Goal: Task Accomplishment & Management: Complete application form

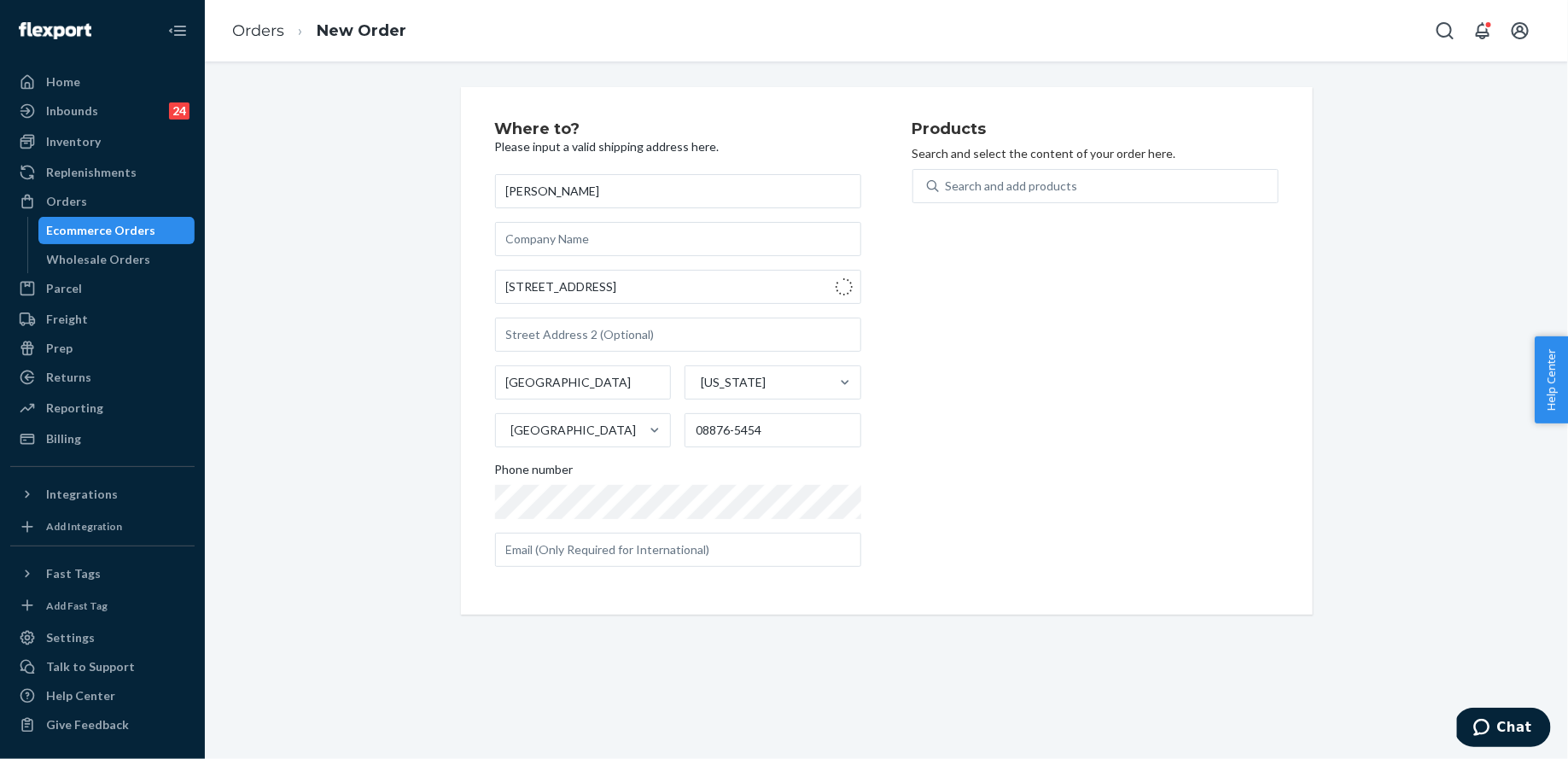
type input "[STREET_ADDRESS]"
type input "[GEOGRAPHIC_DATA]"
type input "07086"
click at [988, 184] on div "Search and add products" at bounding box center [1012, 186] width 133 height 17
click at [948, 184] on input "Search and add products" at bounding box center [947, 186] width 2 height 17
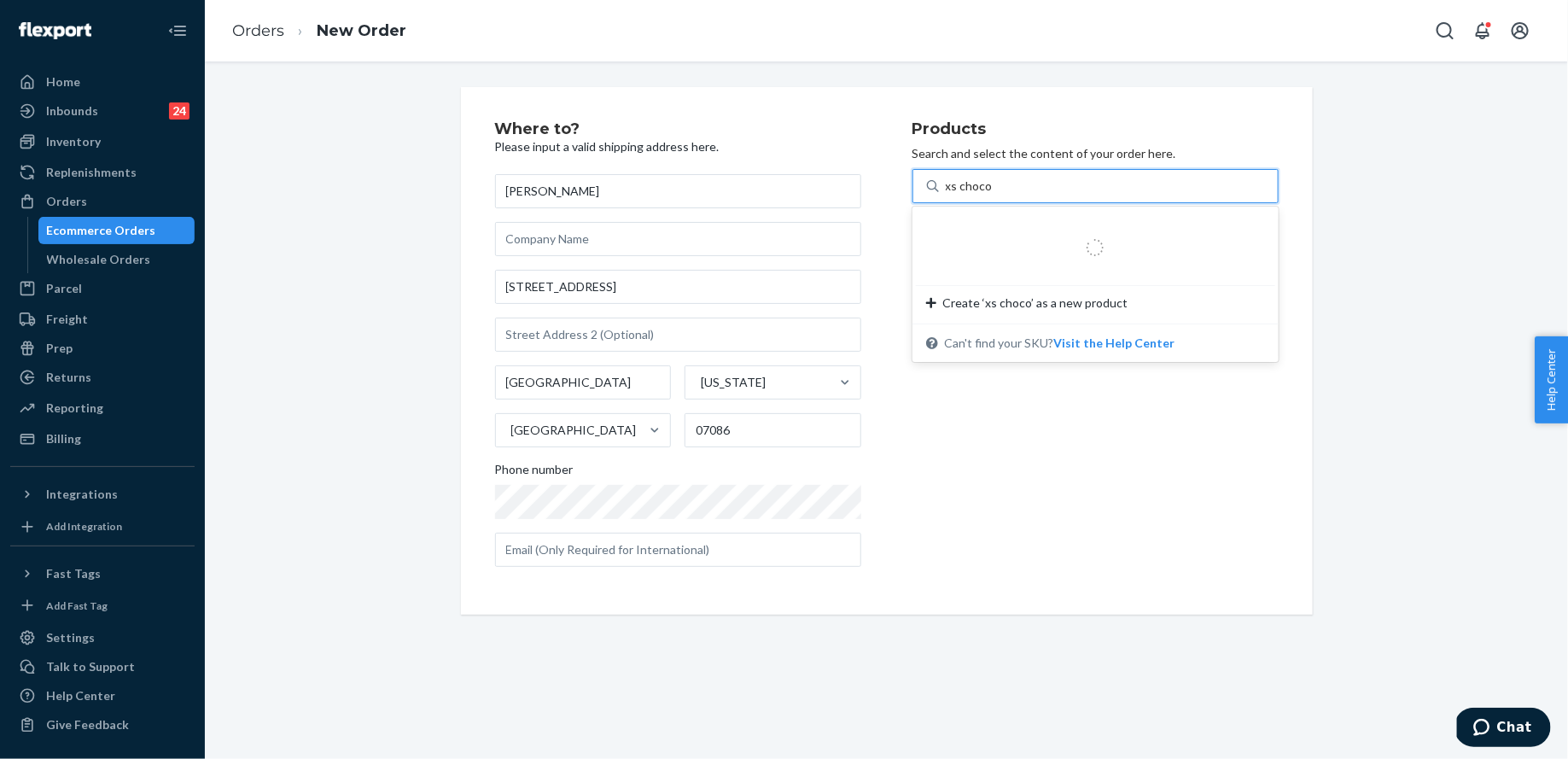
type input "xs chocol"
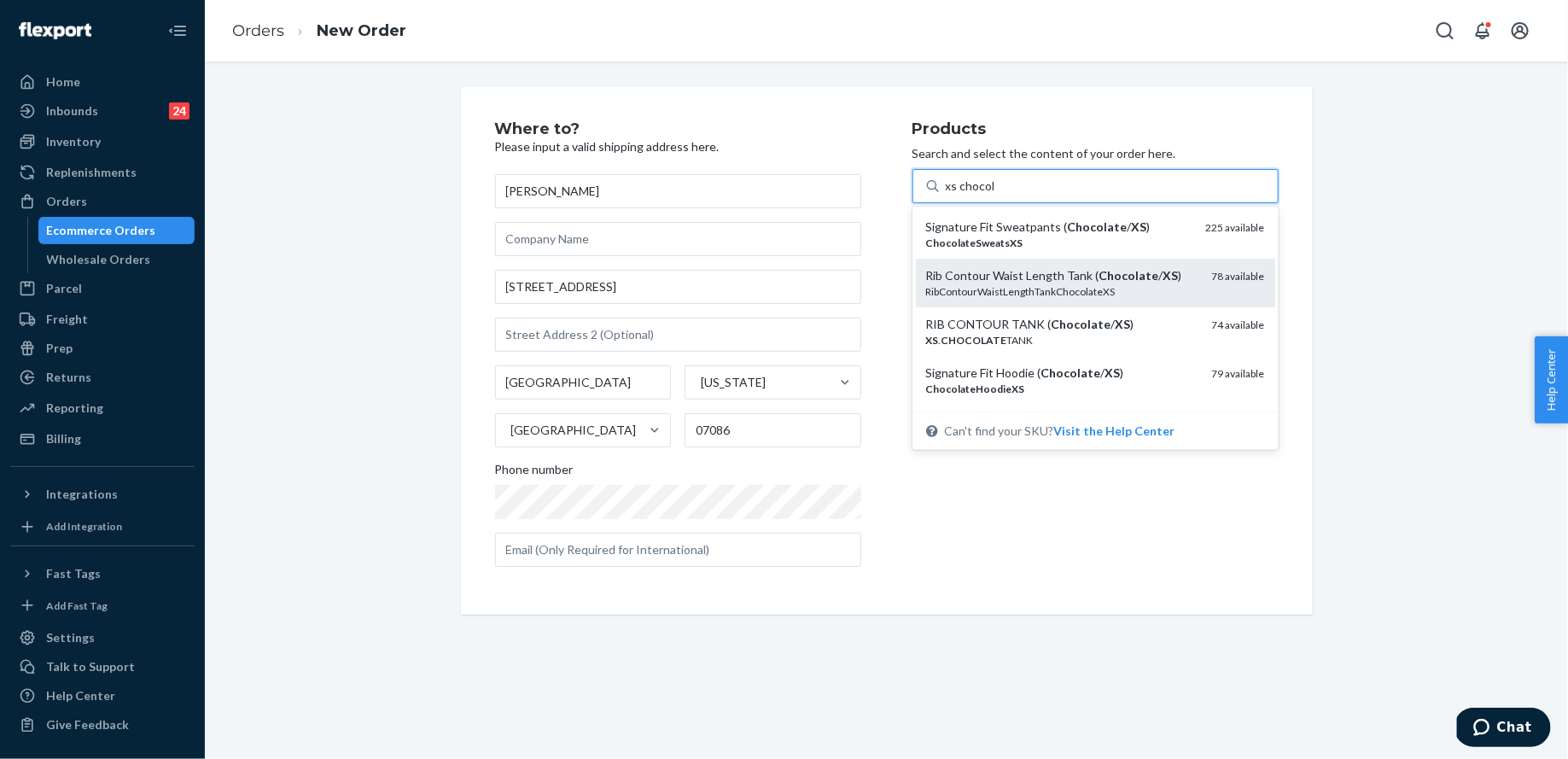
click at [1023, 279] on div "Rib Contour Waist Length Tank ( Chocolate / XS )" at bounding box center [1063, 275] width 273 height 17
click at [995, 195] on input "xs chocol" at bounding box center [971, 186] width 50 height 17
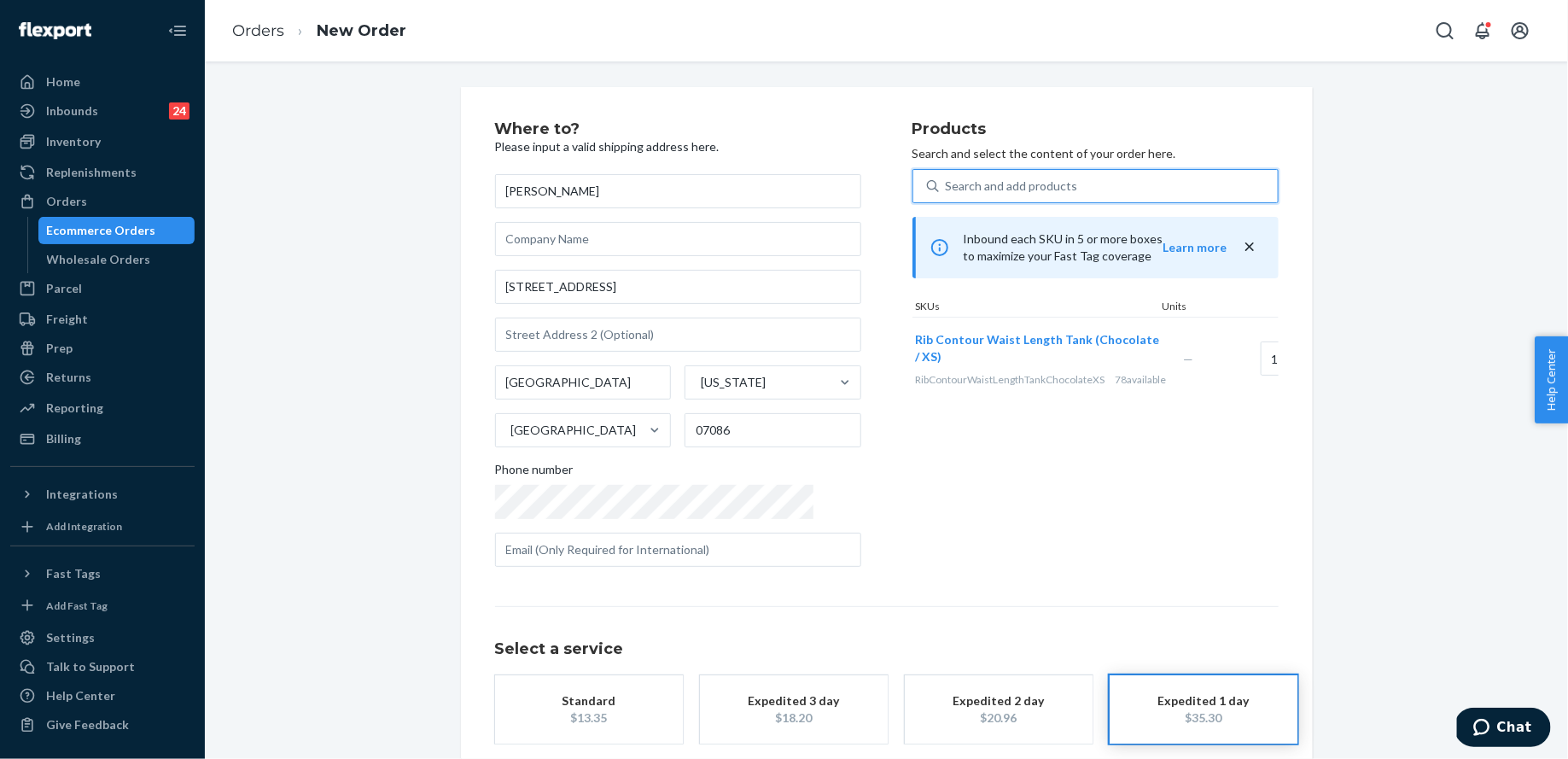
click at [1020, 198] on div "Search and add products" at bounding box center [1108, 186] width 339 height 31
click at [948, 195] on input "0 results available. Use Up and Down to choose options, press Enter to select t…" at bounding box center [947, 186] width 2 height 17
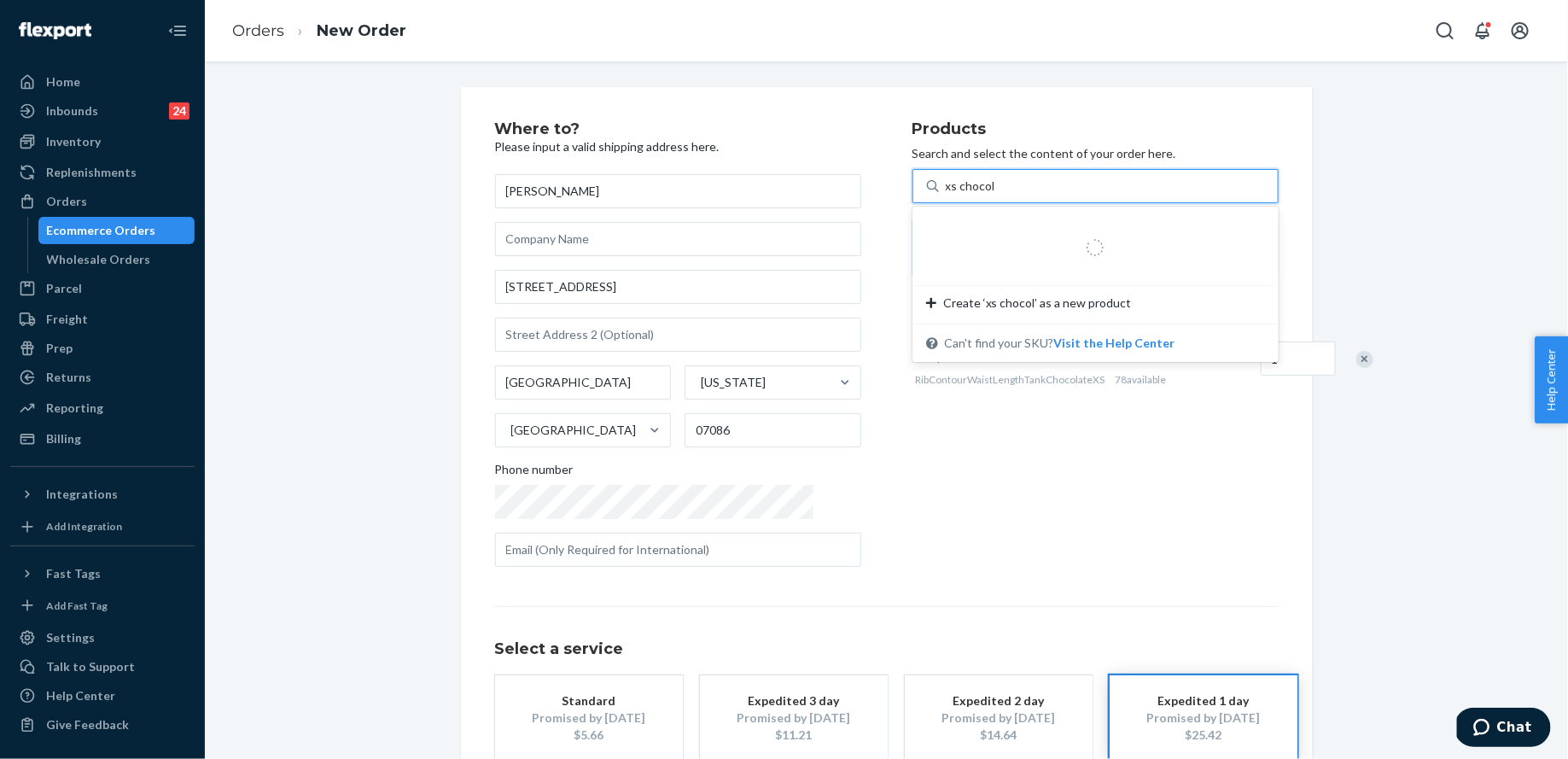
type input "xs chocola"
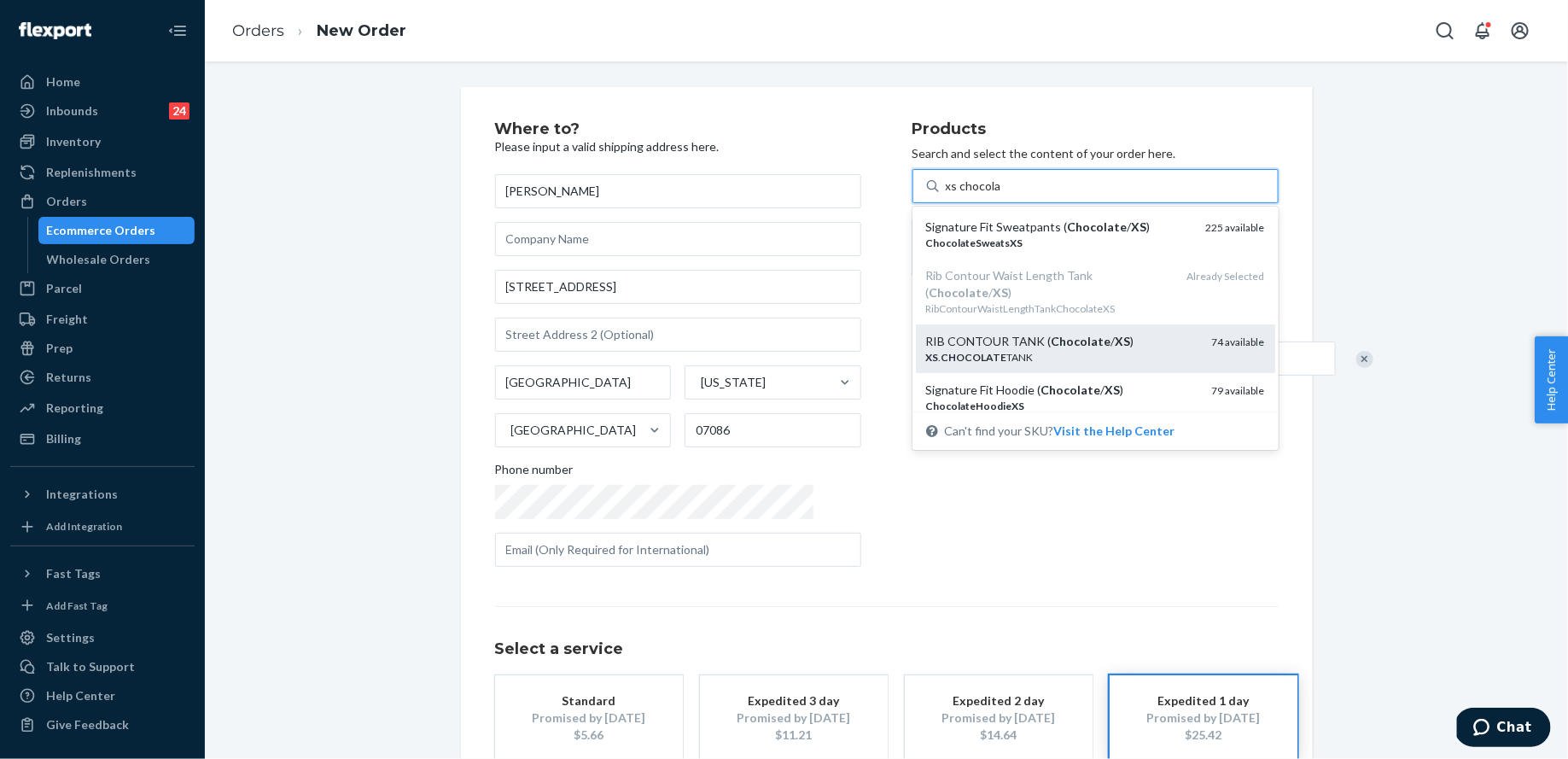
click at [1052, 334] on em "Chocolate" at bounding box center [1082, 341] width 60 height 14
click at [1002, 195] on input "xs chocola" at bounding box center [973, 186] width 56 height 17
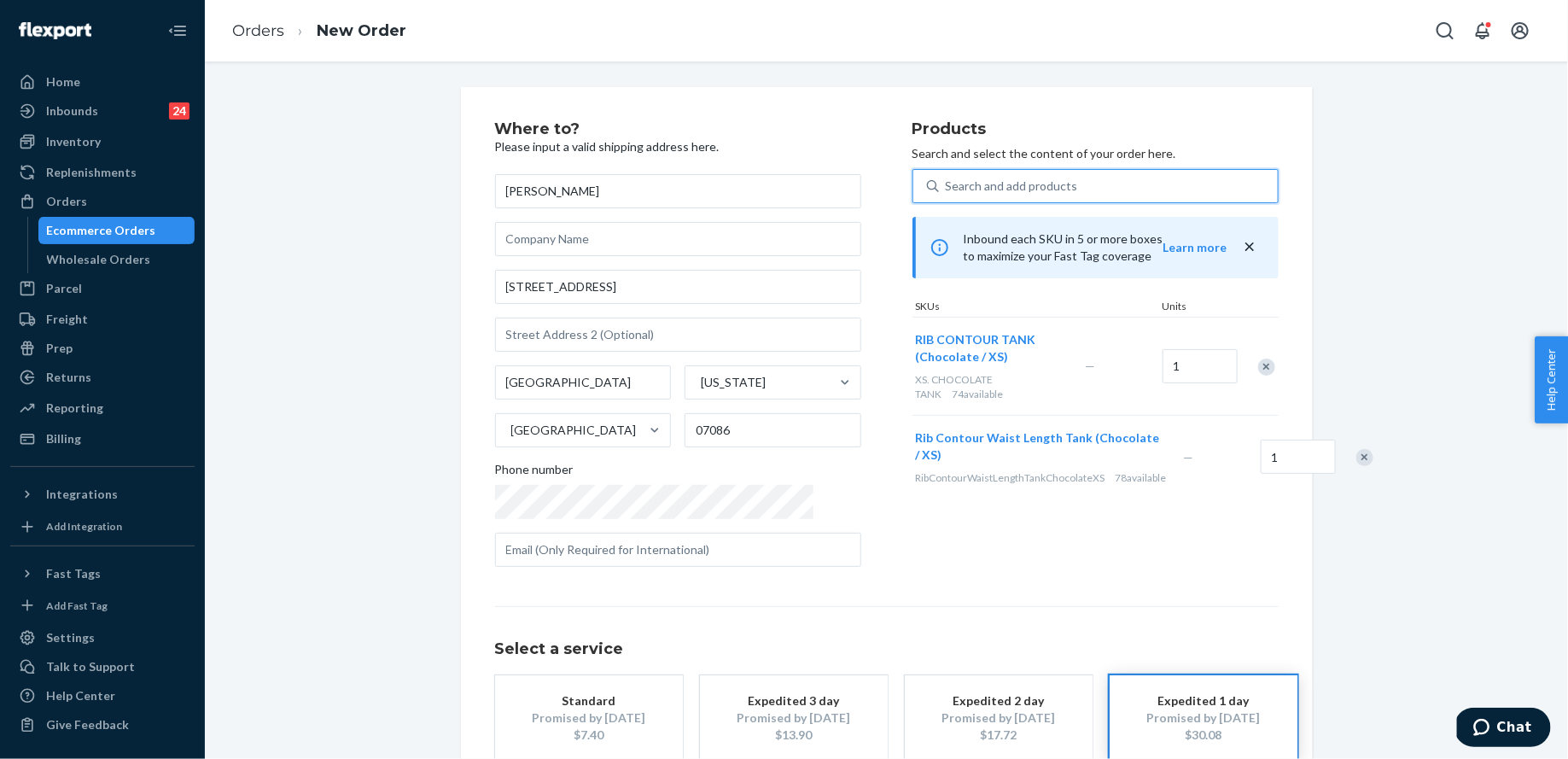
click at [998, 179] on div "Search and add products" at bounding box center [1012, 186] width 133 height 17
click at [948, 179] on input "0 results available. Use Up and Down to choose options, press Enter to select t…" at bounding box center [947, 186] width 2 height 17
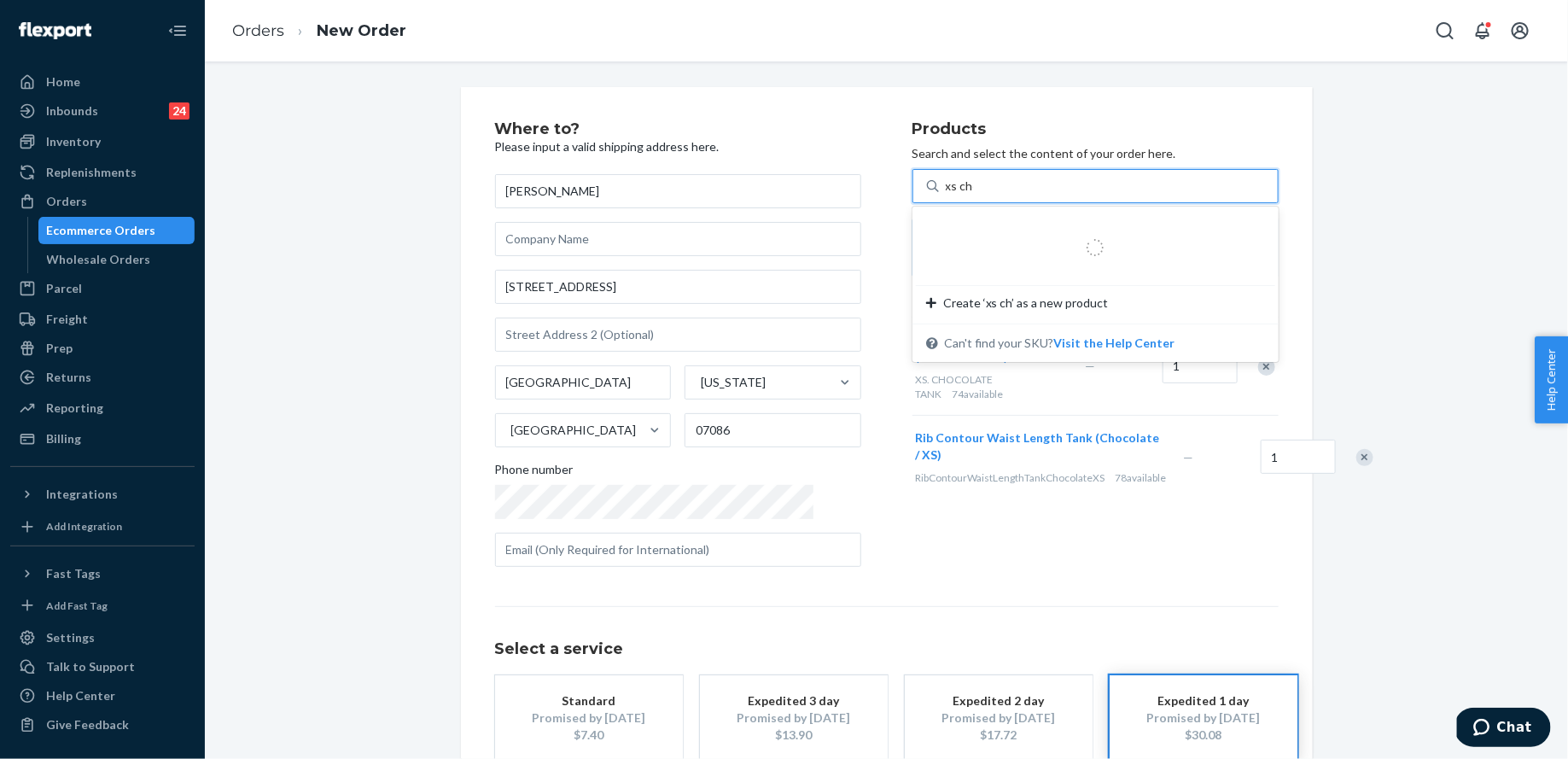
type input "xs choco"
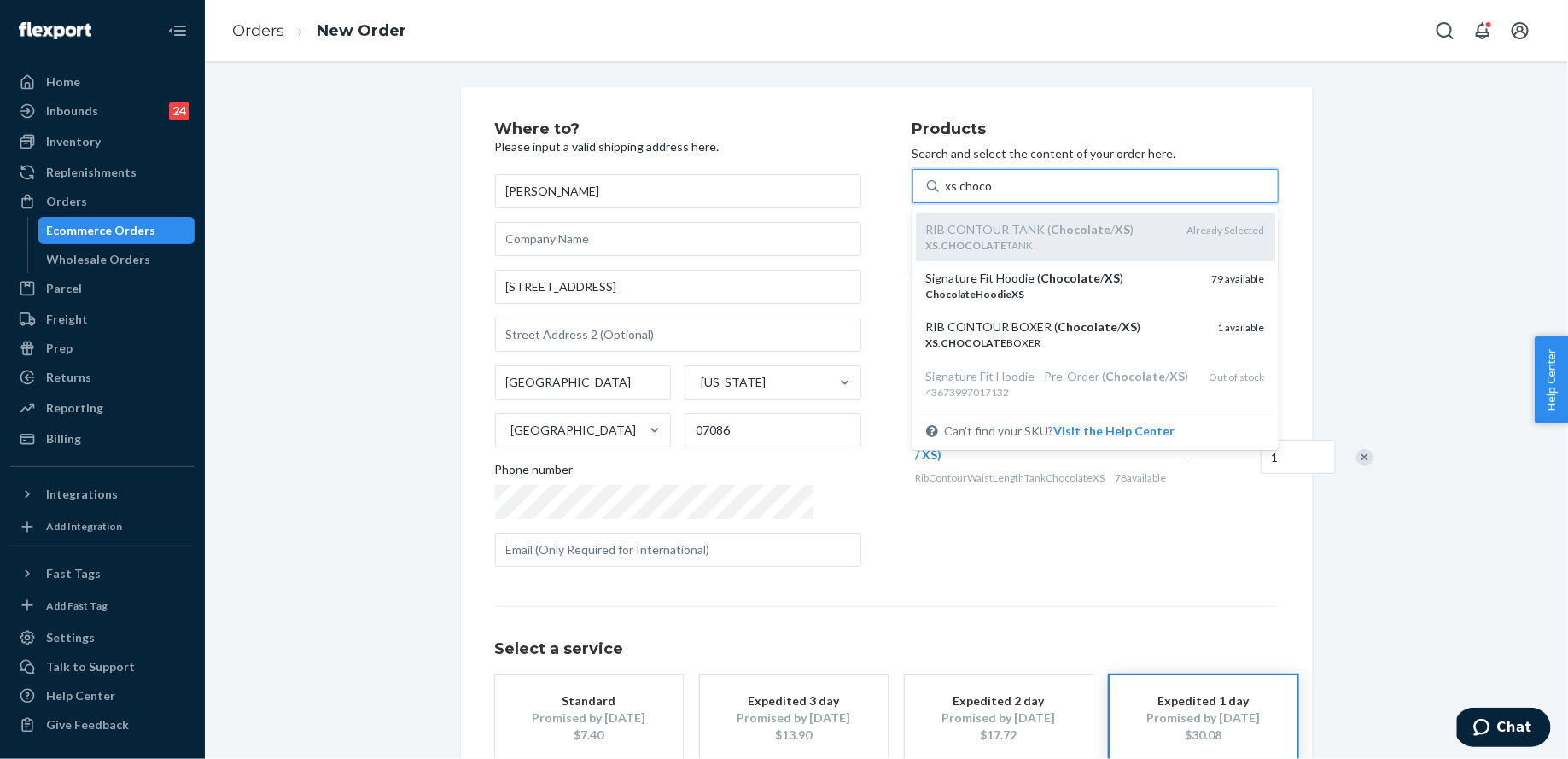
scroll to position [112, 0]
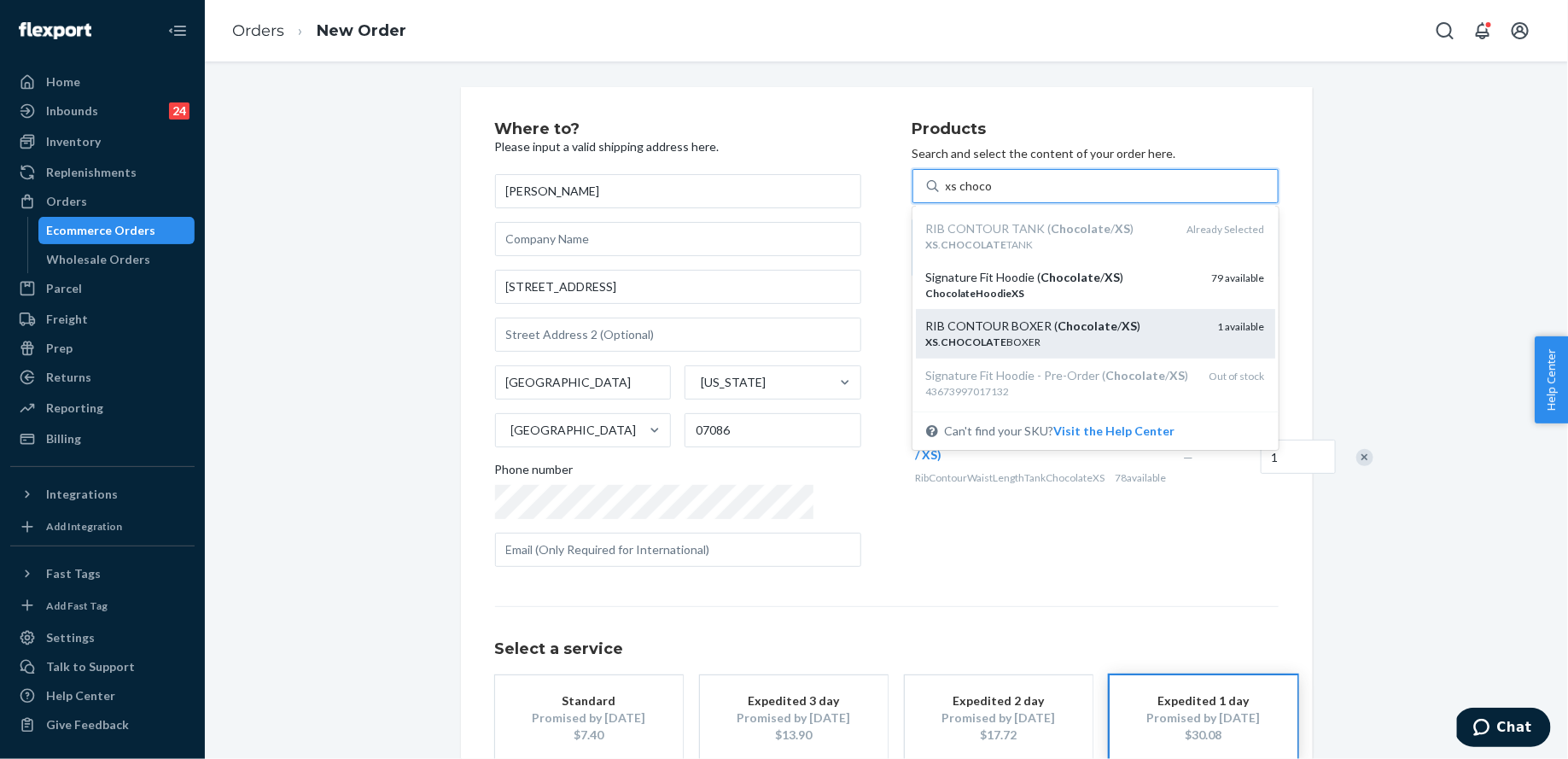
click at [1047, 318] on div "RIB CONTOUR BOXER ( Chocolate / XS )" at bounding box center [1065, 326] width 279 height 17
click at [992, 195] on input "xs choco" at bounding box center [969, 186] width 46 height 17
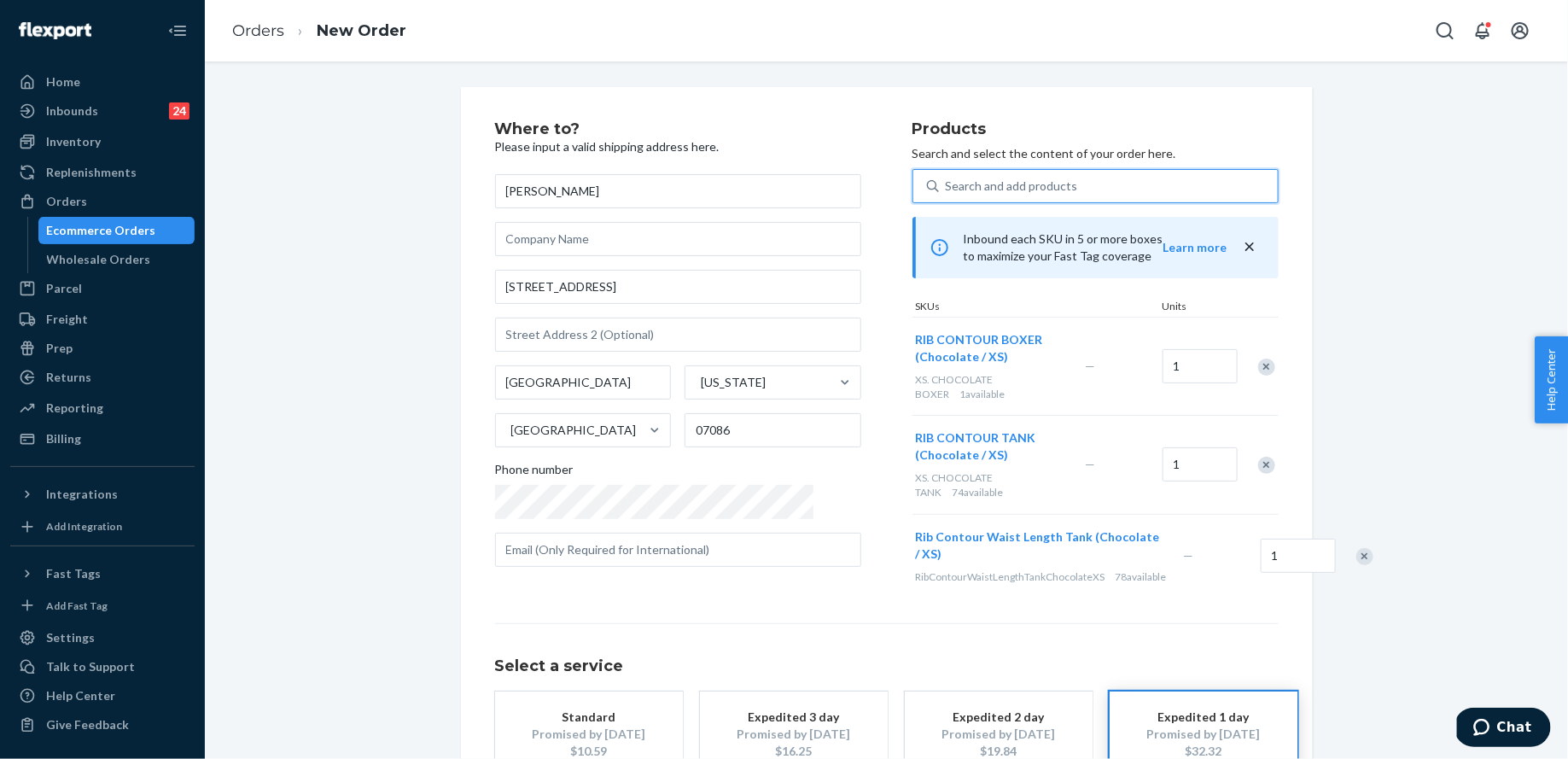
click at [995, 195] on div "Search and add products" at bounding box center [1108, 186] width 339 height 31
click at [948, 195] on input "0 results available. Use Up and Down to choose options, press Enter to select t…" at bounding box center [947, 186] width 2 height 17
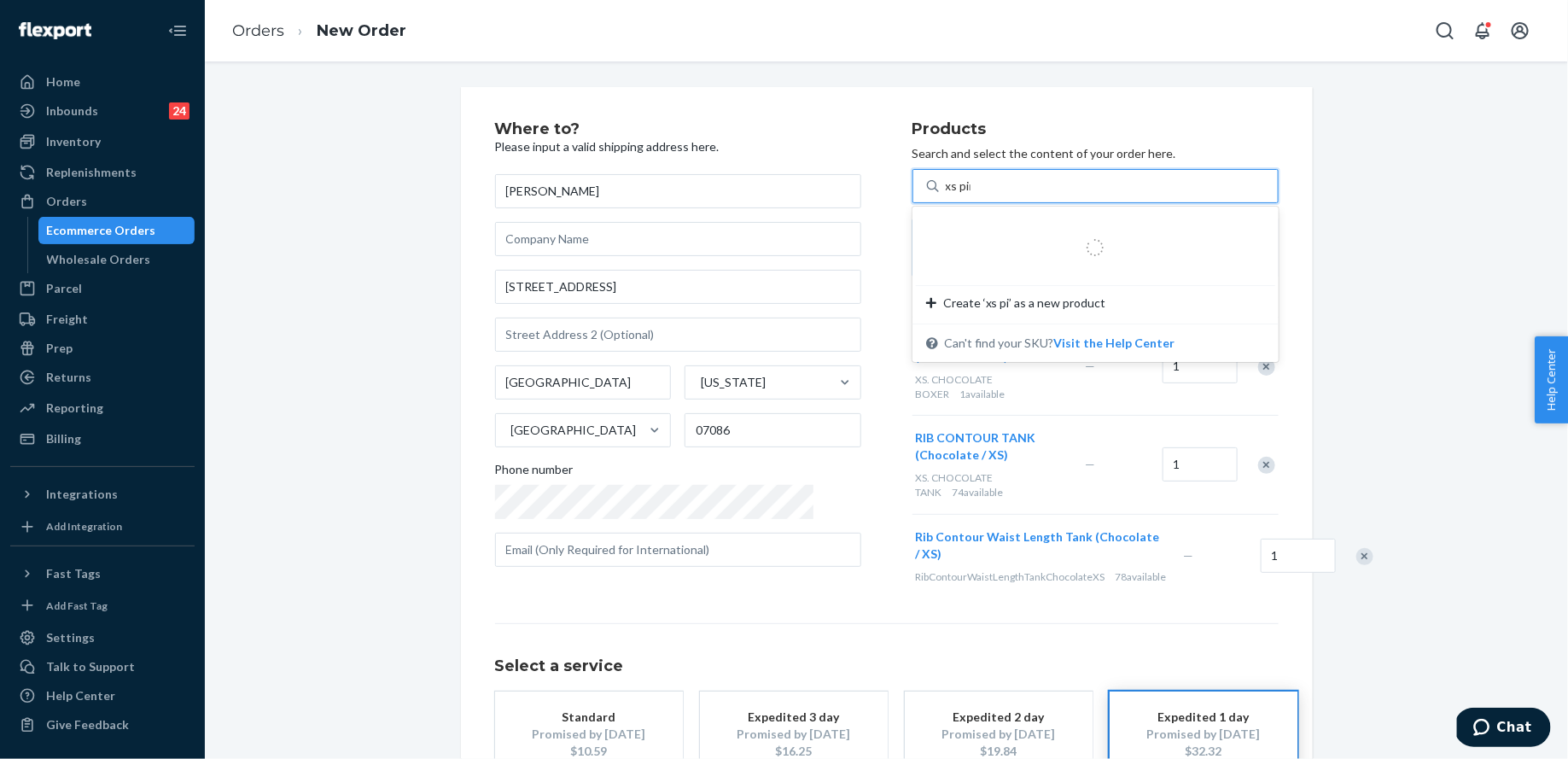
type input "xs pine"
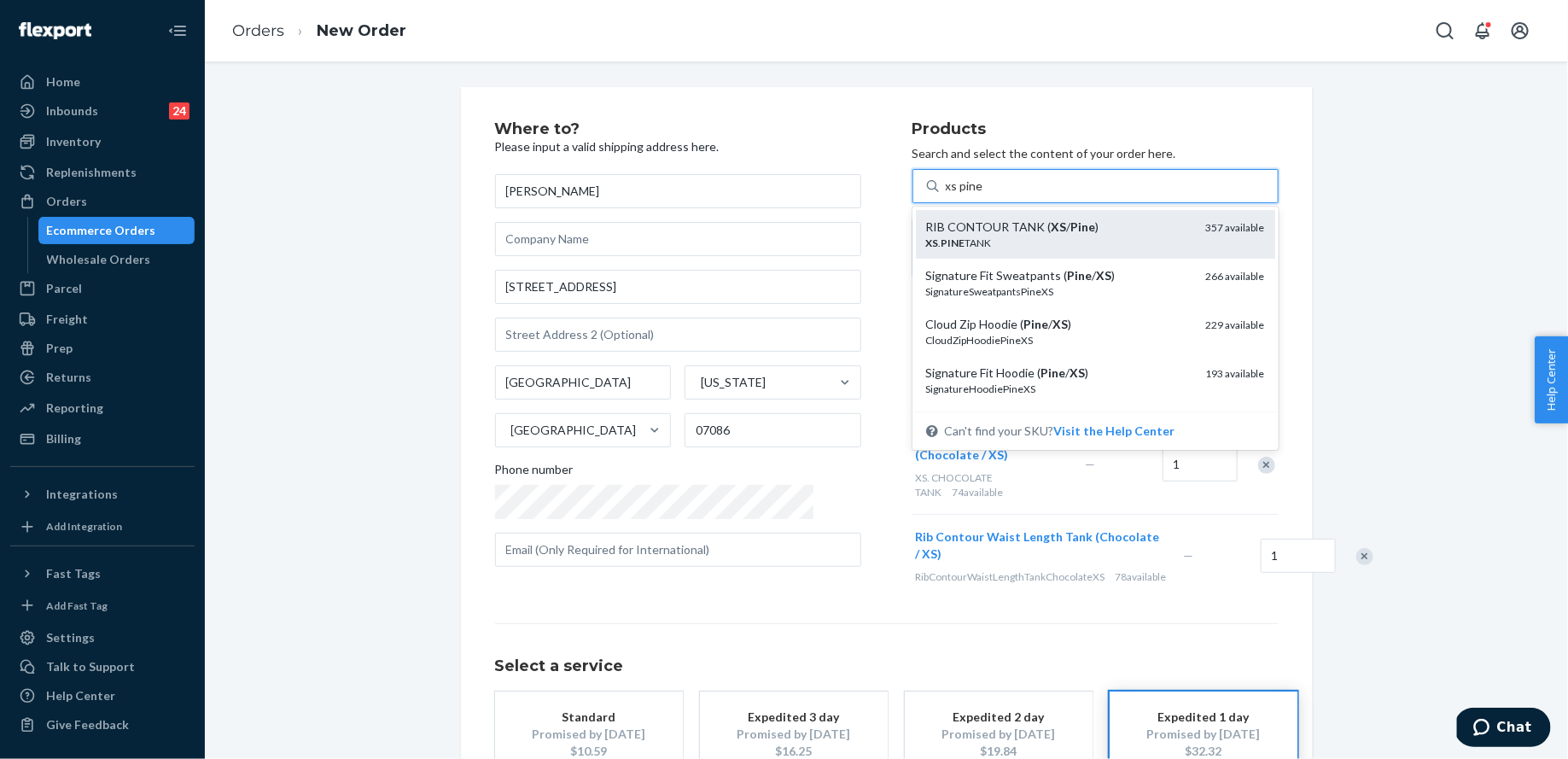
click at [1052, 226] on em "XS" at bounding box center [1059, 226] width 15 height 14
click at [984, 195] on input "xs pine" at bounding box center [965, 186] width 37 height 17
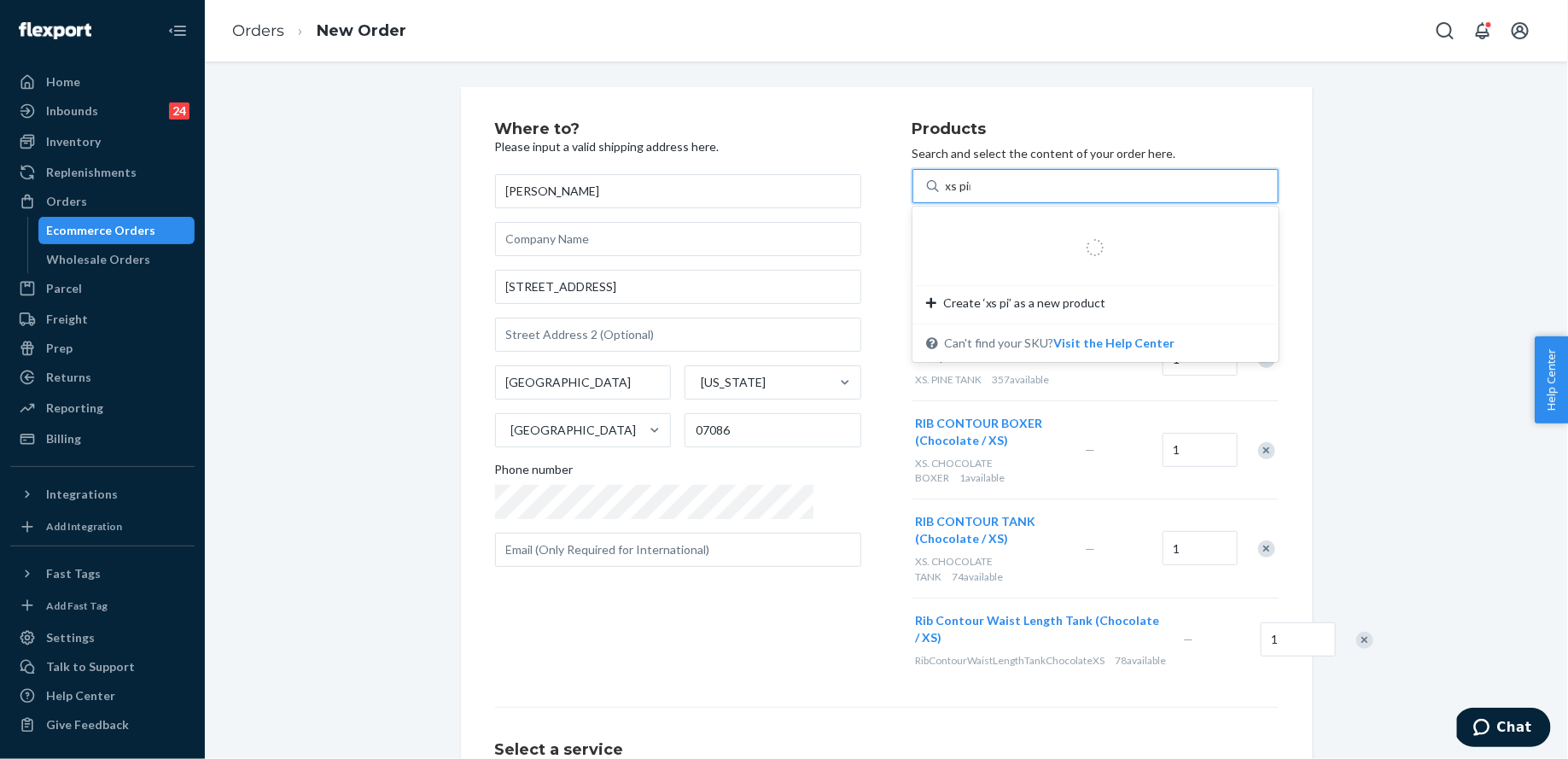
type input "xs pine"
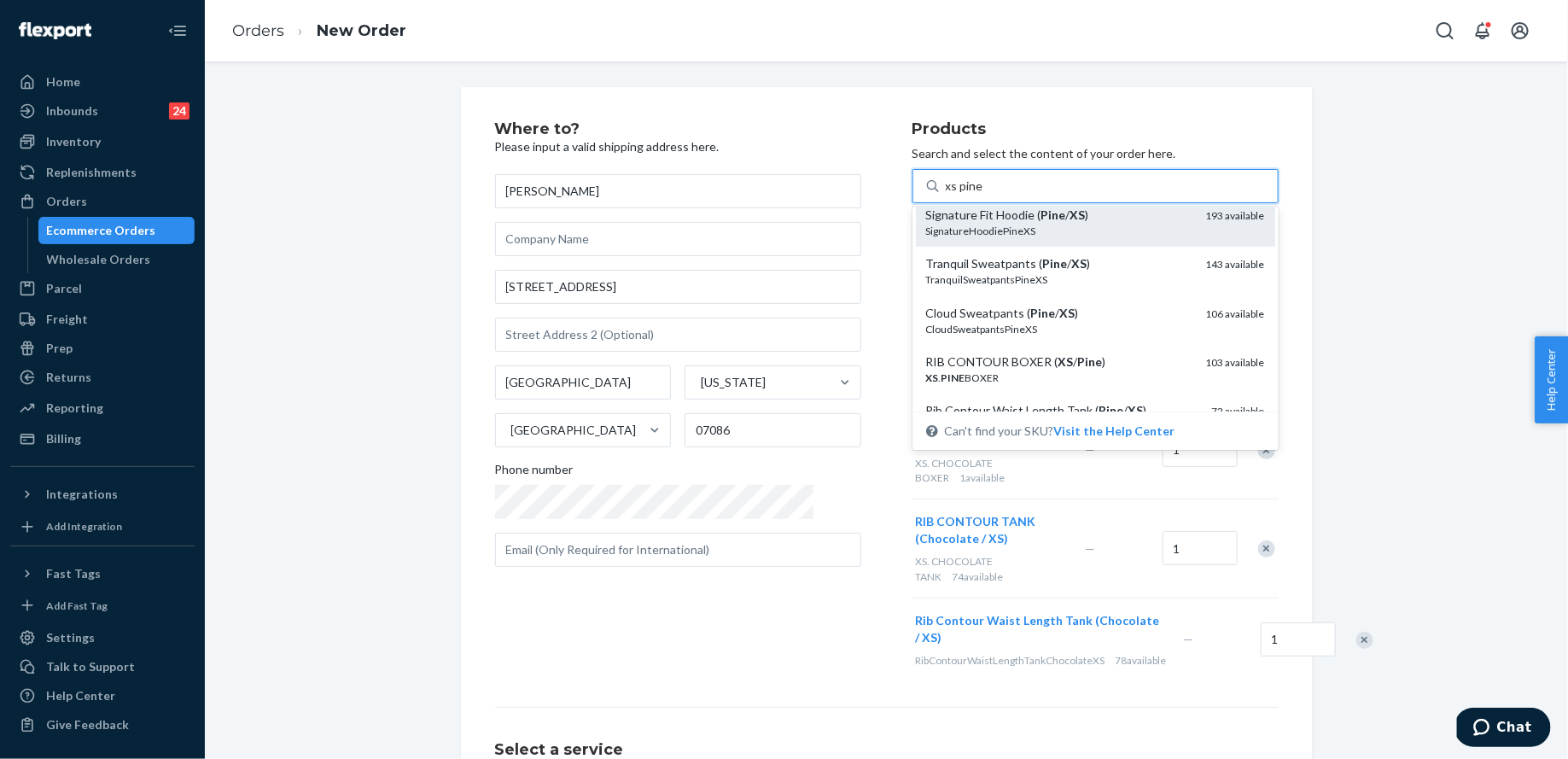
scroll to position [169, 0]
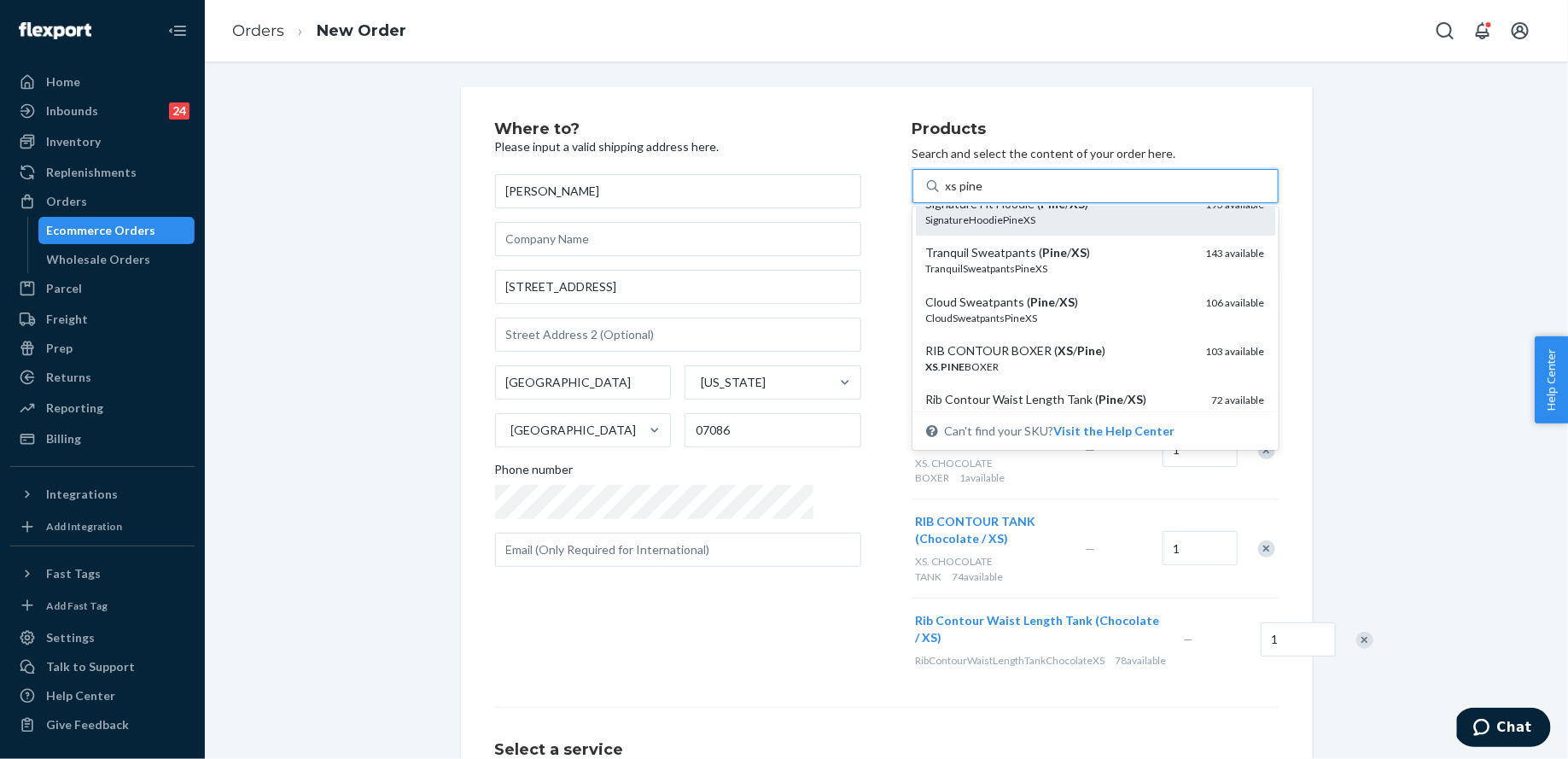
click at [1058, 355] on em "XS" at bounding box center [1065, 350] width 15 height 14
click at [984, 195] on input "xs pine" at bounding box center [965, 186] width 37 height 17
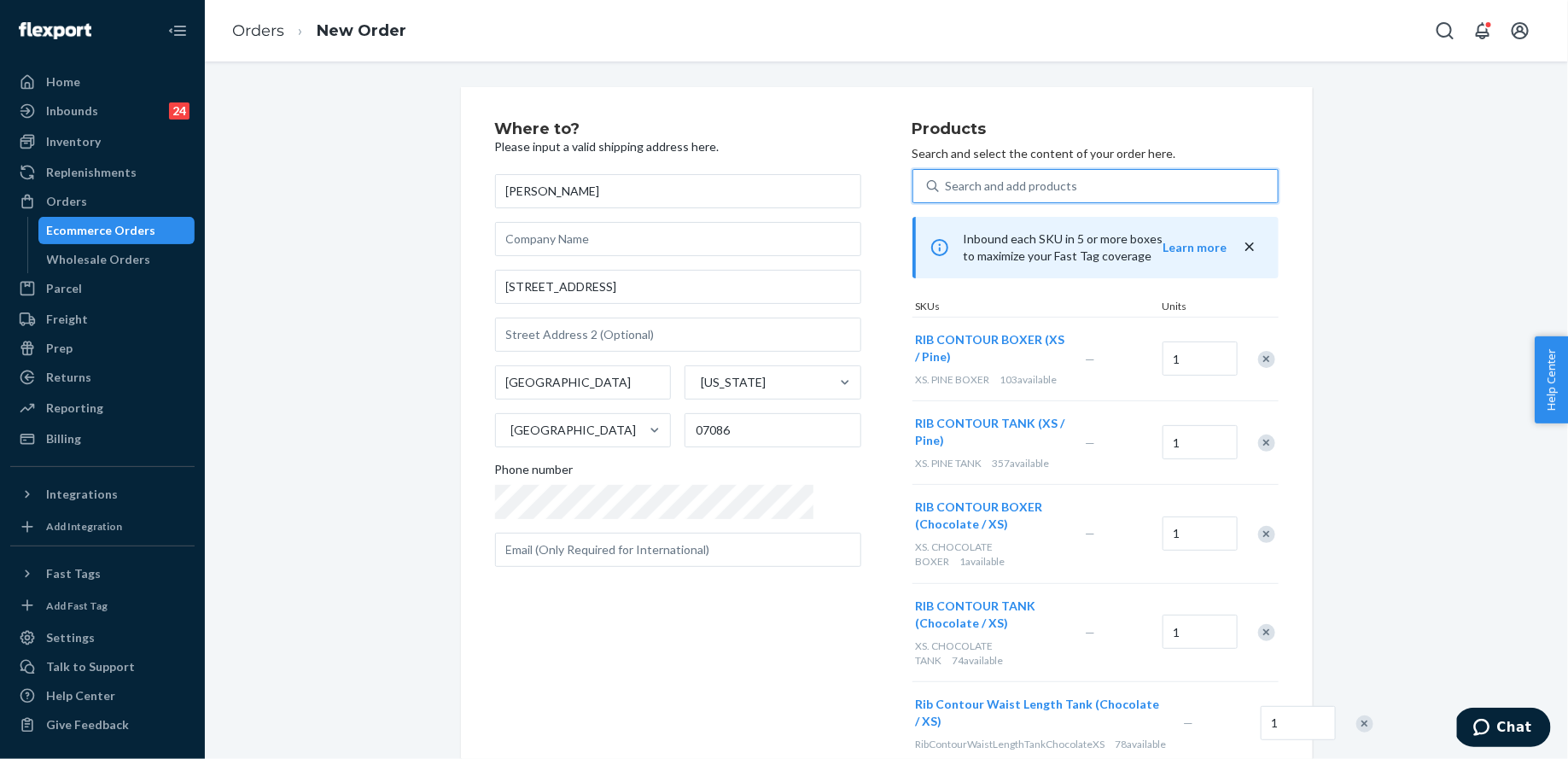
click at [963, 180] on div "Search and add products" at bounding box center [1012, 186] width 133 height 17
click at [948, 180] on input "0 results available. Select is focused ,type to refine list, press Down to open…" at bounding box center [947, 186] width 2 height 17
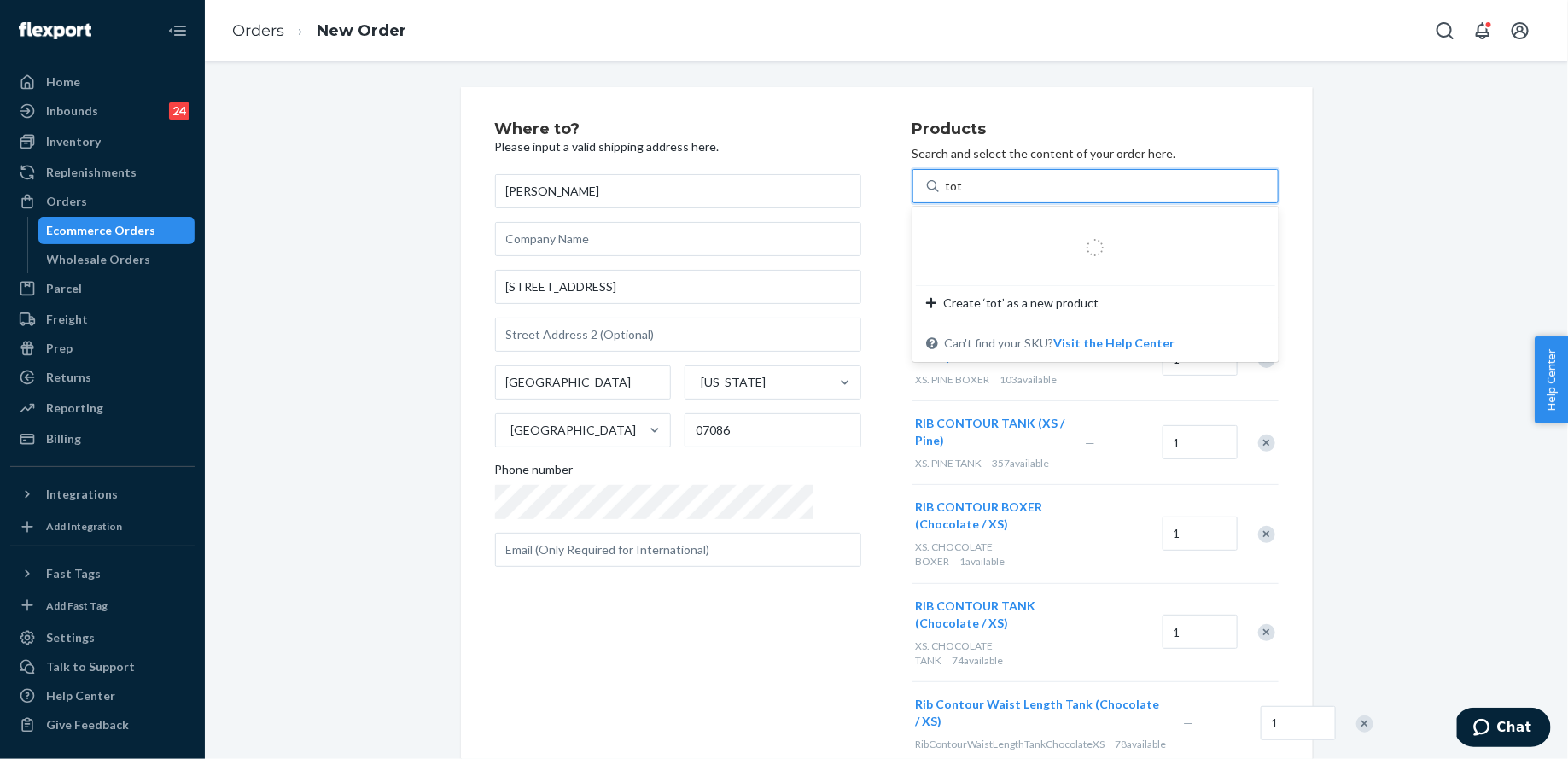
type input "tote"
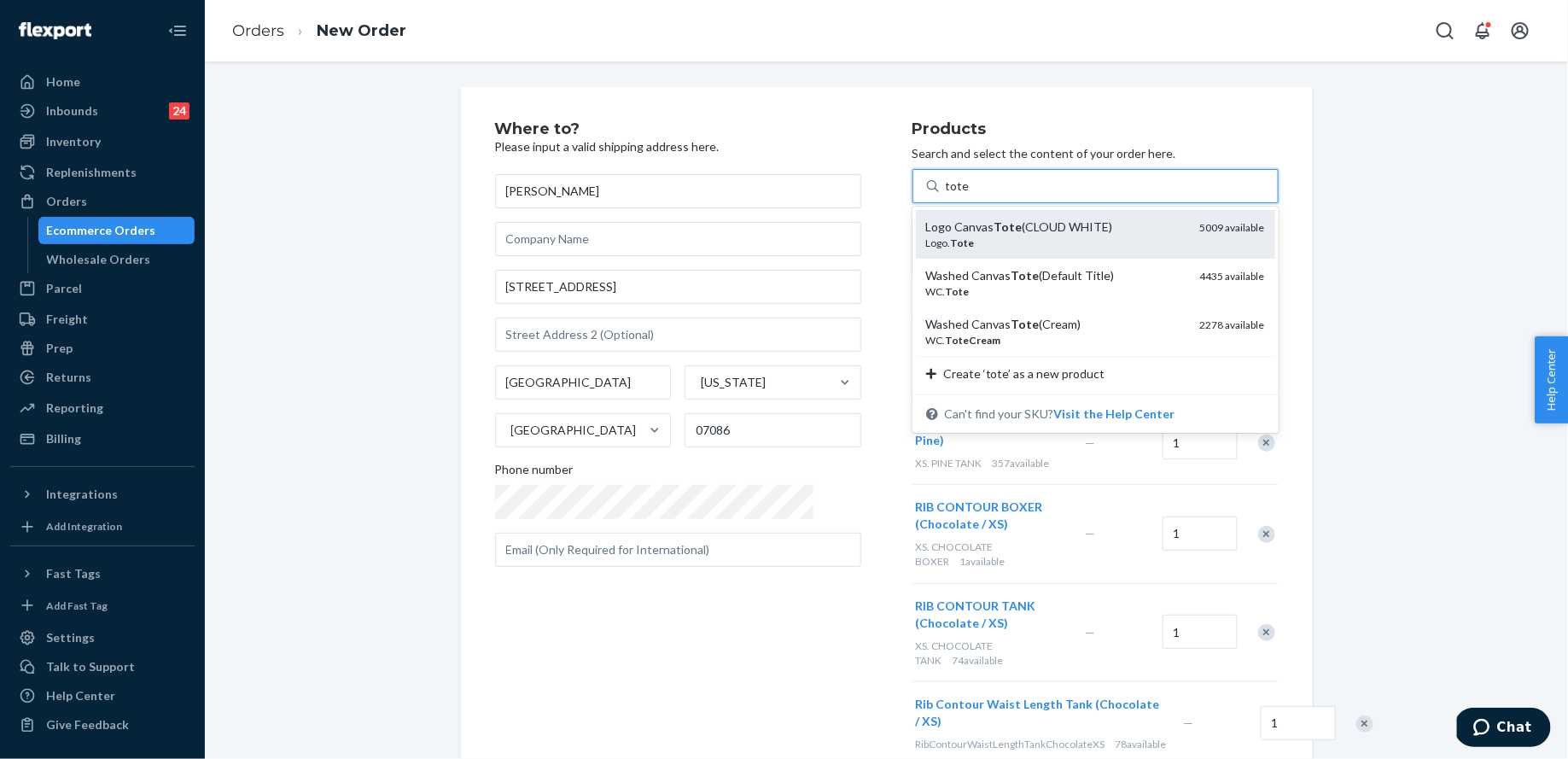
click at [972, 222] on div "Logo Canvas Tote (CLOUD WHITE)" at bounding box center [1057, 226] width 260 height 17
click at [970, 195] on input "tote" at bounding box center [957, 186] width 24 height 17
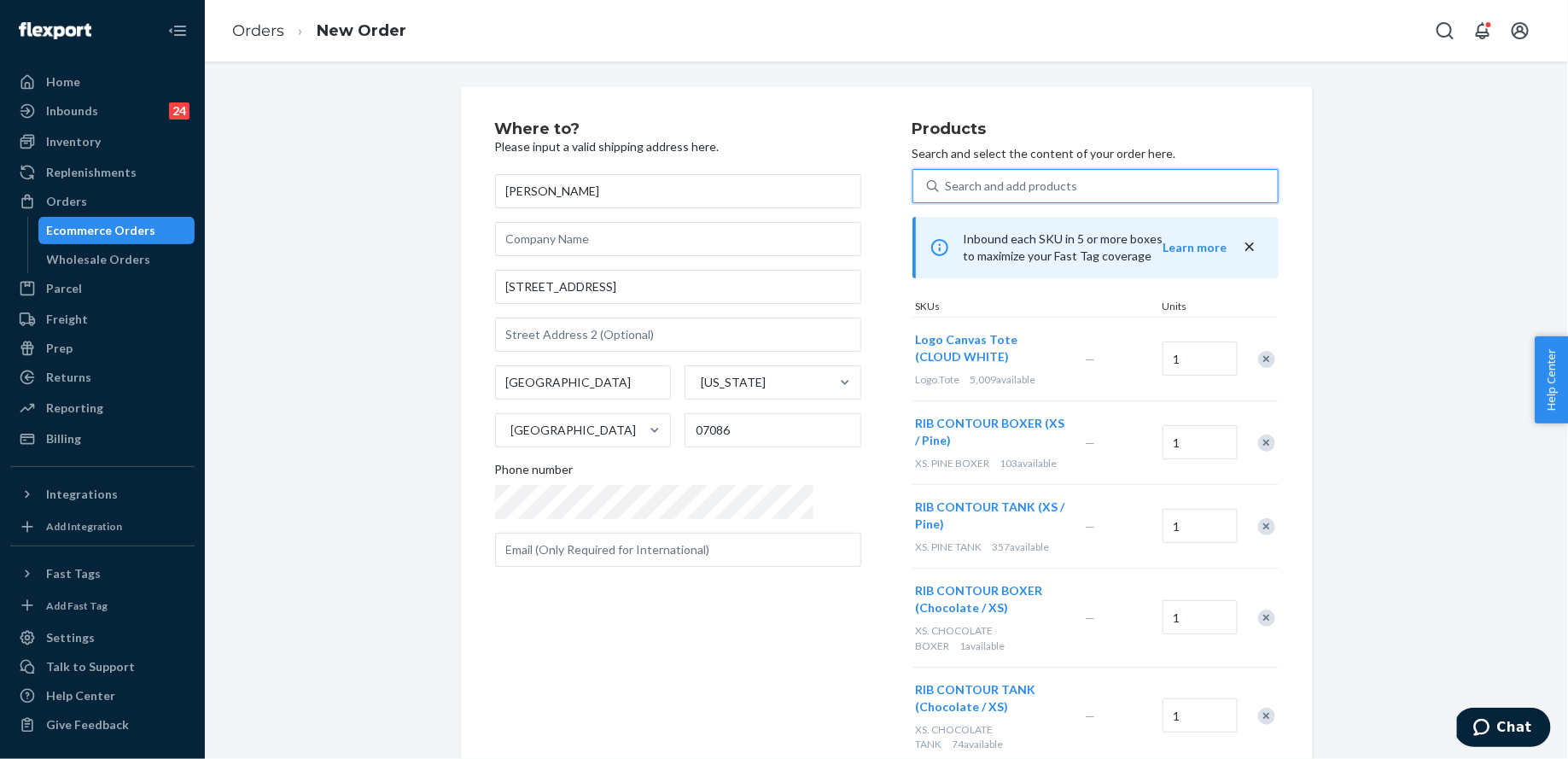
click at [972, 192] on div "Search and add products" at bounding box center [1012, 186] width 133 height 17
click at [948, 192] on input "0 results available. Use Up and Down to choose options, press Enter to select t…" at bounding box center [947, 186] width 2 height 17
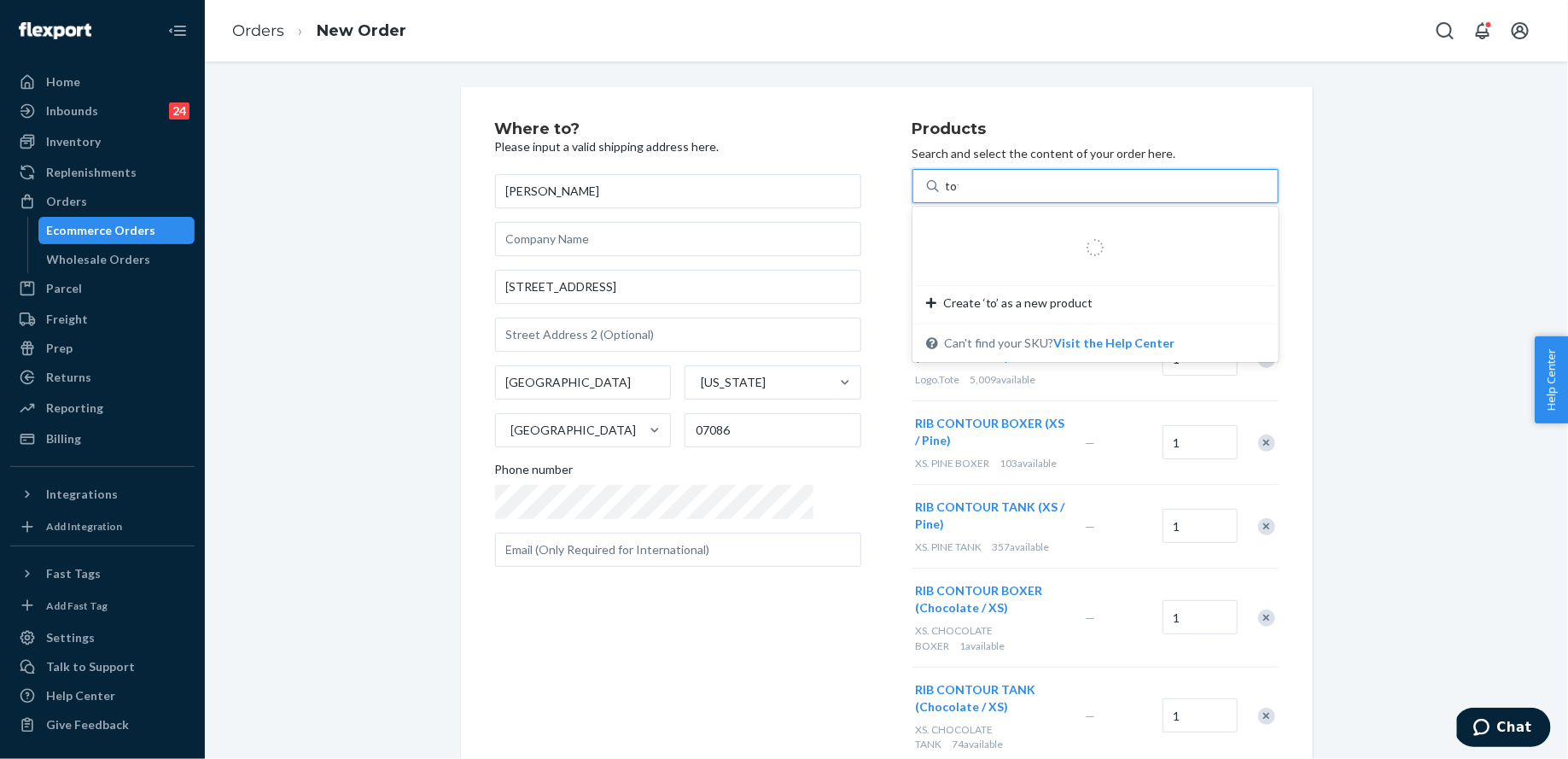
type input "tote"
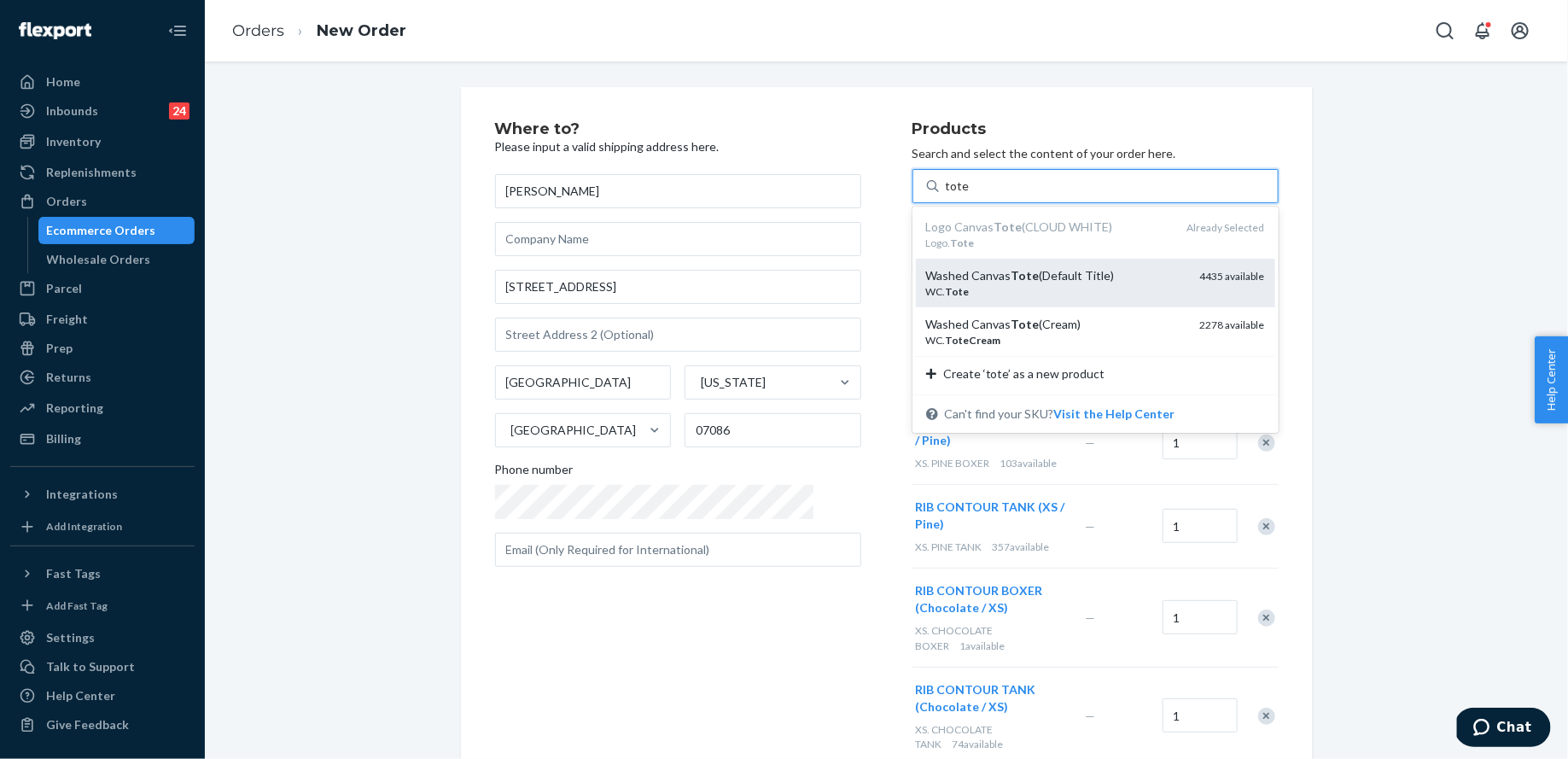
click at [991, 282] on div "Washed Canvas Tote (Default Title)" at bounding box center [1057, 275] width 260 height 17
click at [970, 195] on input "tote" at bounding box center [957, 186] width 24 height 17
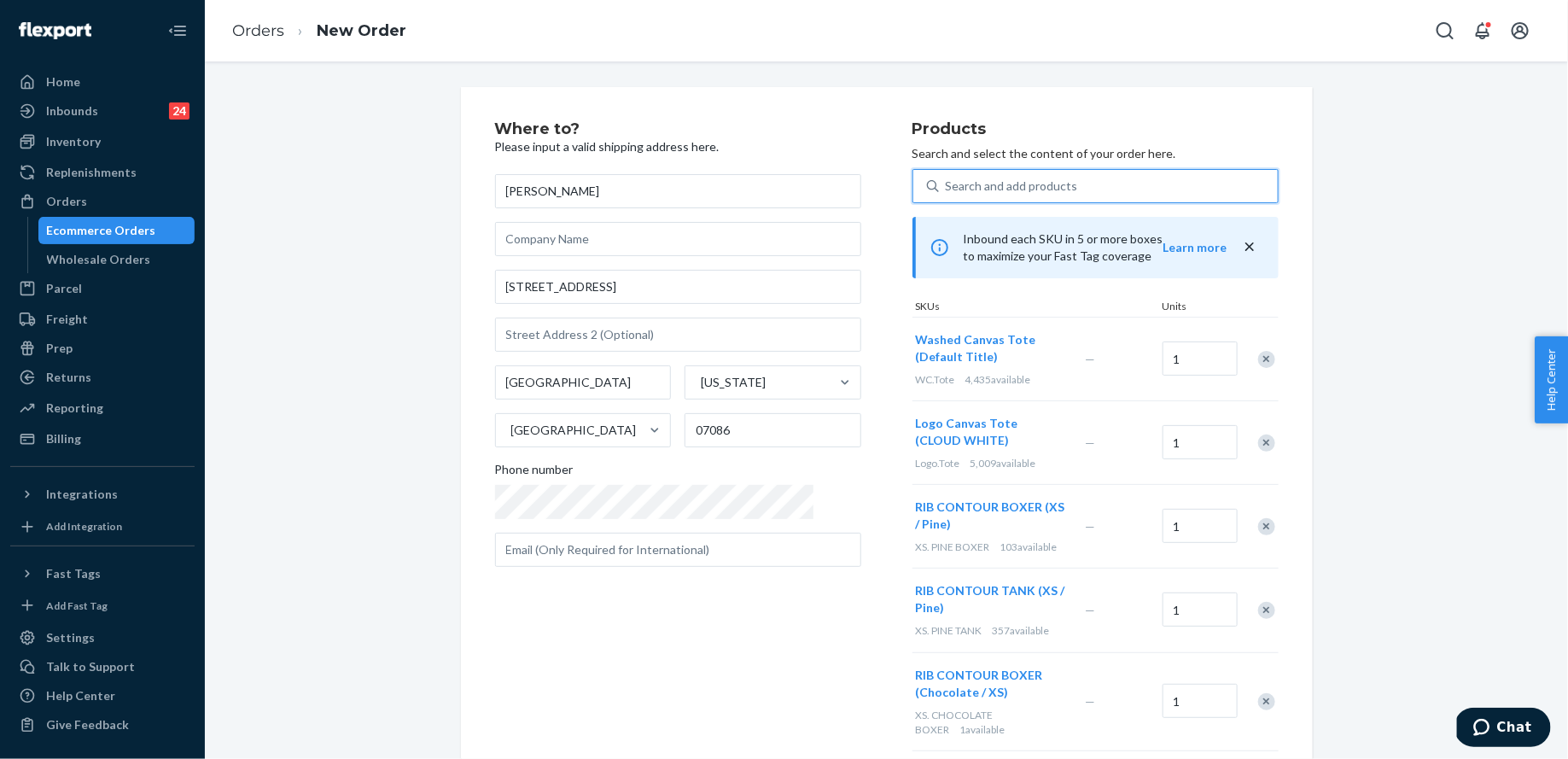
click at [987, 181] on div "Search and add products" at bounding box center [1012, 186] width 133 height 17
click at [948, 181] on input "0 results available. Select is focused ,type to refine list, press Down to open…" at bounding box center [947, 186] width 2 height 17
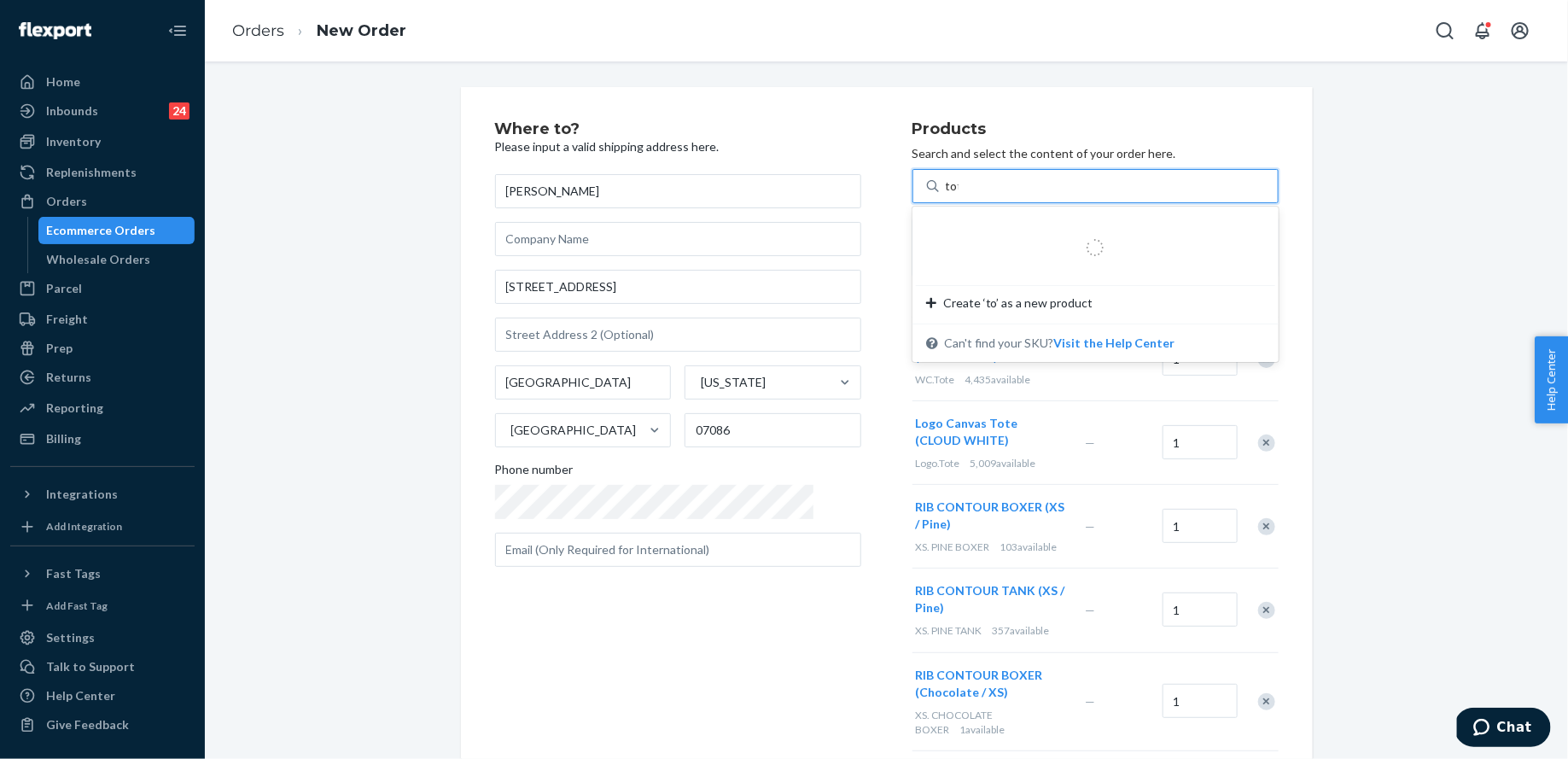
type input "tote"
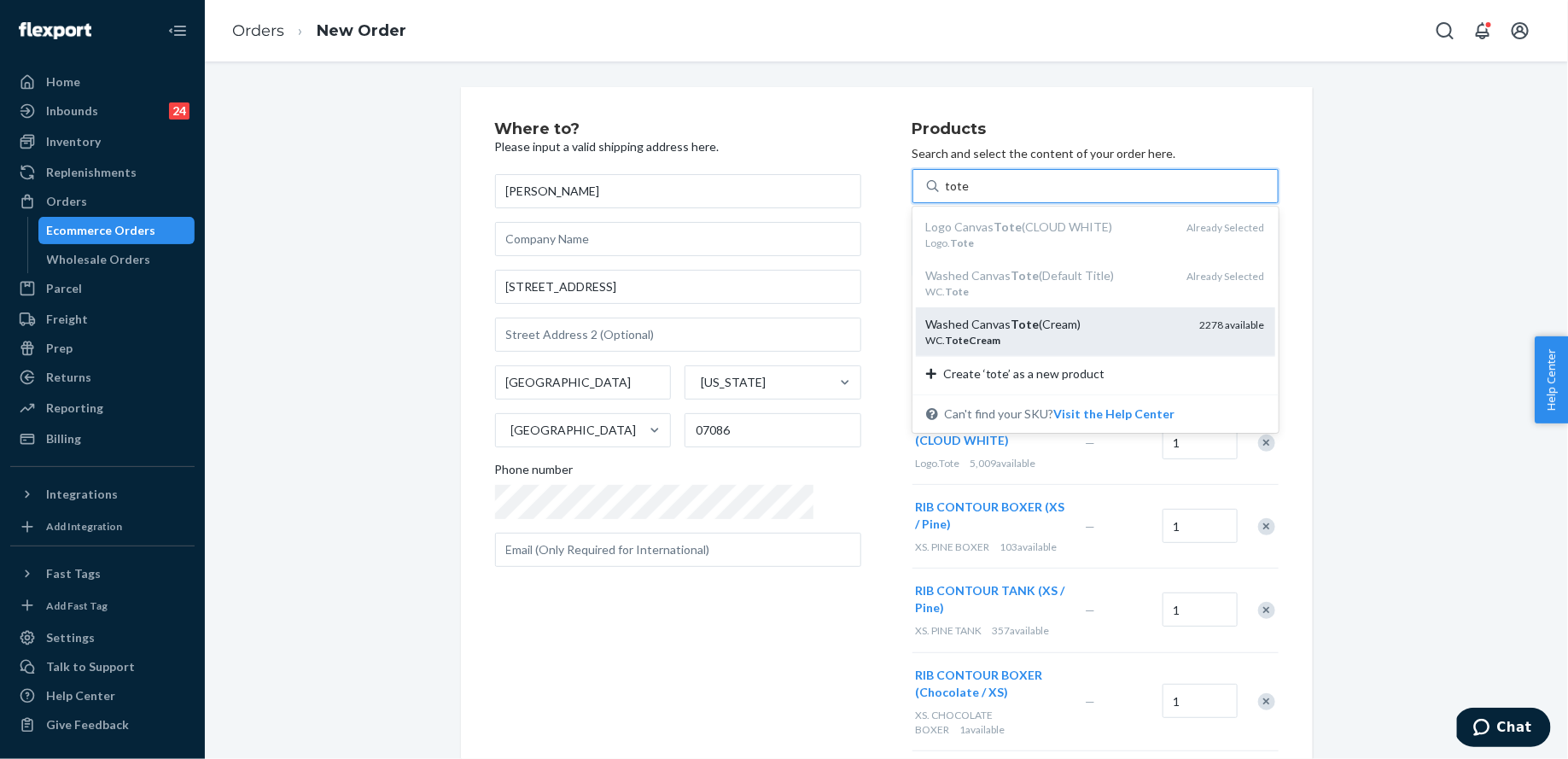
click at [998, 319] on div "Washed Canvas Tote (Cream)" at bounding box center [1057, 324] width 260 height 17
click at [970, 195] on input "tote" at bounding box center [957, 186] width 24 height 17
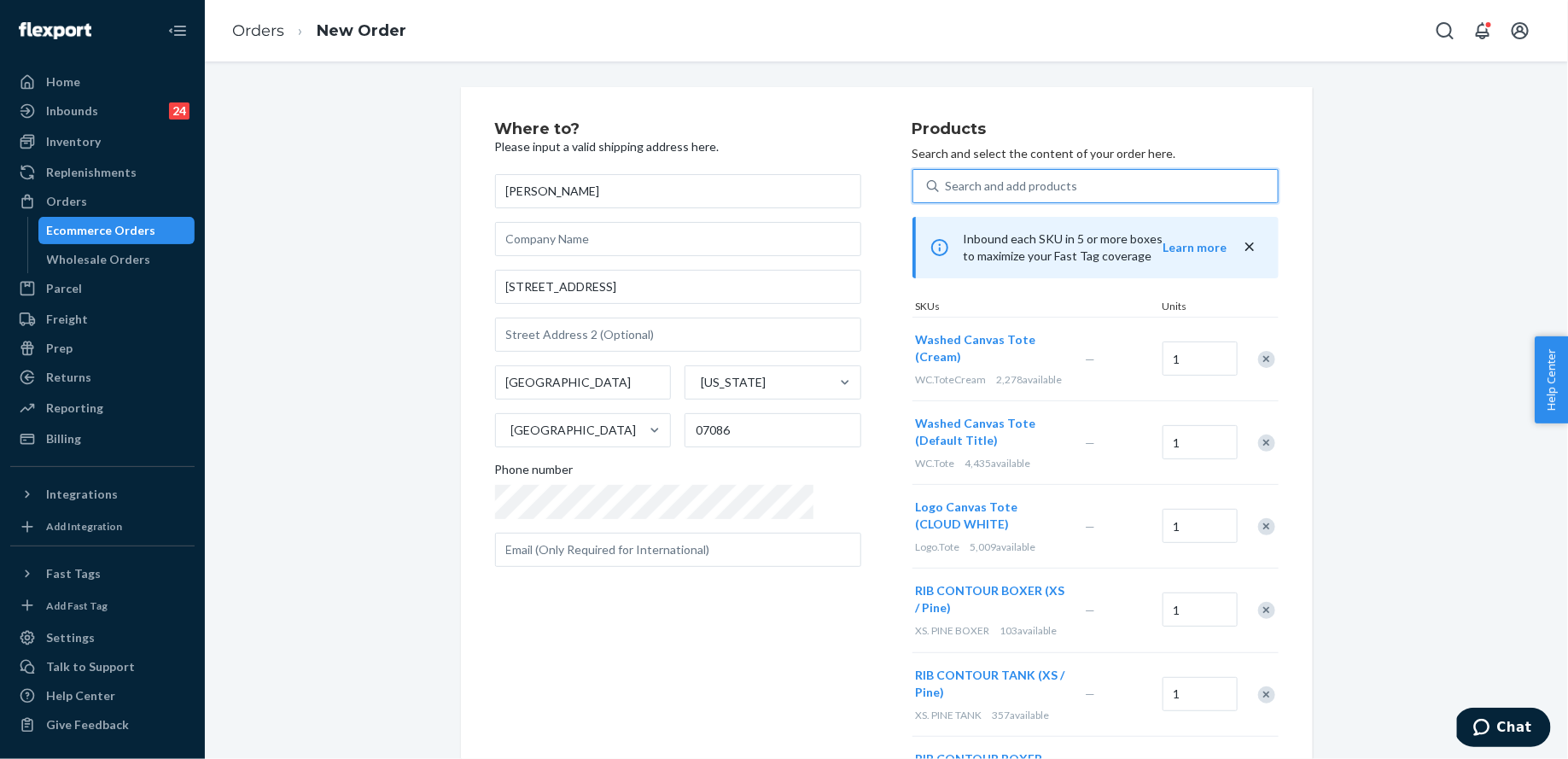
scroll to position [452, 0]
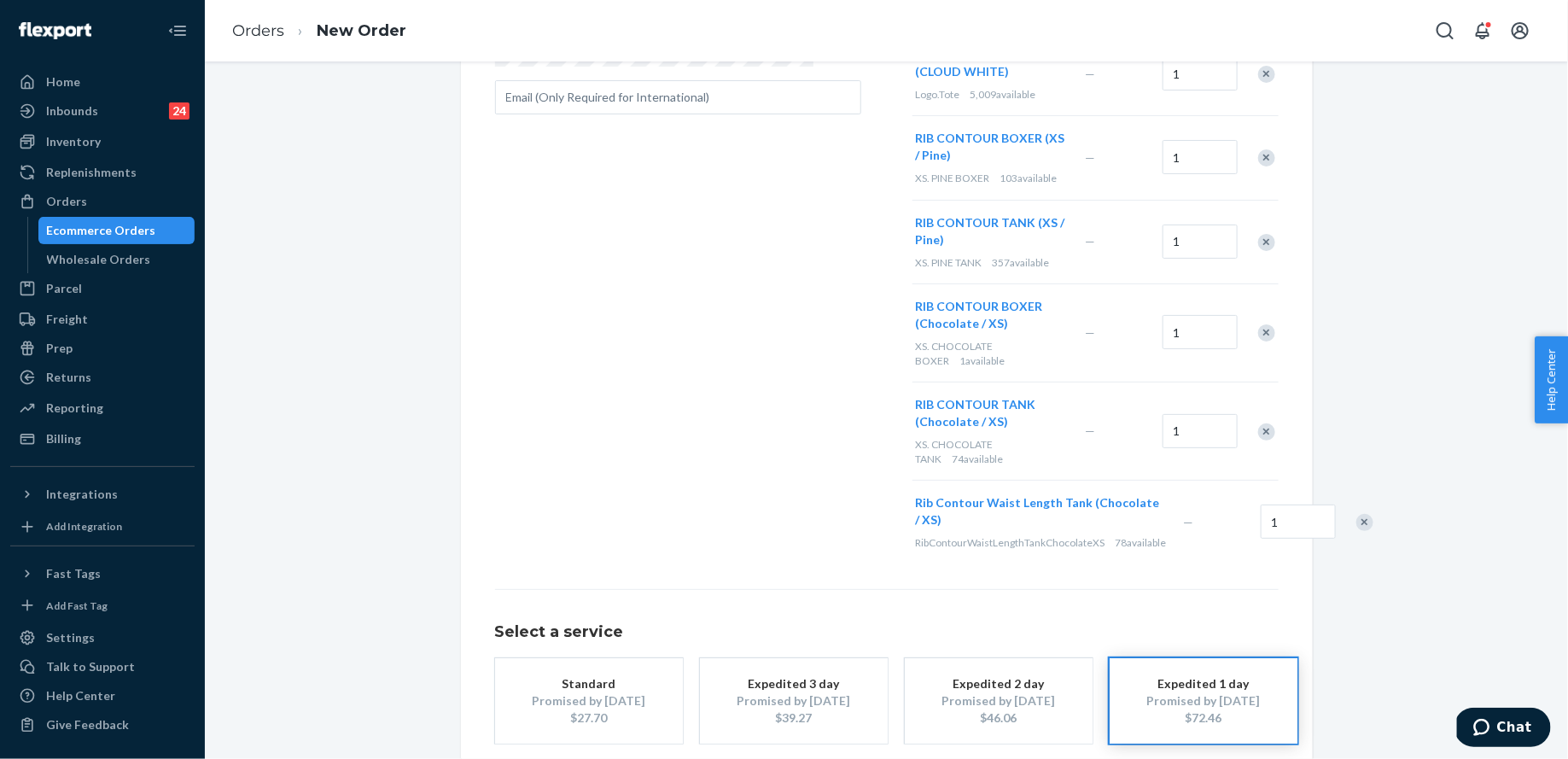
drag, startPoint x: 642, startPoint y: 608, endPoint x: 1101, endPoint y: 652, distance: 461.1
click at [642, 692] on div "Promised by [DATE]" at bounding box center [589, 700] width 136 height 17
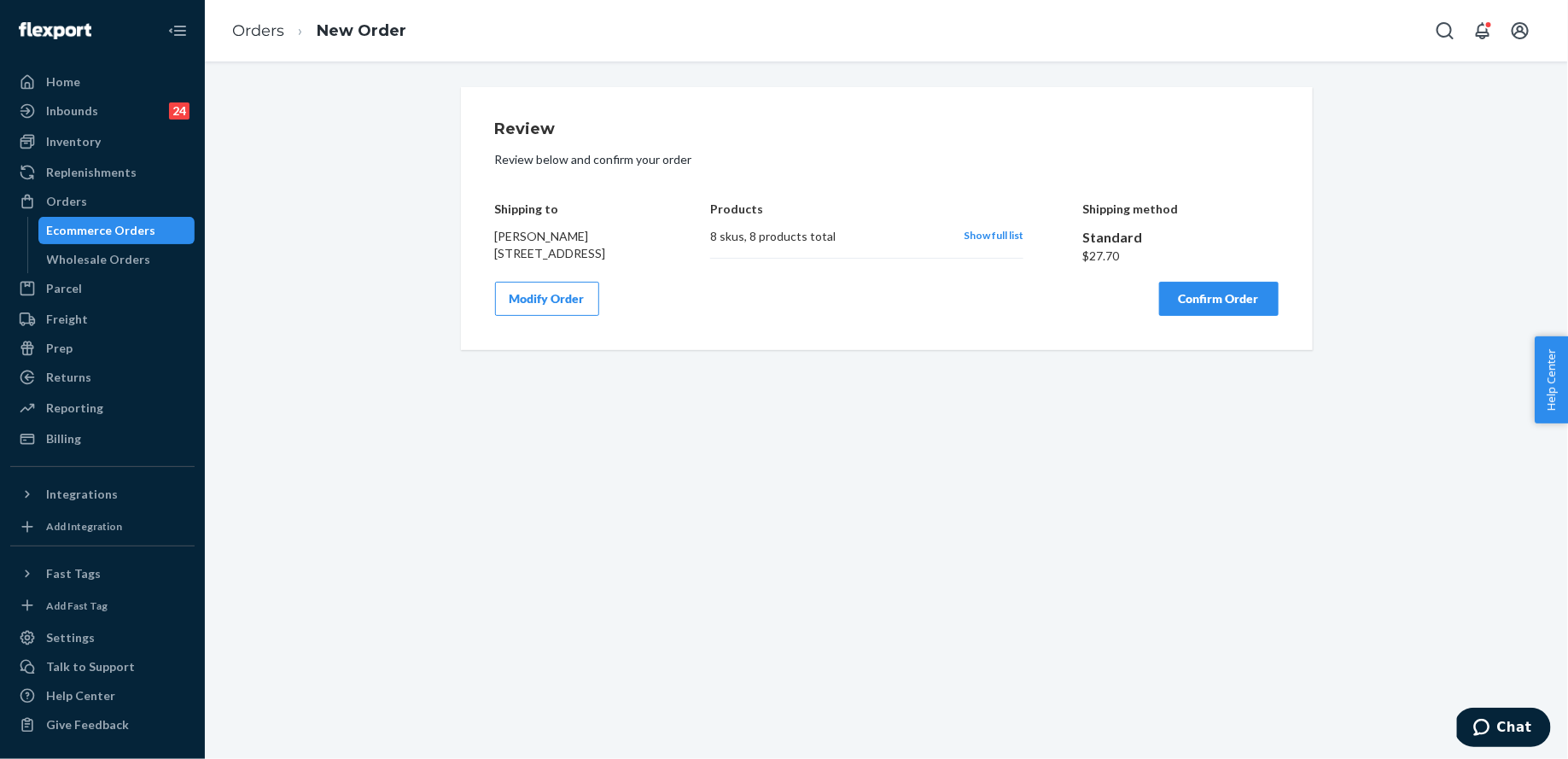
click at [1180, 316] on button "Confirm Order" at bounding box center [1218, 298] width 119 height 34
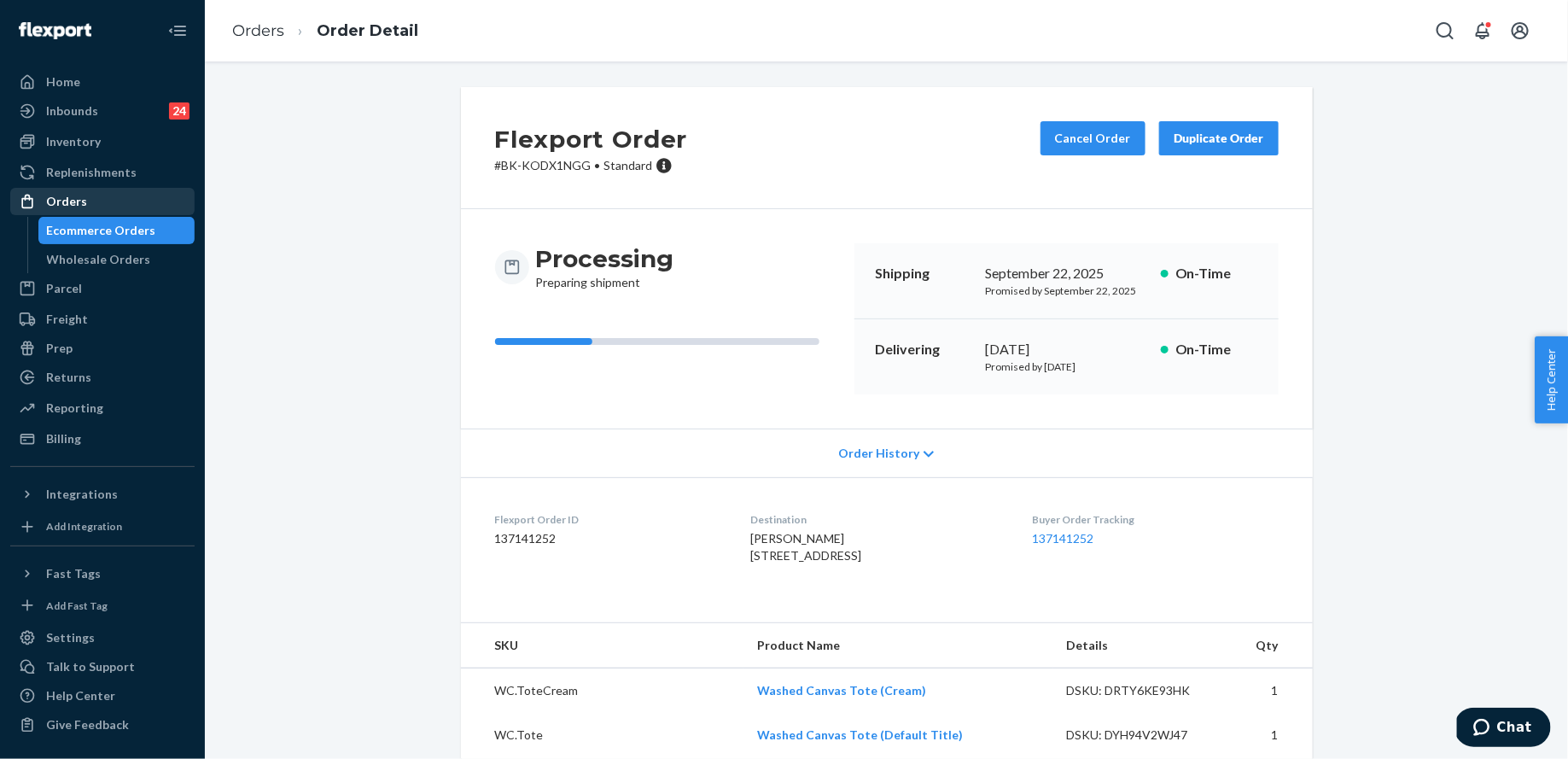
click at [150, 201] on div "Orders" at bounding box center [103, 201] width 181 height 24
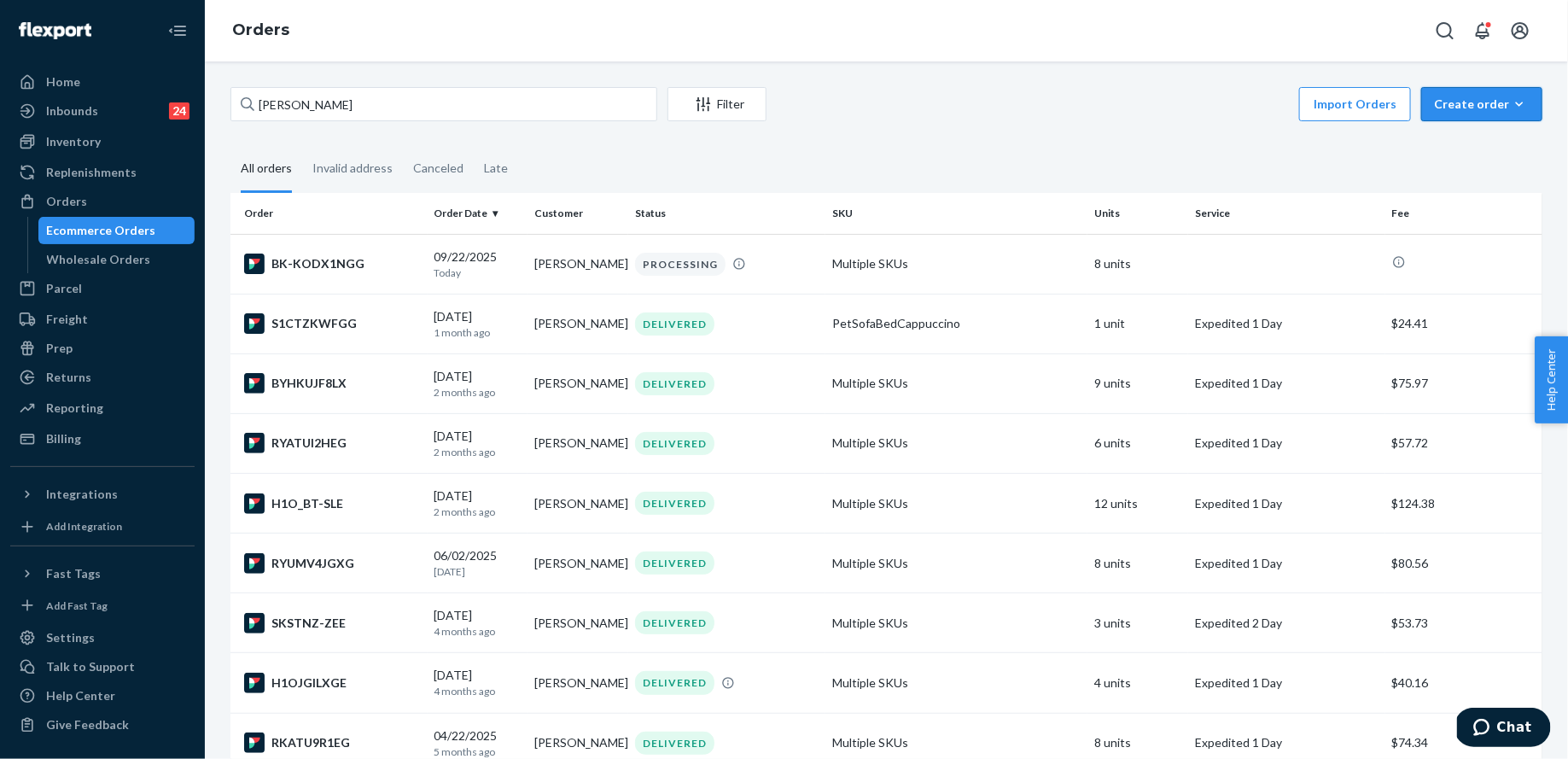
click at [1455, 101] on div "Create order" at bounding box center [1482, 104] width 96 height 17
click at [1457, 134] on button "Ecommerce order" at bounding box center [1507, 145] width 164 height 36
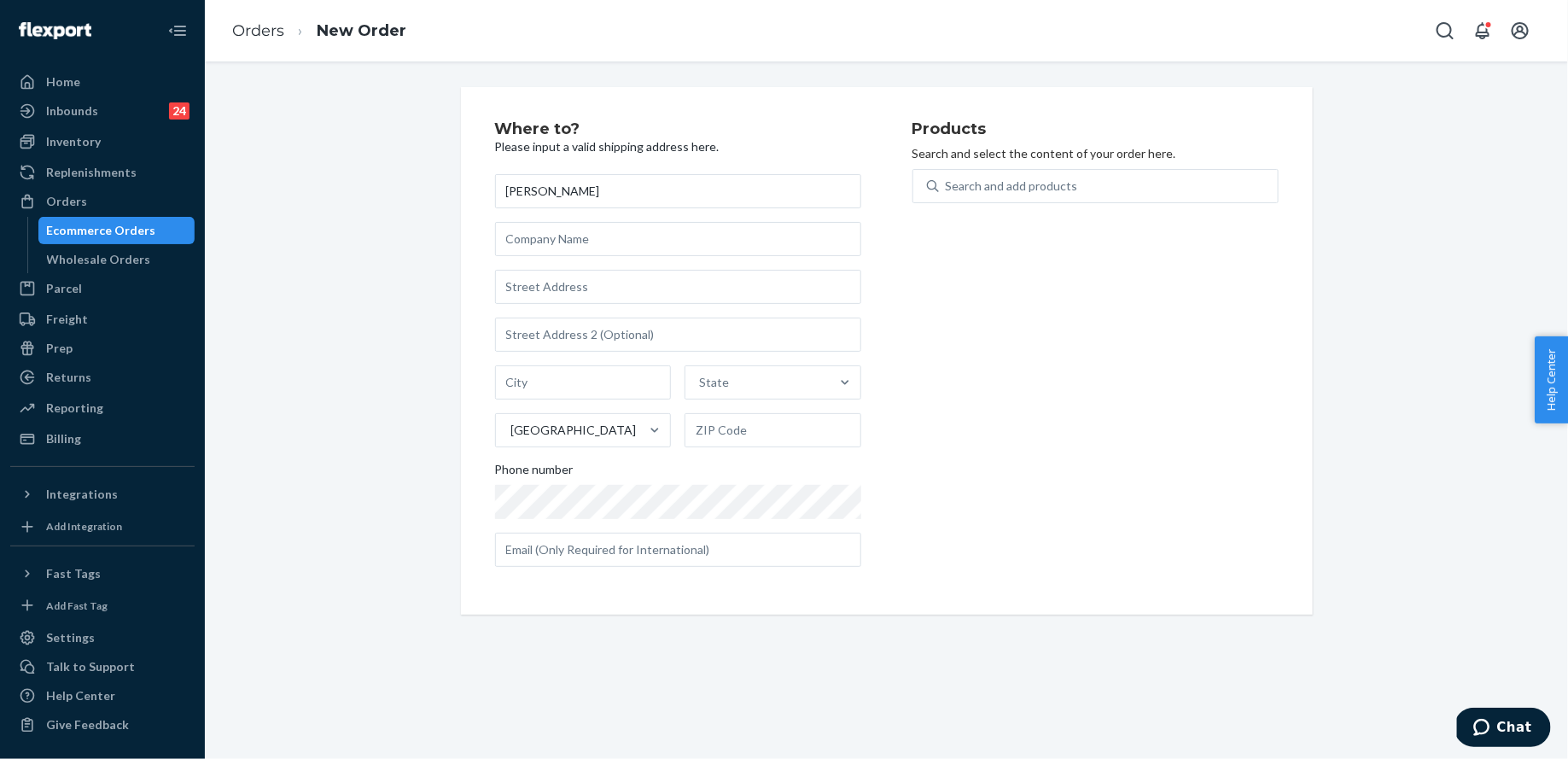
type input "[PERSON_NAME]"
type input "V"
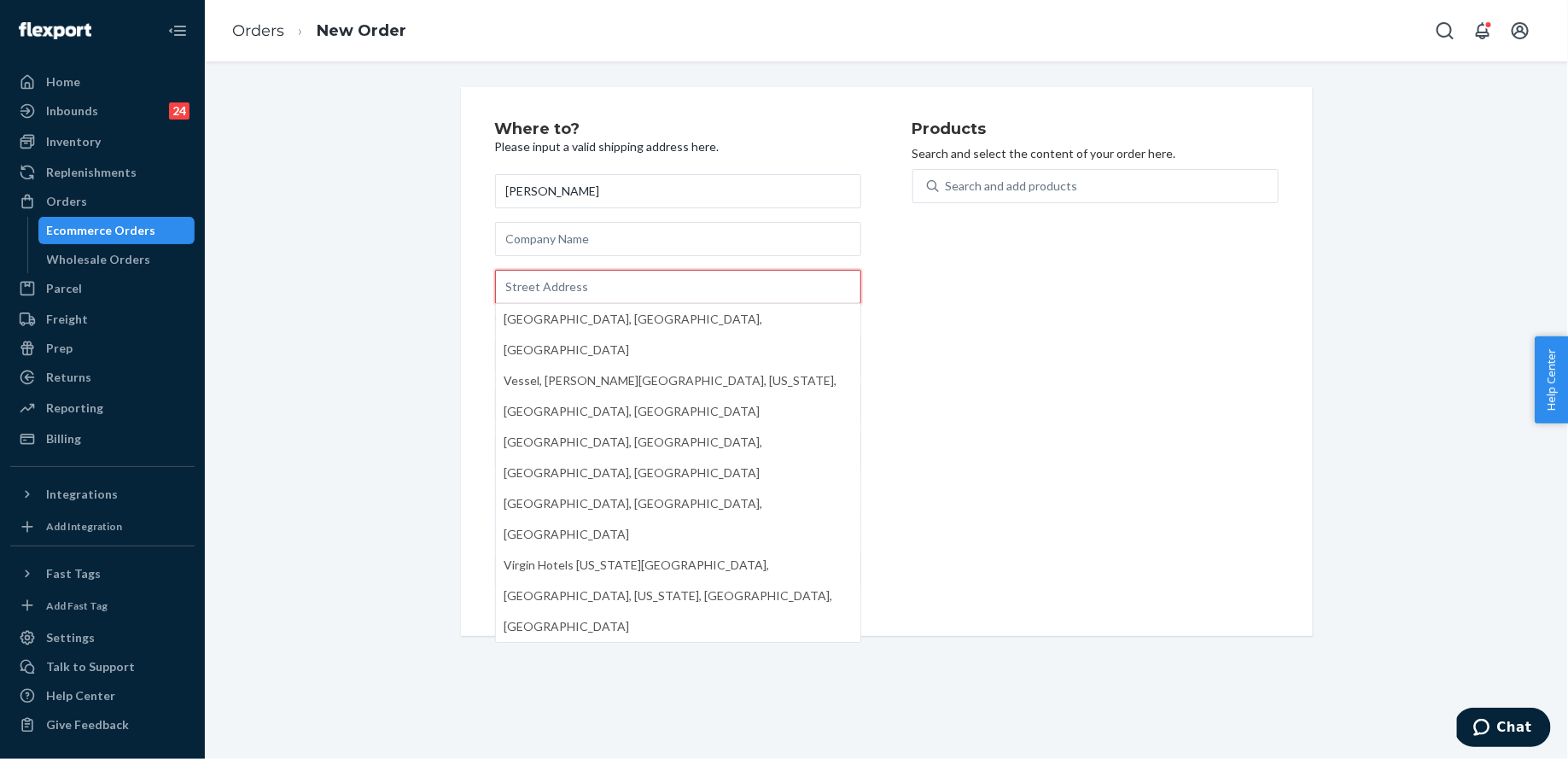
paste input "[STREET_ADDRESS]"
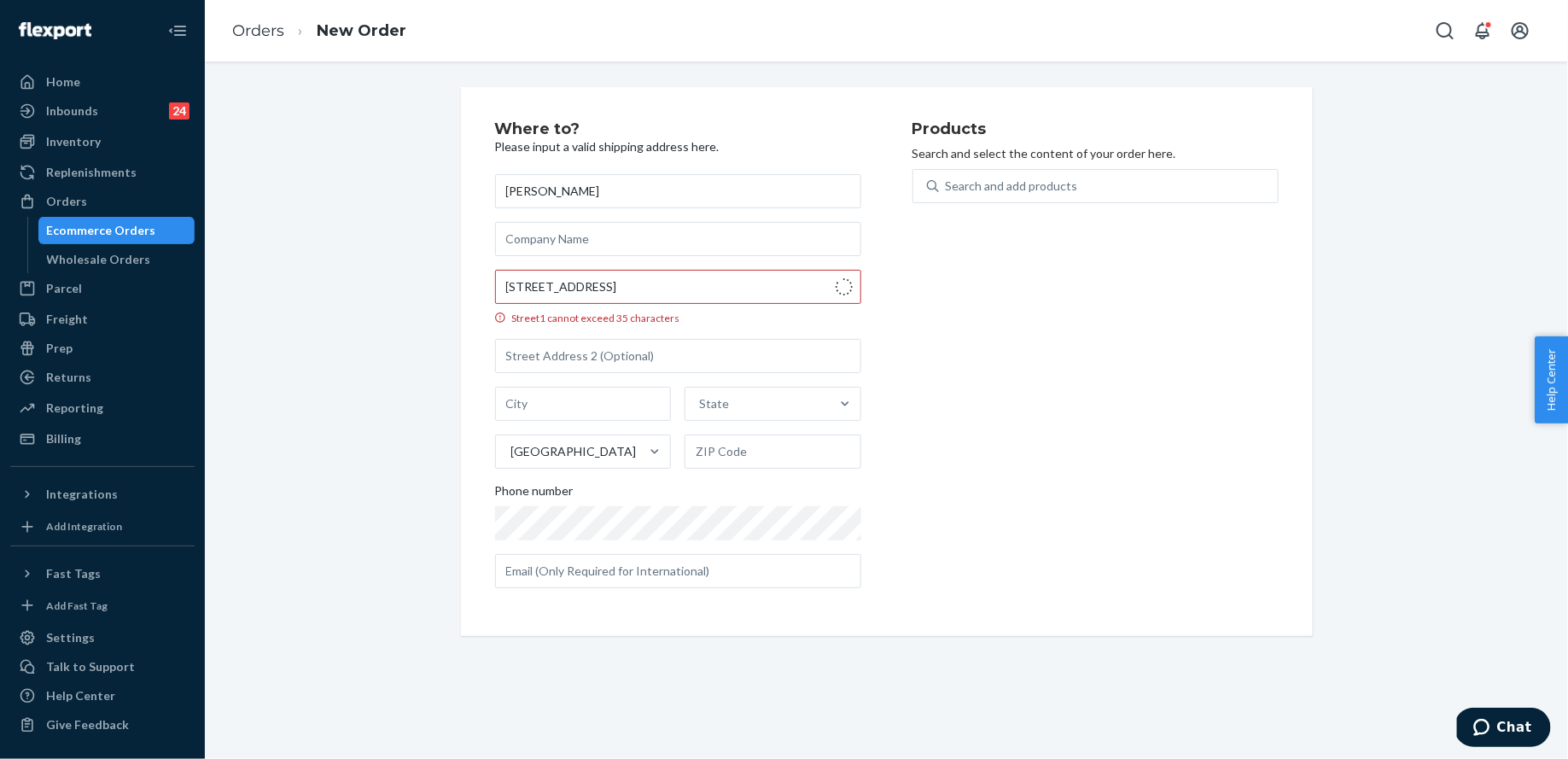
type input "[STREET_ADDRESS]"
type input "640"
type input "[GEOGRAPHIC_DATA]"
type input "33316"
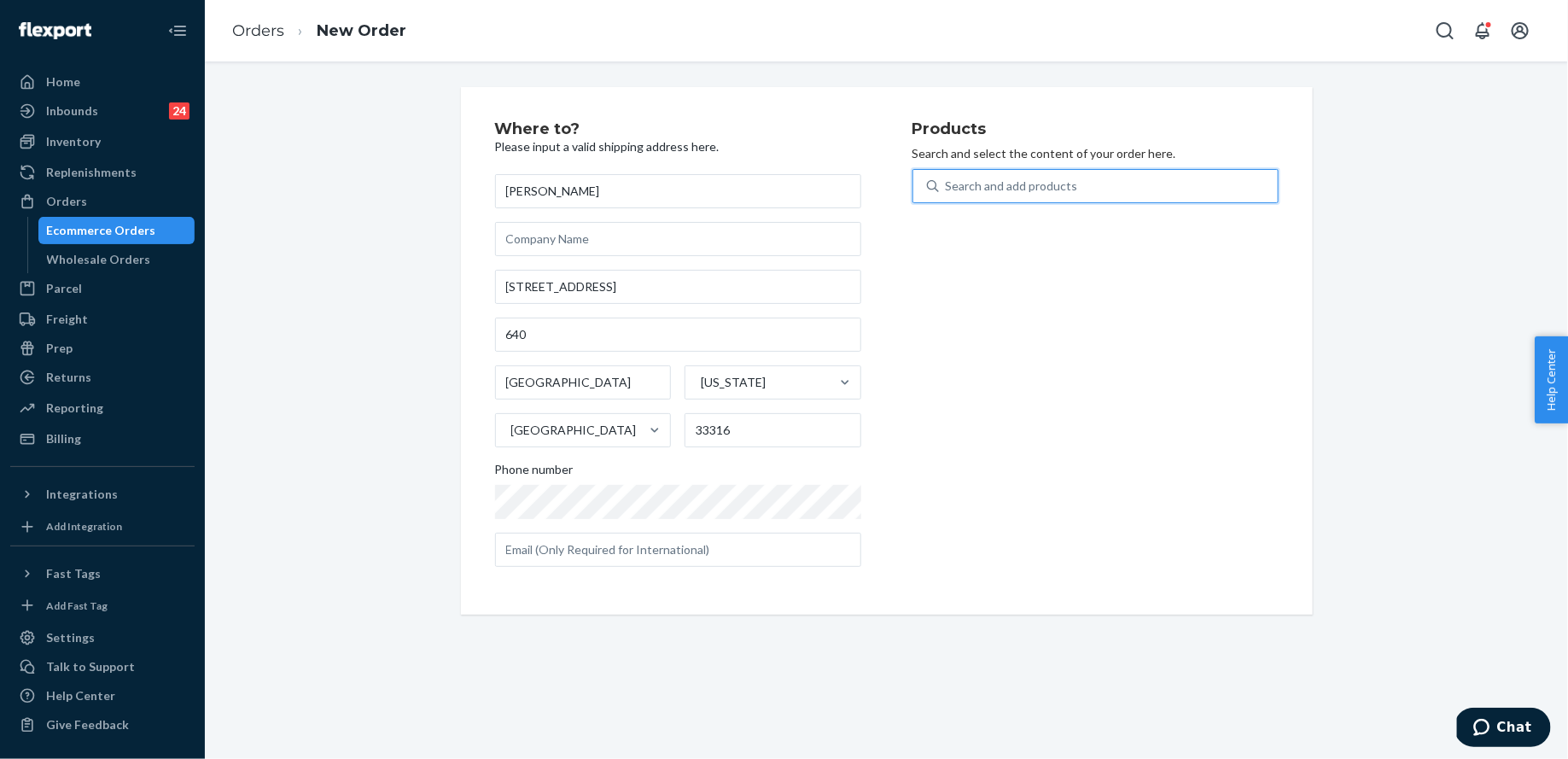
click at [1021, 180] on div "Search and add products" at bounding box center [1012, 186] width 133 height 17
click at [948, 180] on input "0 results available. Use Up and Down to choose options, press Enter to select t…" at bounding box center [947, 186] width 2 height 17
type input "TOTE"
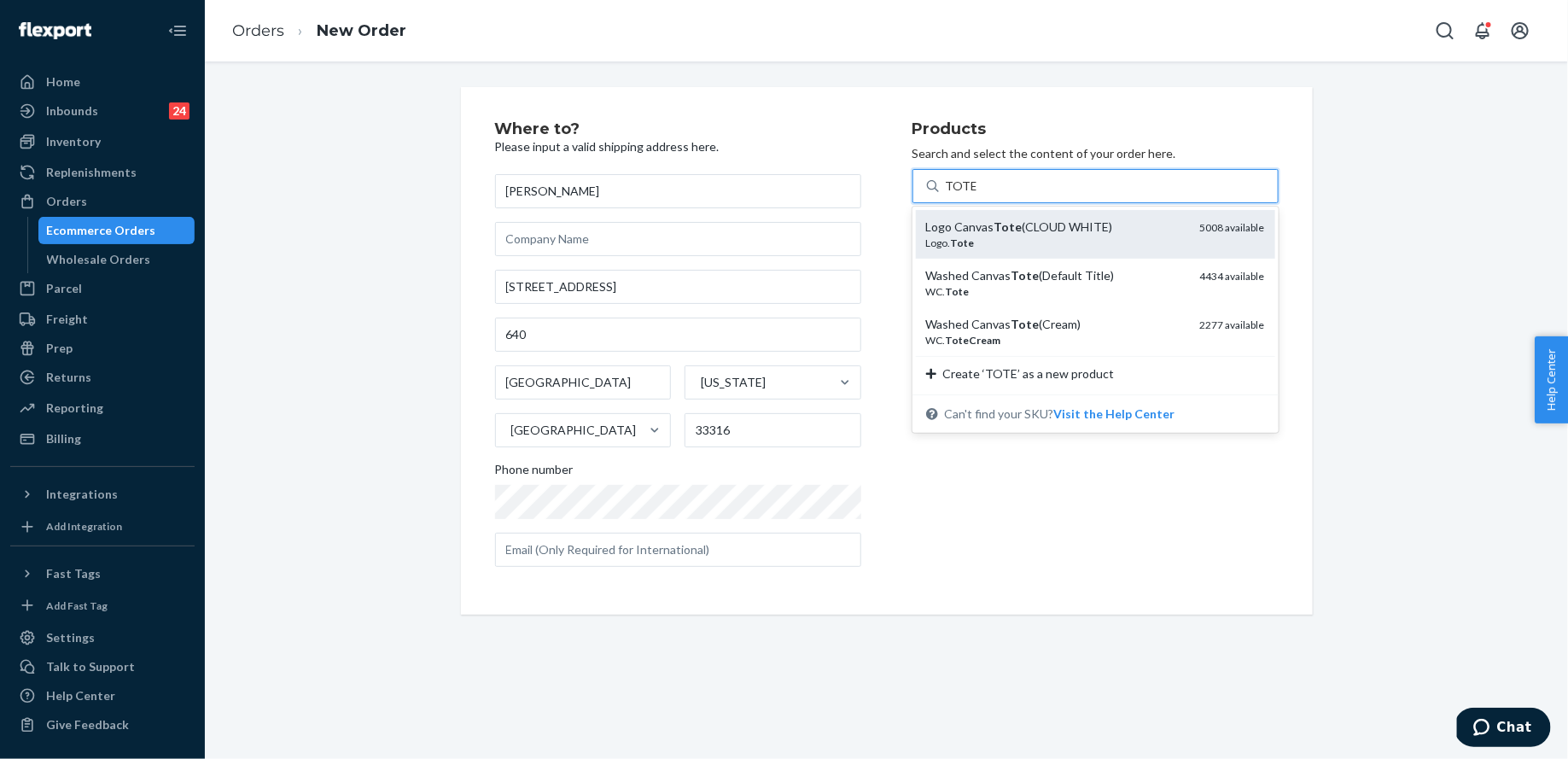
click at [1032, 218] on div "Logo Canvas Tote (CLOUD WHITE)" at bounding box center [1057, 226] width 260 height 17
click at [977, 195] on input "TOTE" at bounding box center [961, 186] width 31 height 17
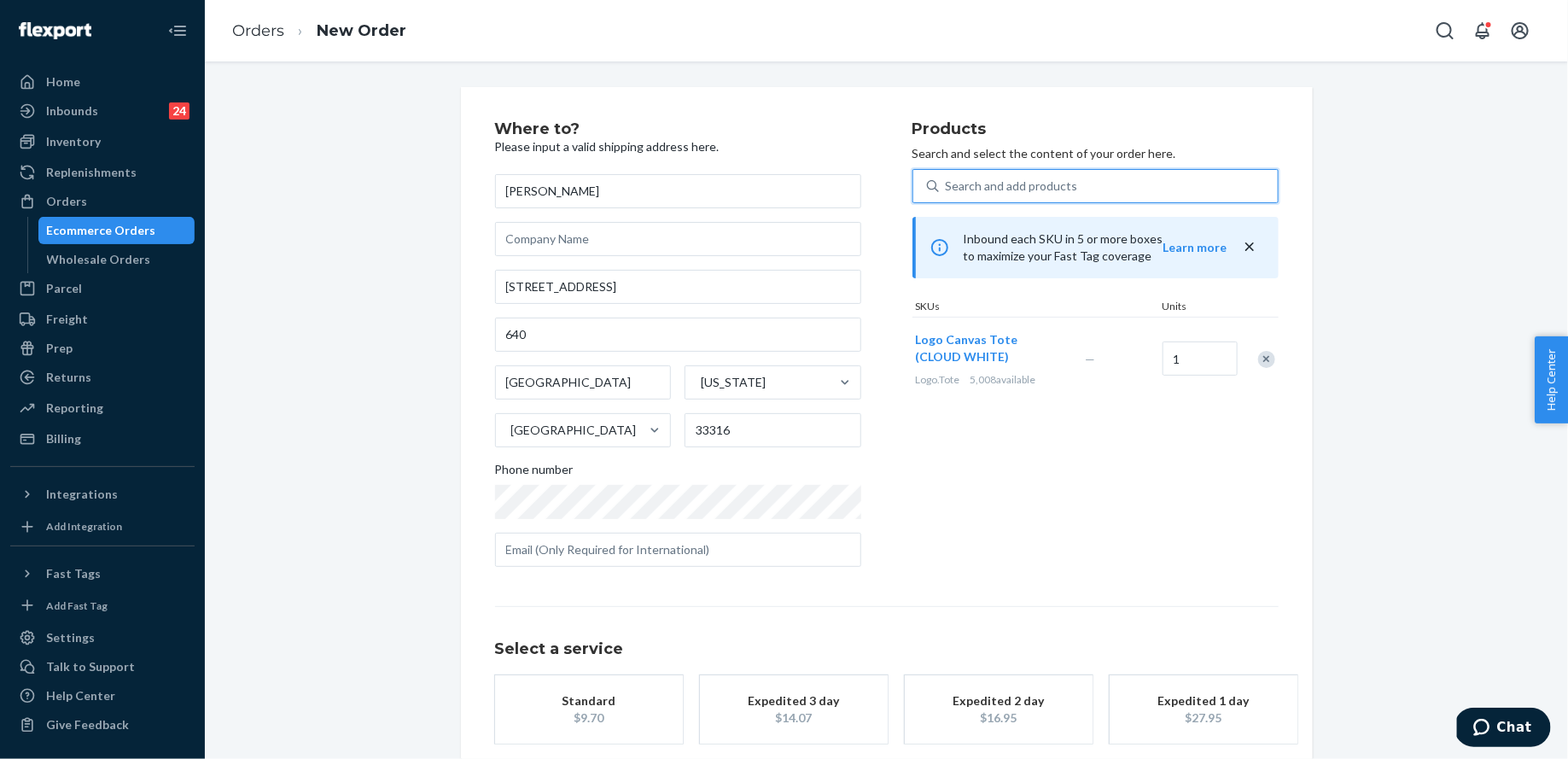
click at [1002, 182] on div "Search and add products" at bounding box center [1012, 186] width 133 height 17
click at [948, 182] on input "0 results available. Select is focused ,type to refine list, press Down to open…" at bounding box center [947, 186] width 2 height 17
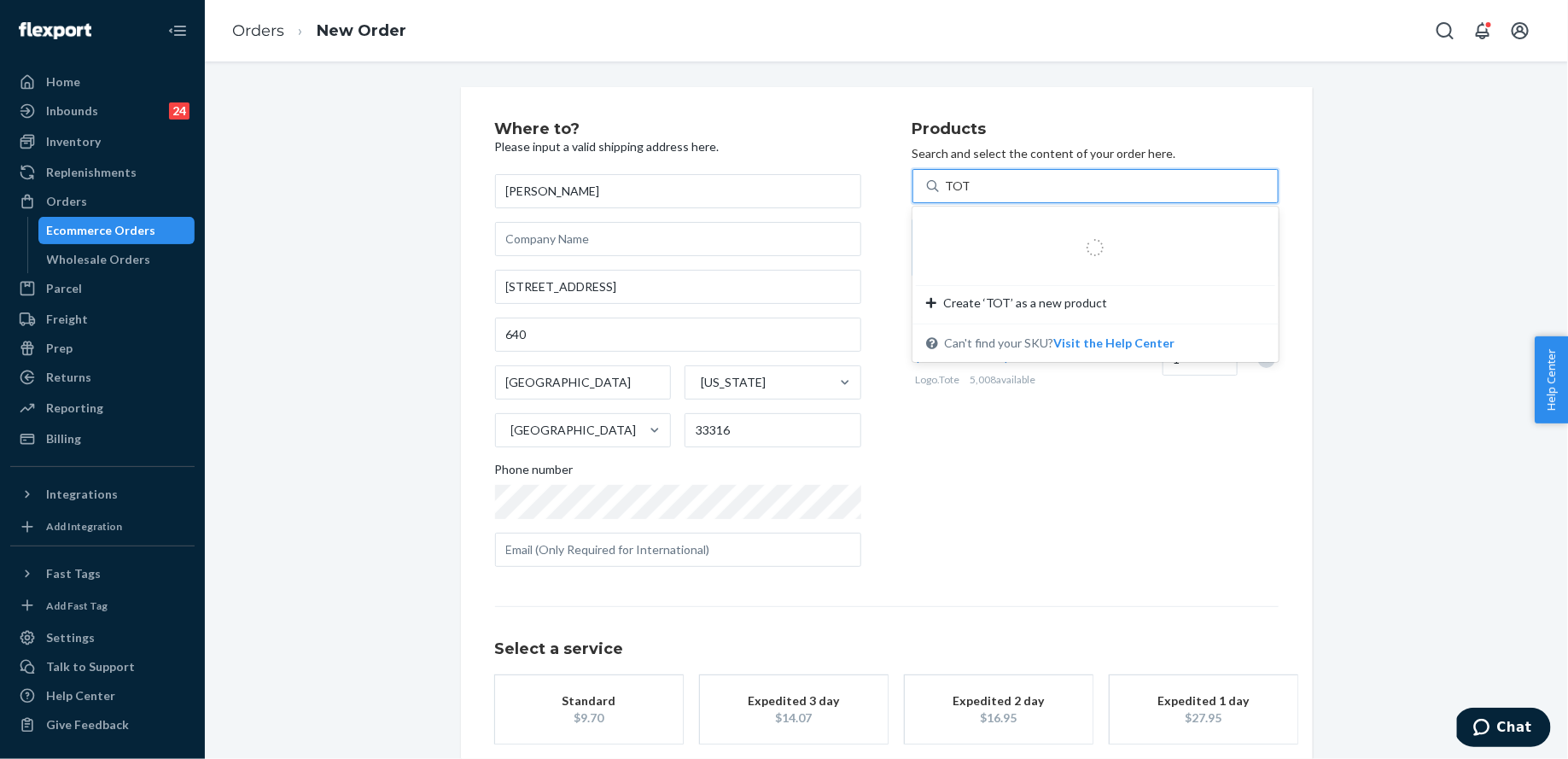
type input "TOTE"
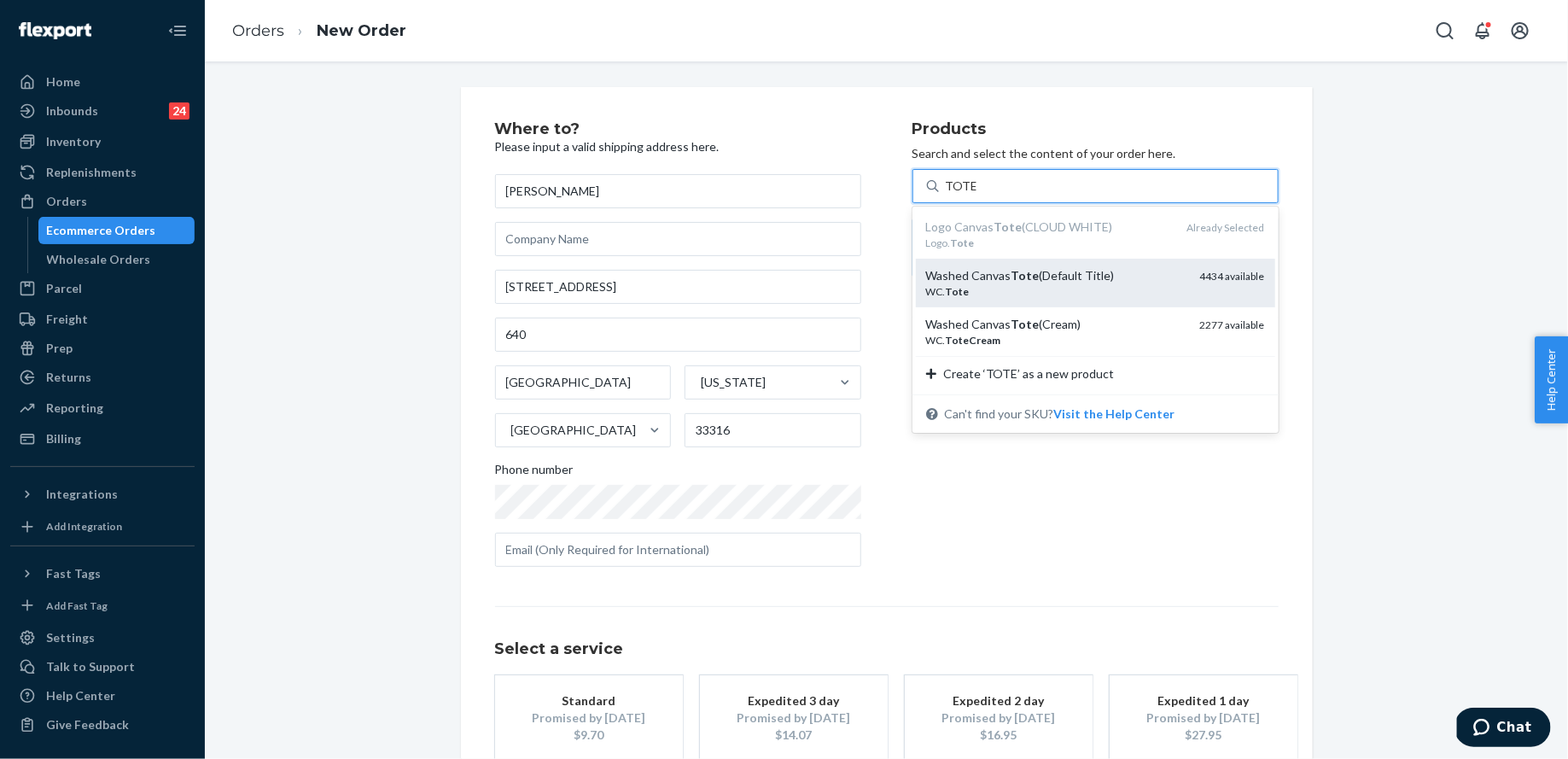
click at [1008, 295] on div "WC. Tote" at bounding box center [1057, 291] width 260 height 14
click at [977, 195] on input "TOTE" at bounding box center [961, 186] width 31 height 17
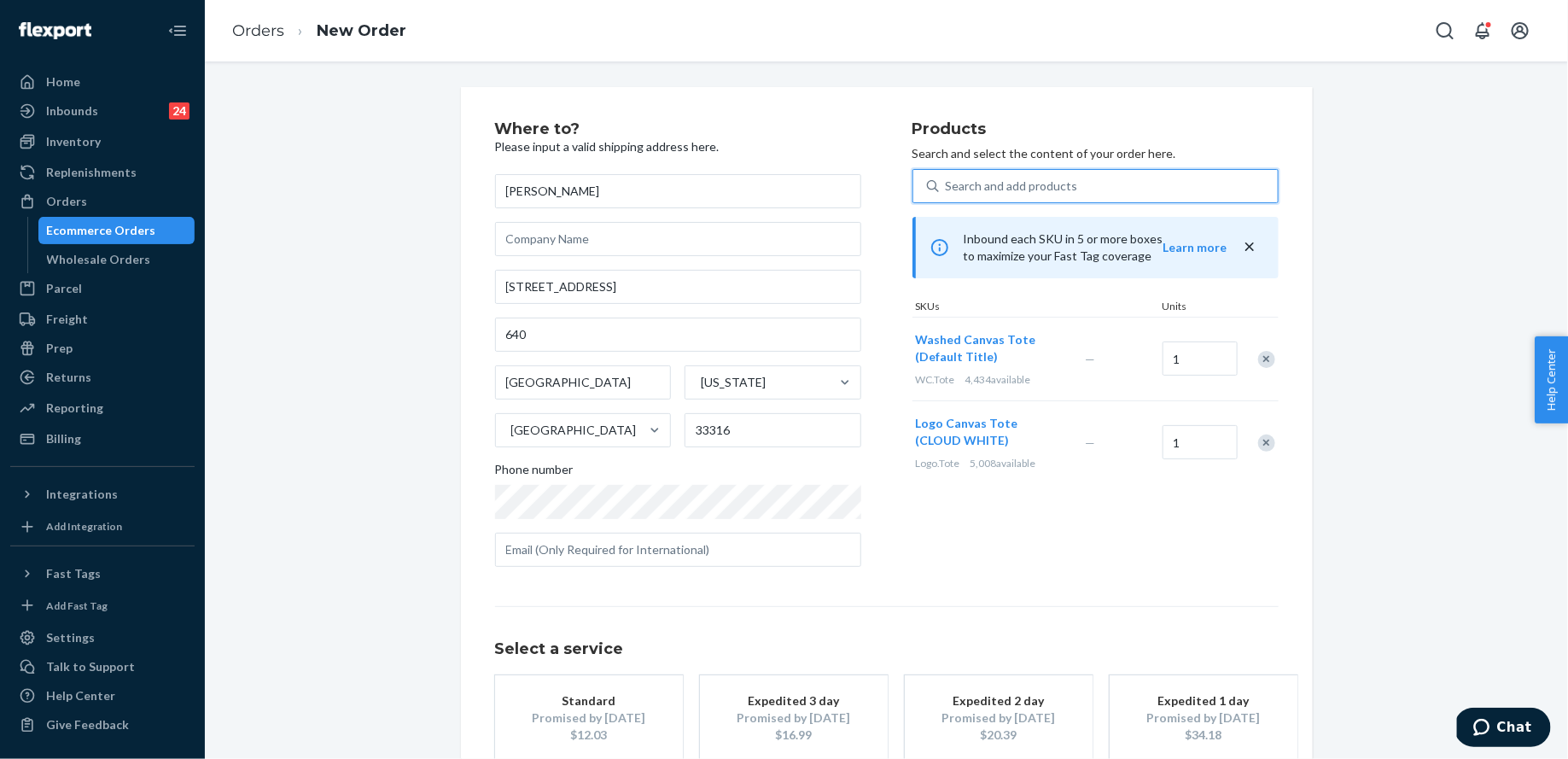
click at [1008, 175] on div "Search and add products" at bounding box center [1108, 186] width 339 height 31
click at [948, 178] on input "0 results available. Select is focused ,type to refine list, press Down to open…" at bounding box center [947, 186] width 2 height 17
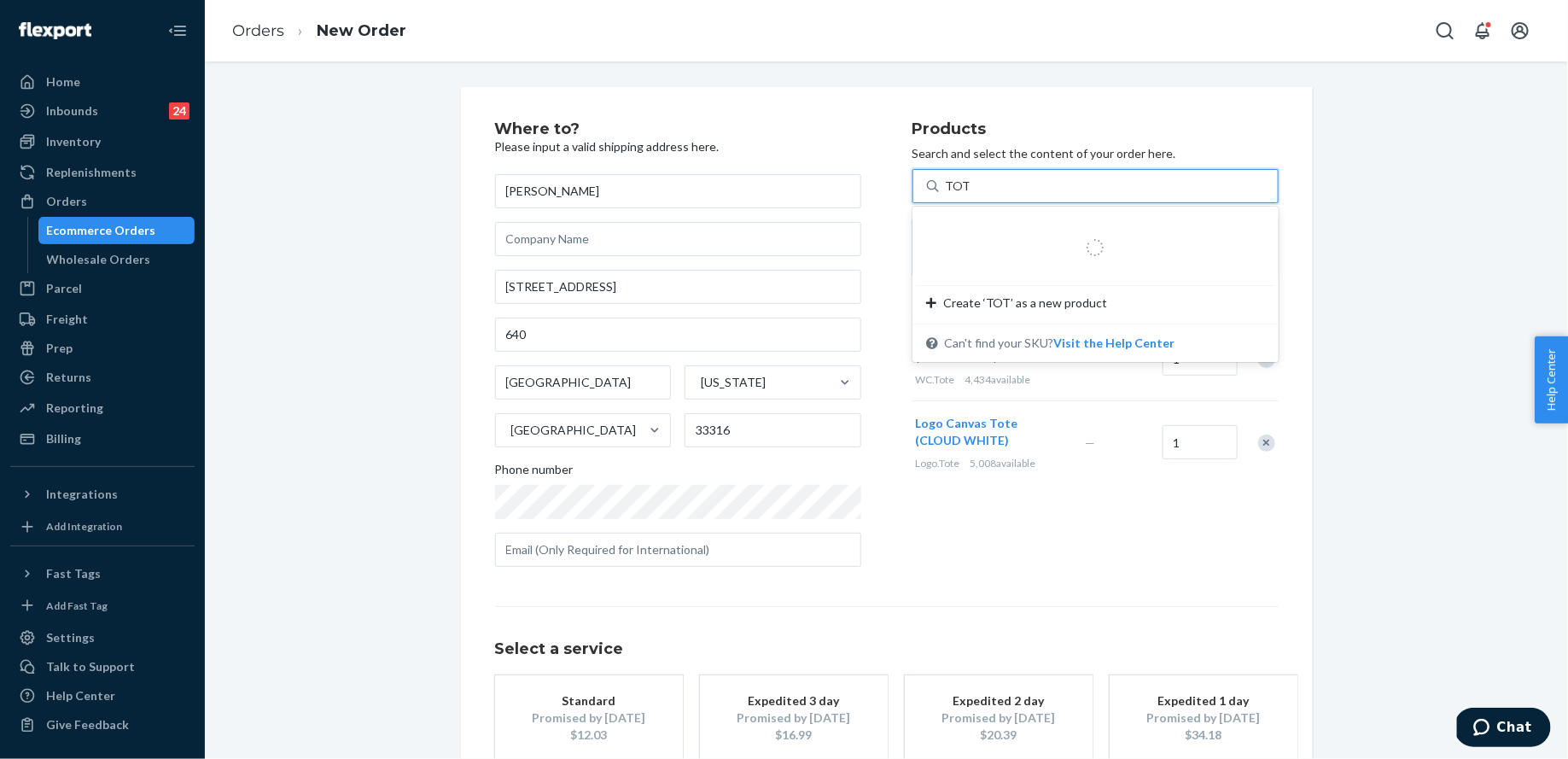
type input "TOTE"
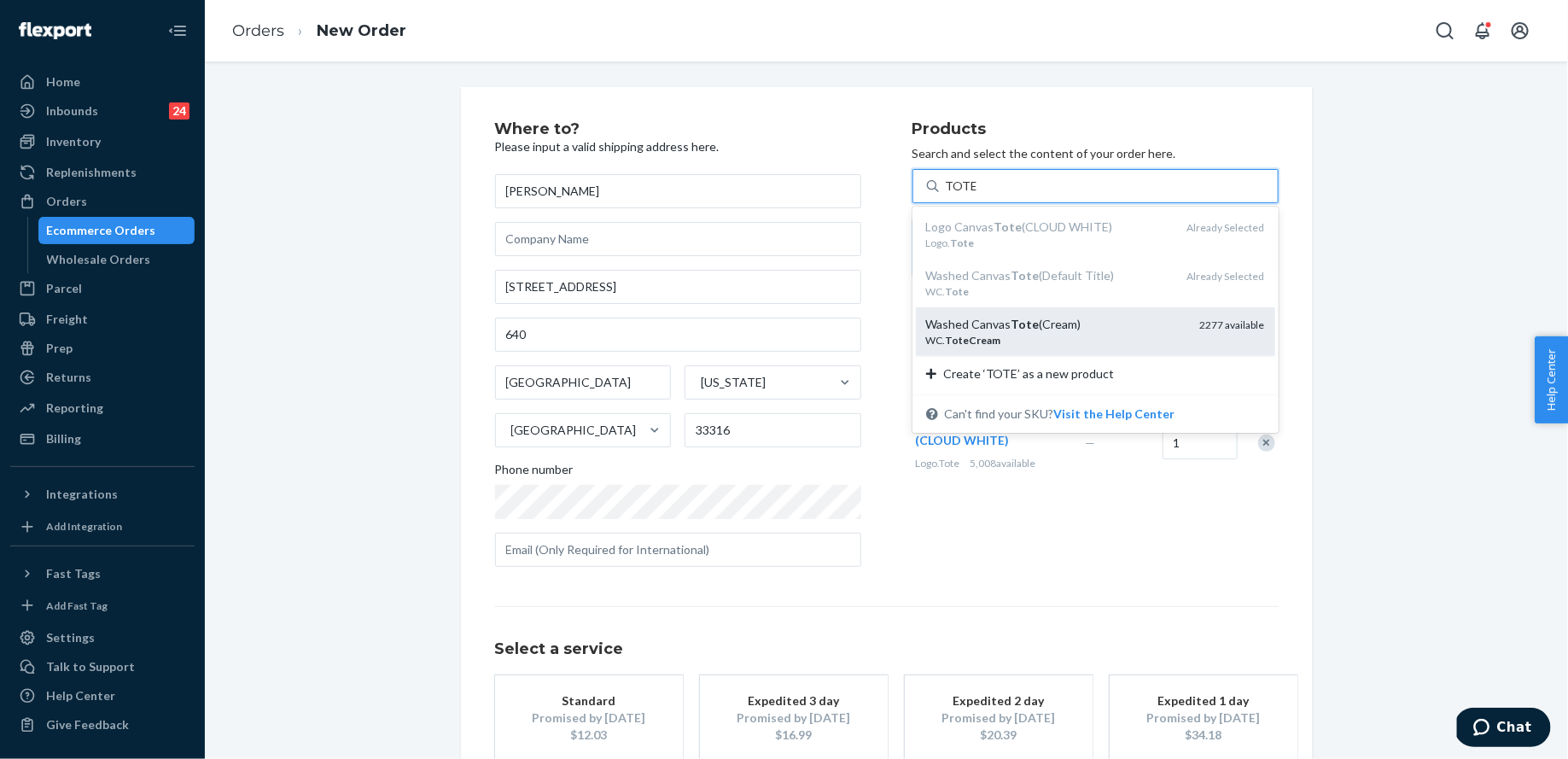
click at [1019, 320] on em "Tote" at bounding box center [1026, 324] width 28 height 14
click at [977, 195] on input "TOTE" at bounding box center [961, 186] width 31 height 17
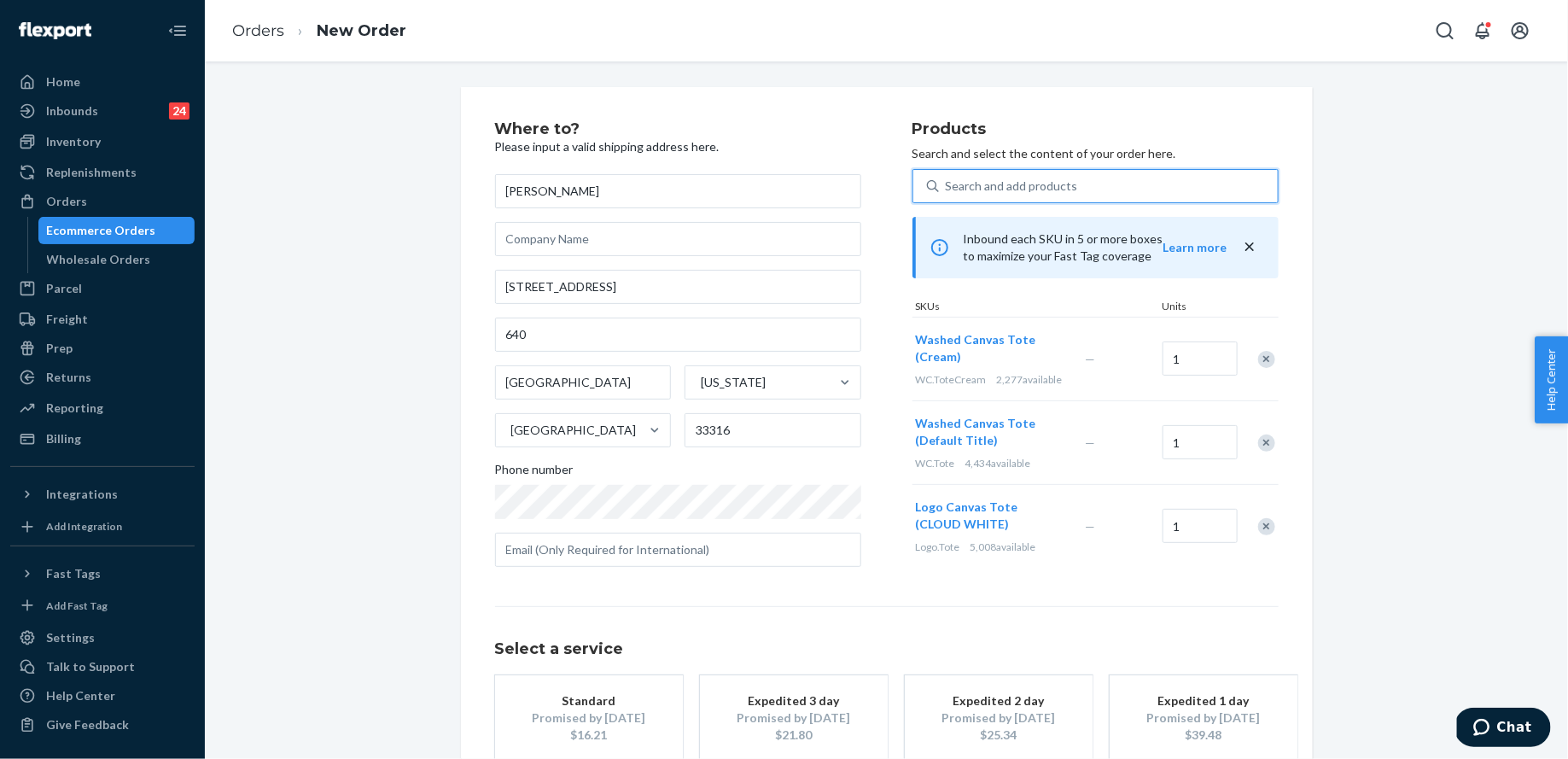
click at [1004, 175] on div "Search and add products" at bounding box center [1108, 186] width 339 height 31
click at [948, 178] on input "0 results available. Select is focused ,type to refine list, press Down to open…" at bounding box center [947, 186] width 2 height 17
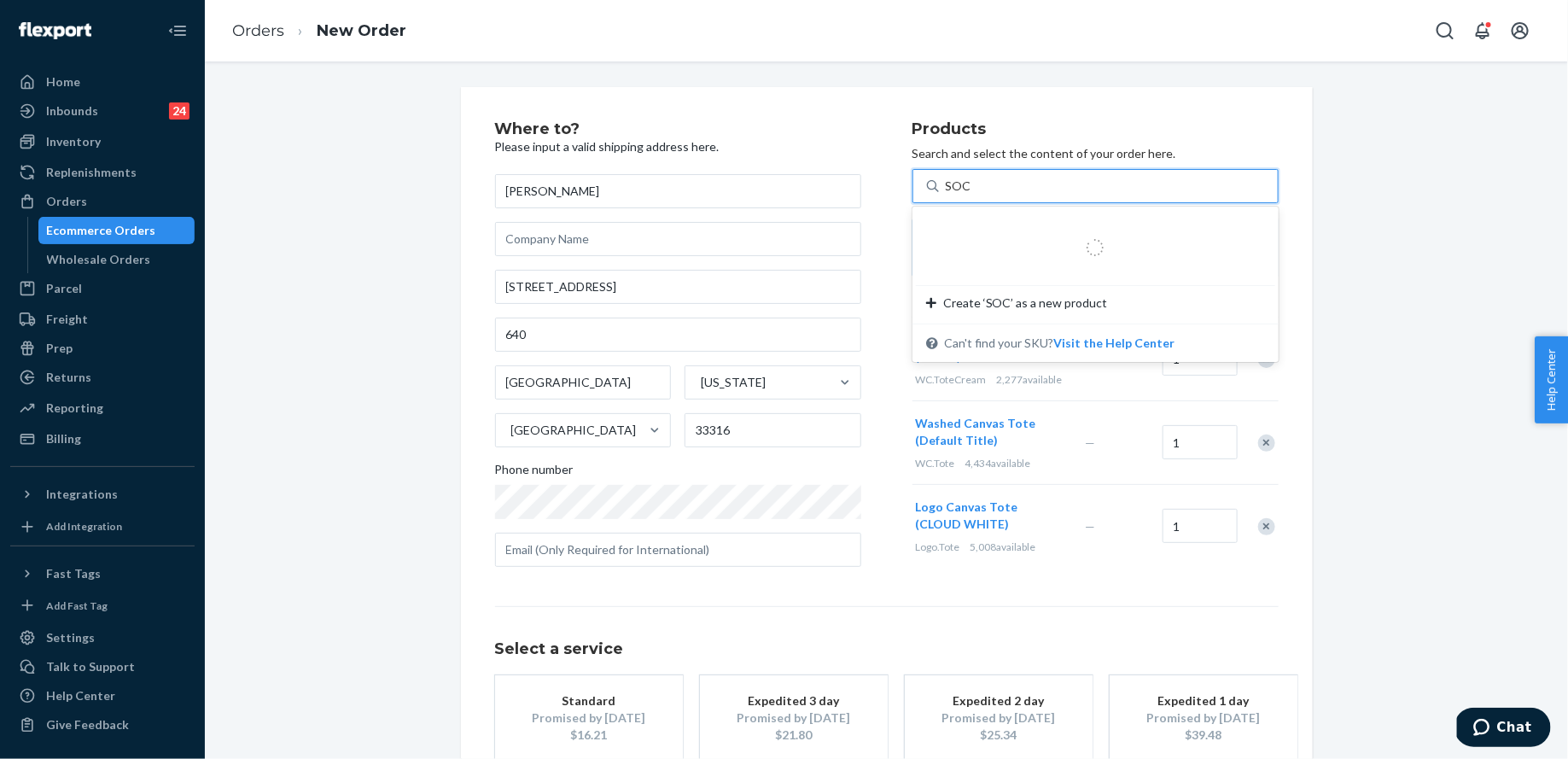
type input "SOCK"
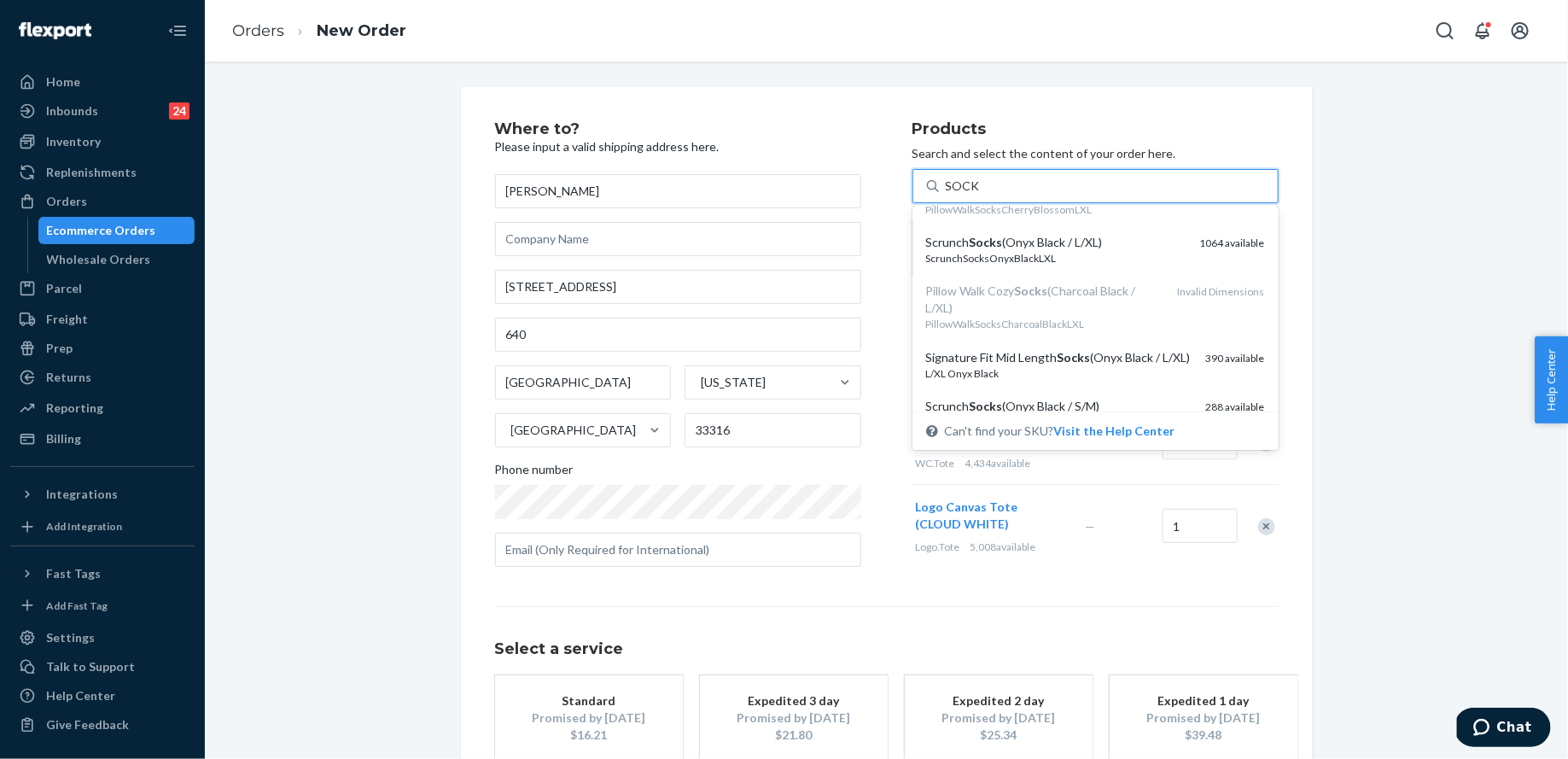
scroll to position [180, 0]
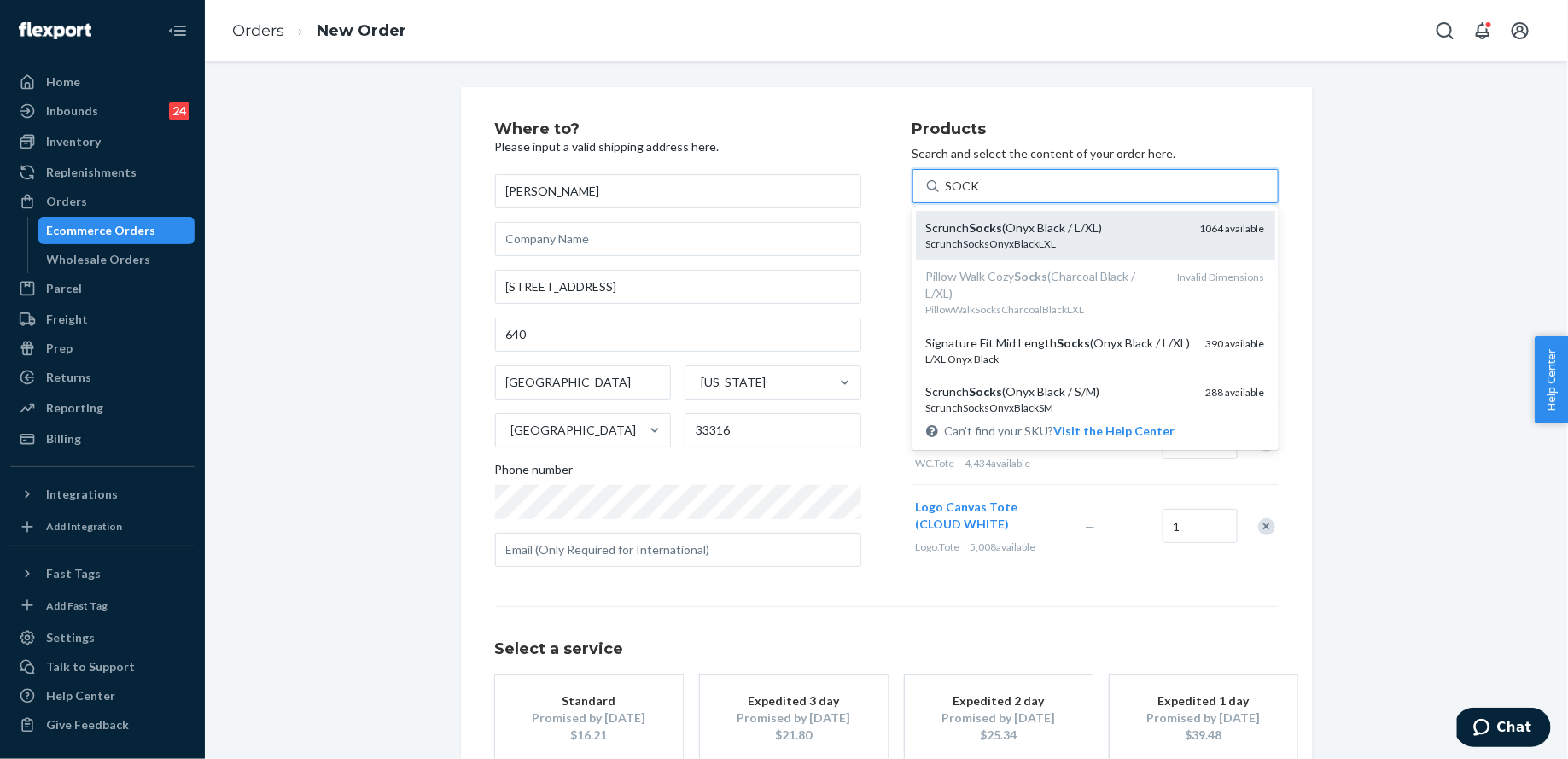
click at [1049, 251] on div "ScrunchSocksOnyxBlackLXL" at bounding box center [1057, 243] width 260 height 14
click at [980, 195] on input "SOCK" at bounding box center [963, 186] width 35 height 17
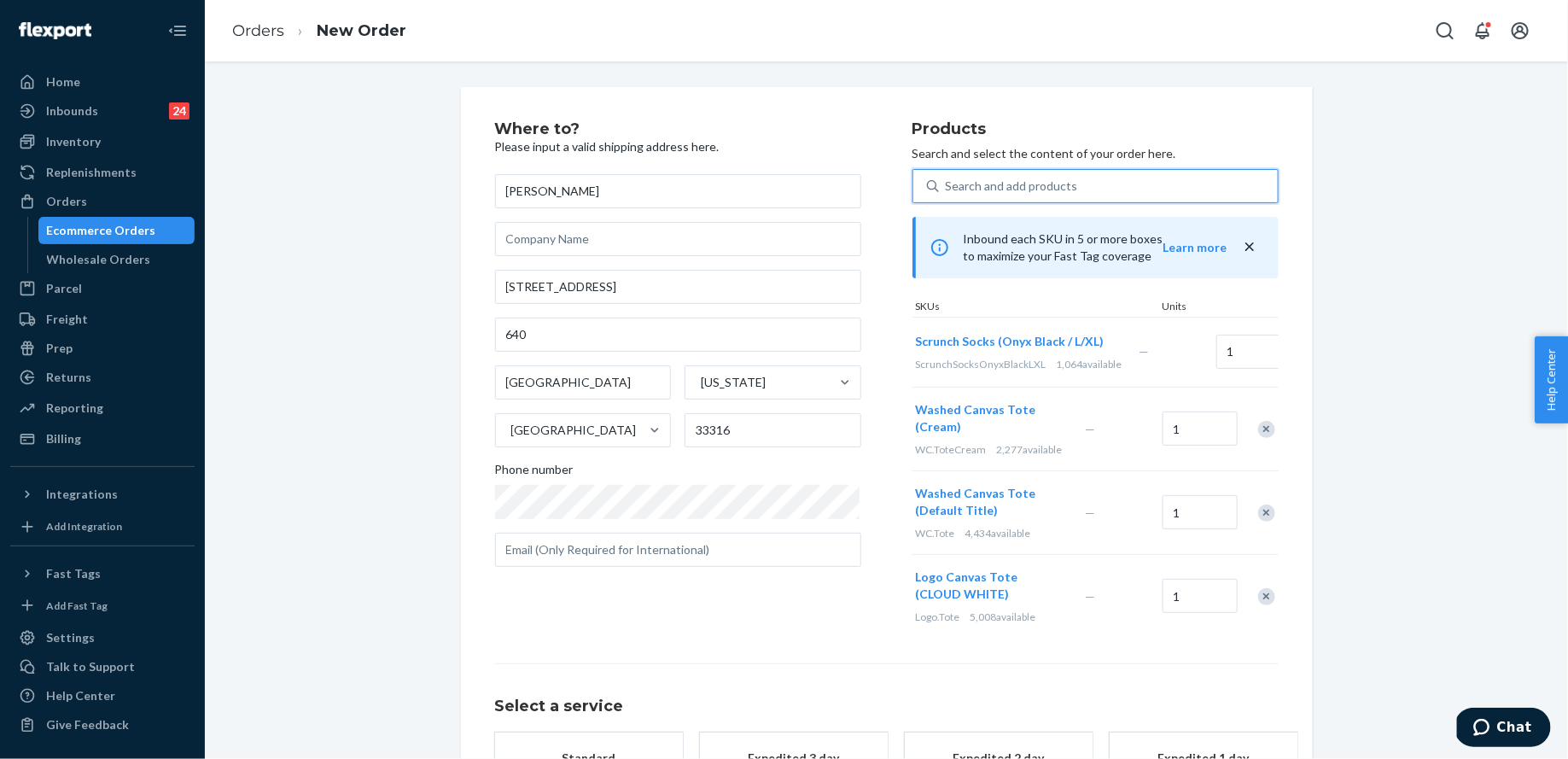
click at [1014, 185] on div "Search and add products" at bounding box center [1012, 186] width 133 height 17
click at [948, 185] on input "0 results available. Select is focused ,type to refine list, press Down to open…" at bounding box center [947, 186] width 2 height 17
type input "O"
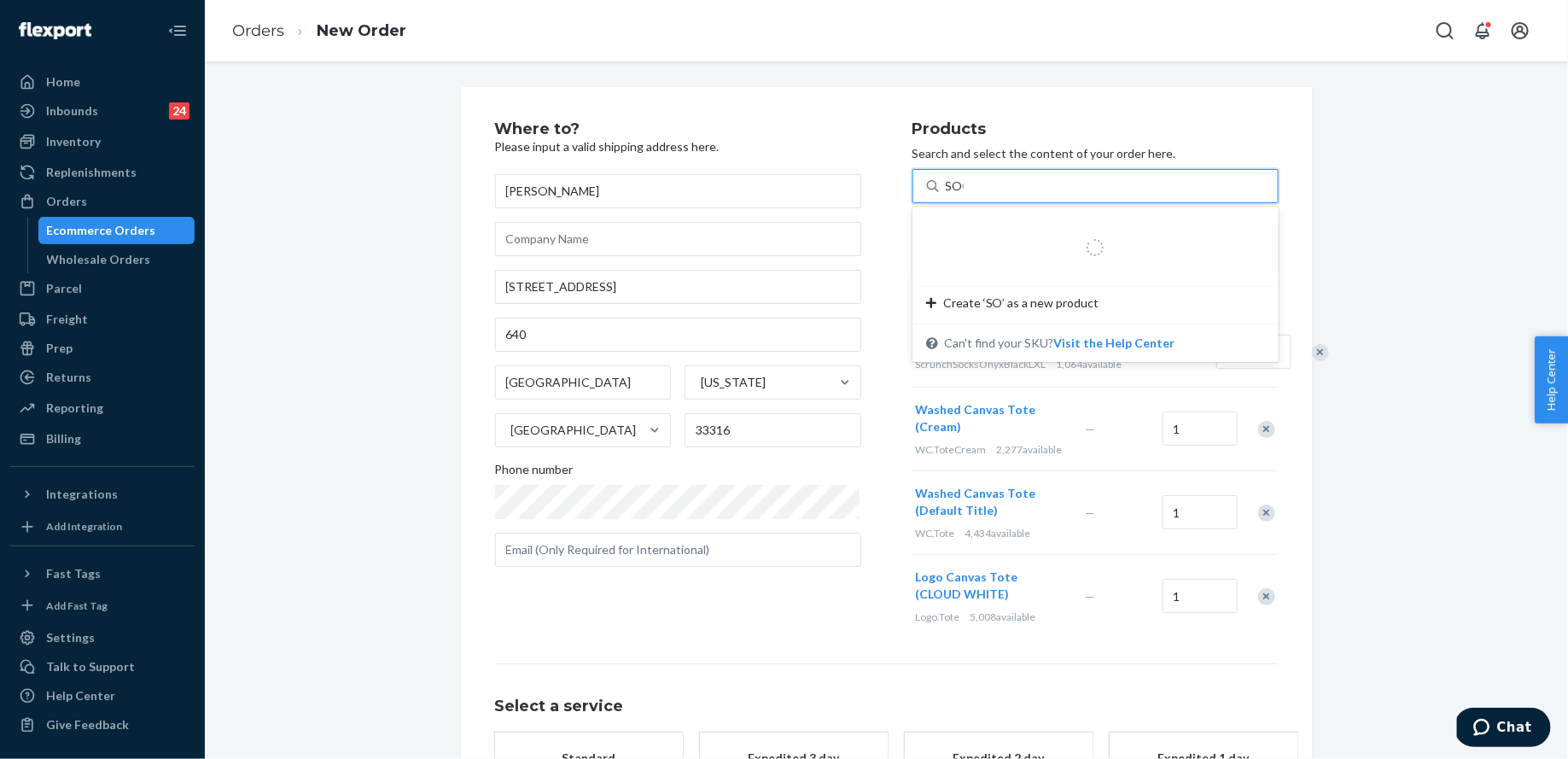
type input "SOCK"
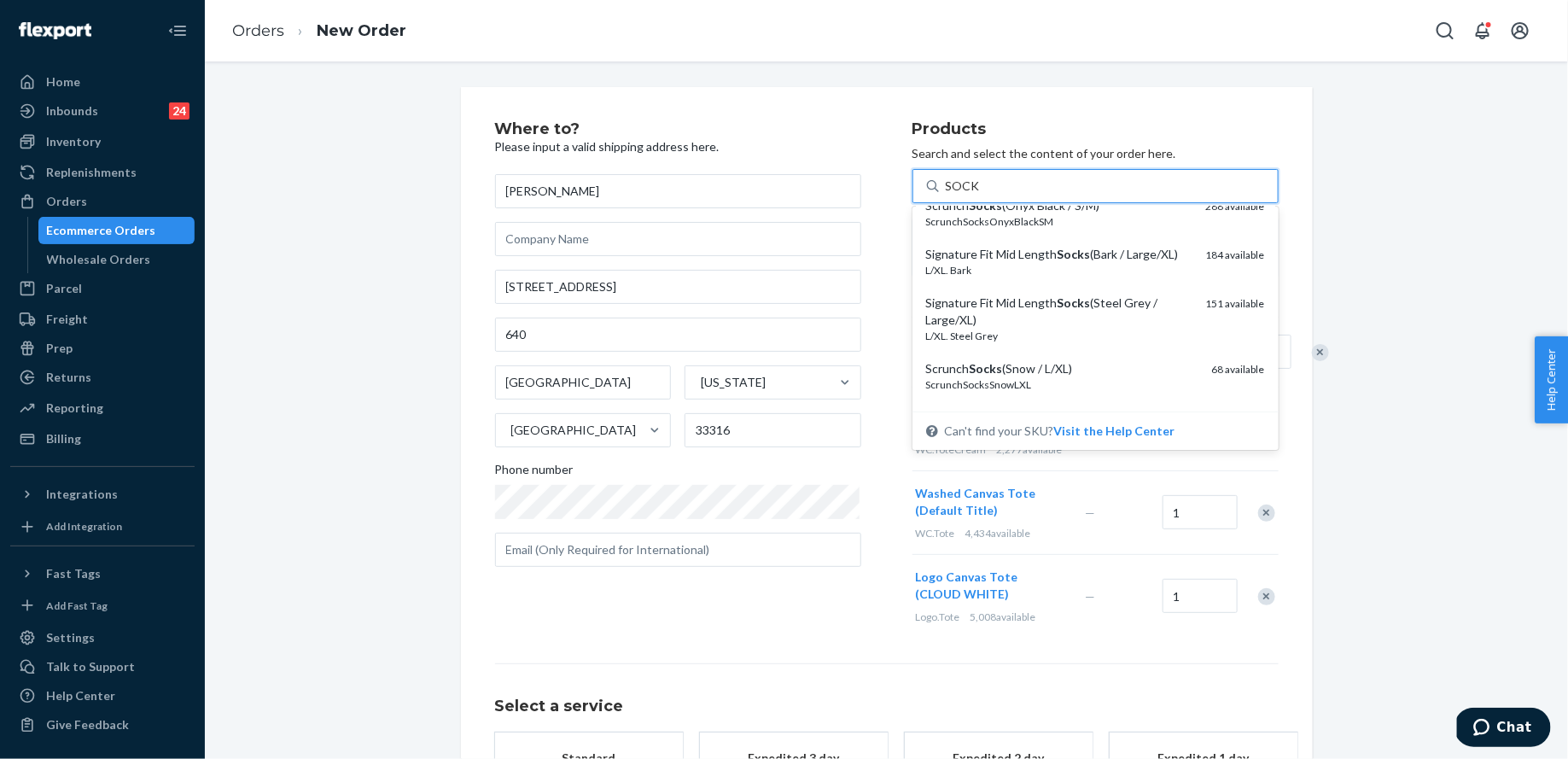
scroll to position [369, 0]
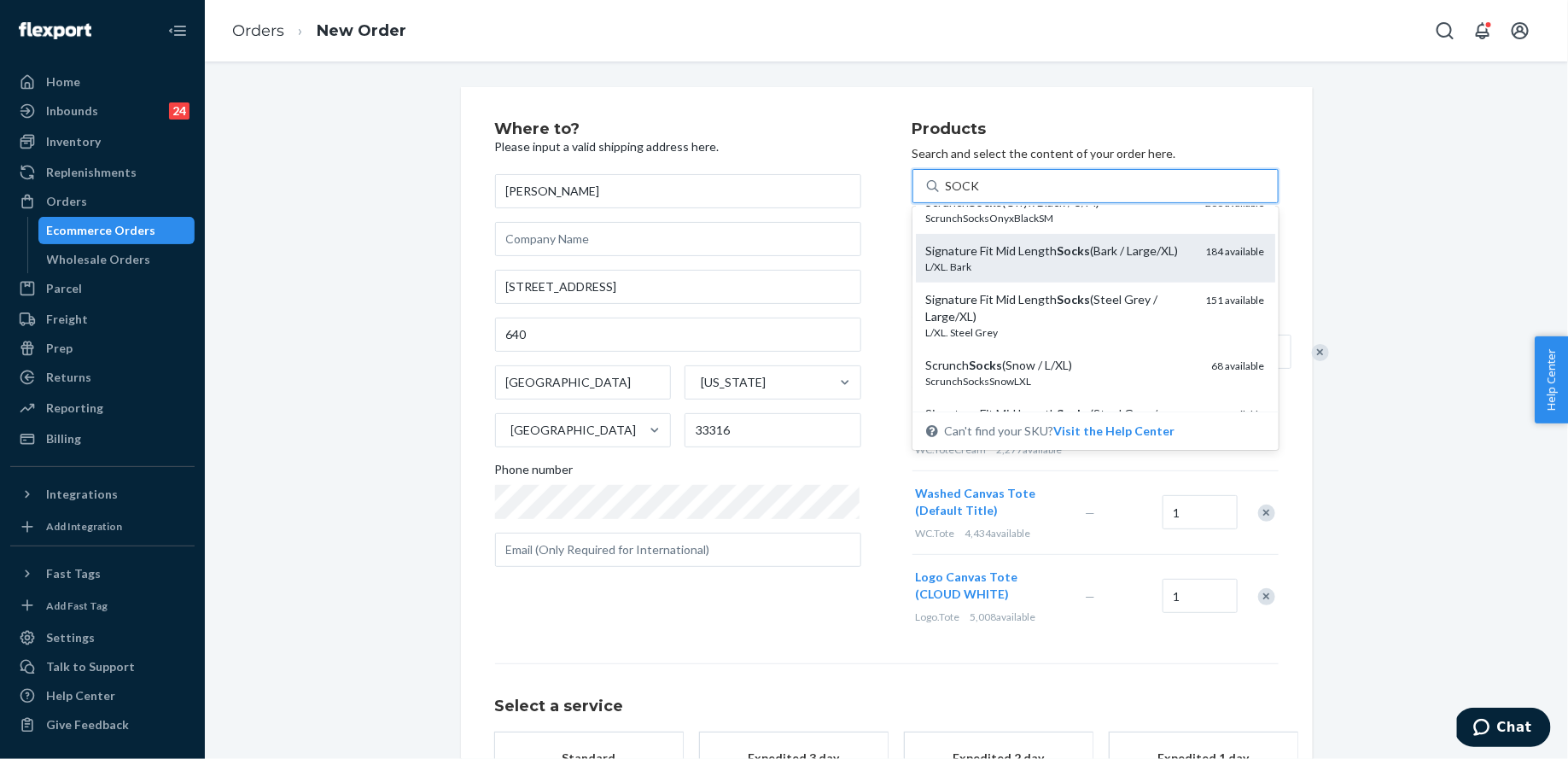
click at [1078, 274] on div "L/XL. Bark" at bounding box center [1059, 266] width 266 height 14
click at [980, 195] on input "SOCK" at bounding box center [963, 186] width 35 height 17
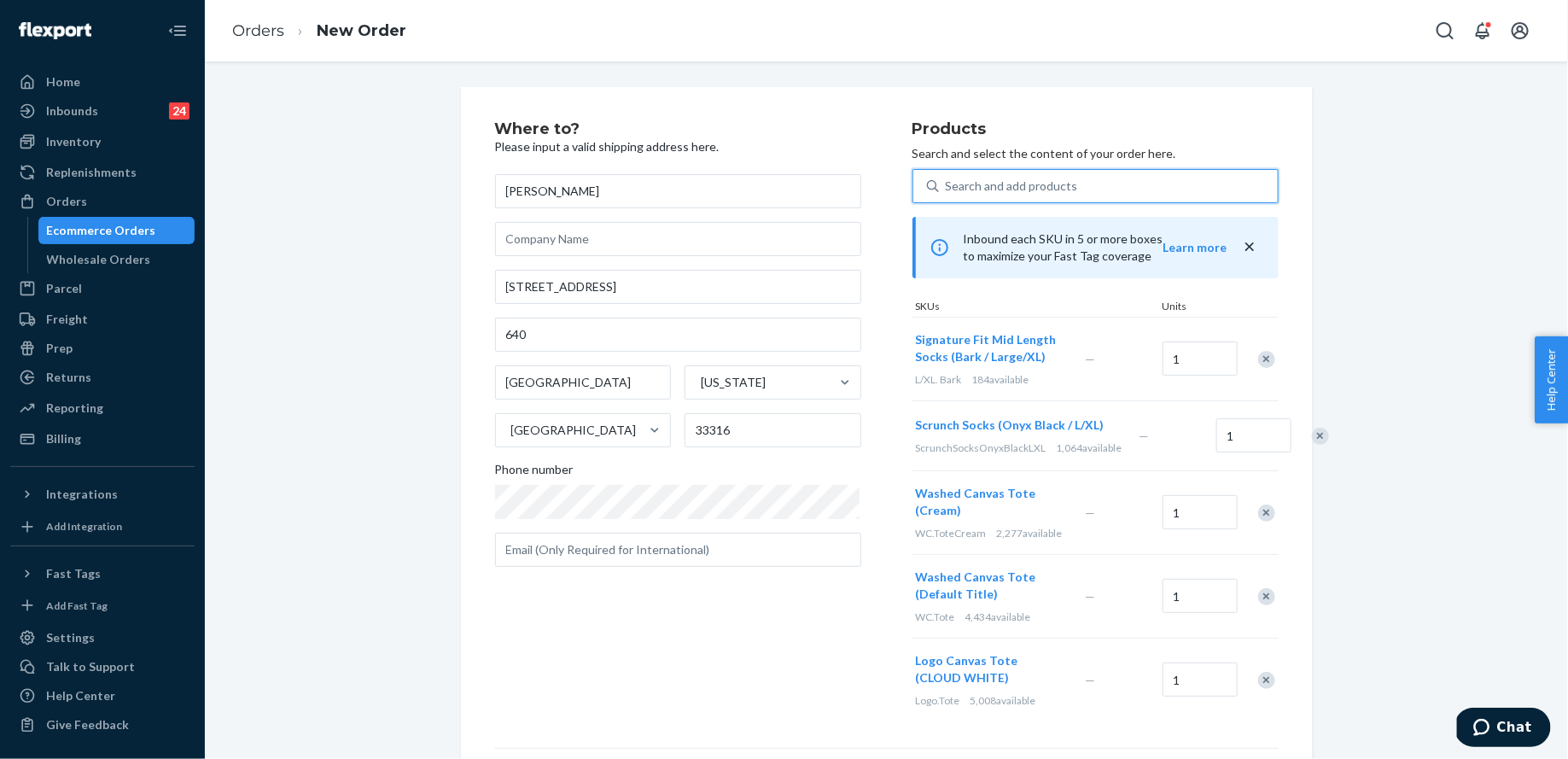
scroll to position [272, 0]
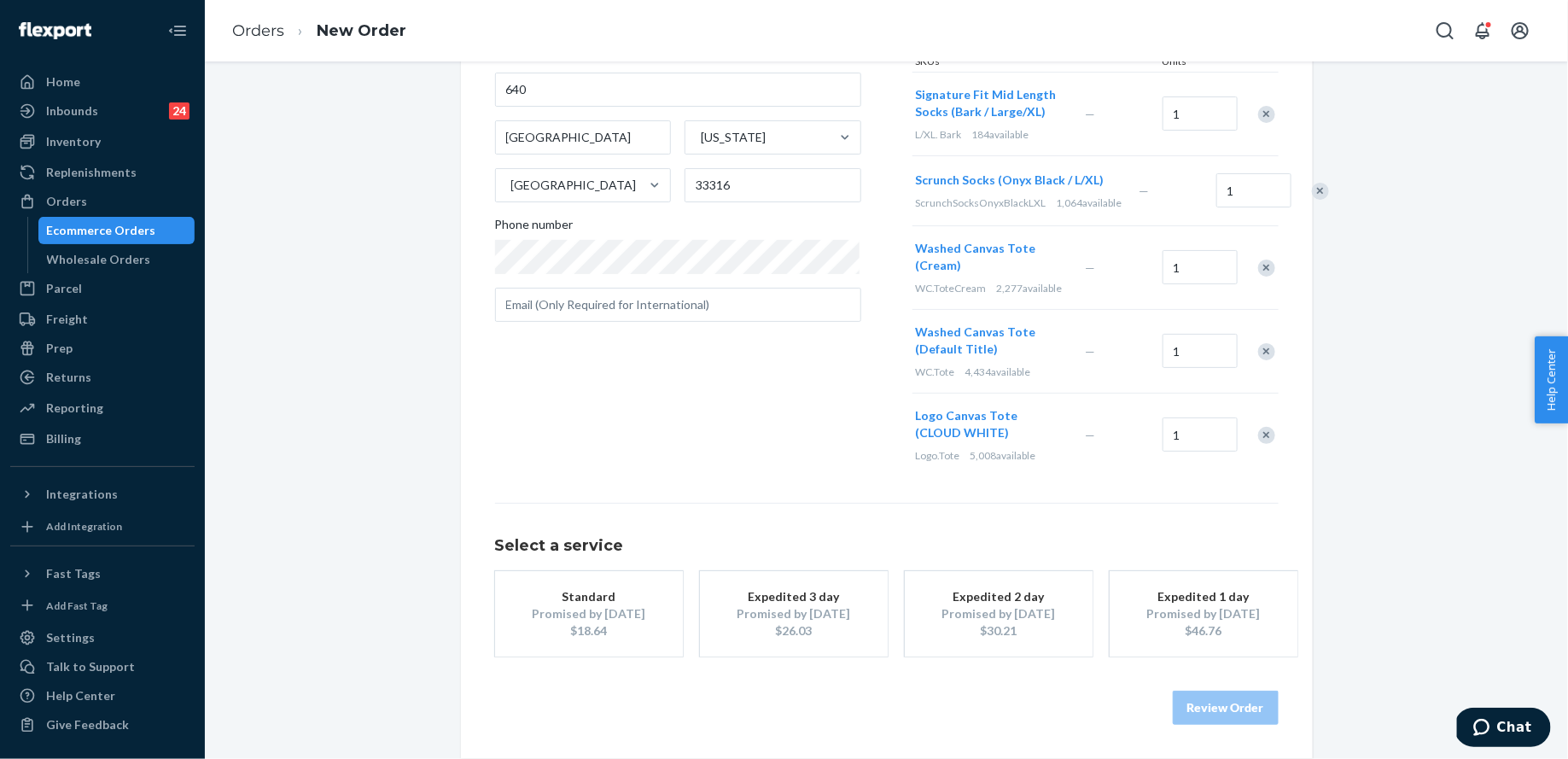
click at [644, 619] on div "Promised by [DATE]" at bounding box center [589, 613] width 136 height 17
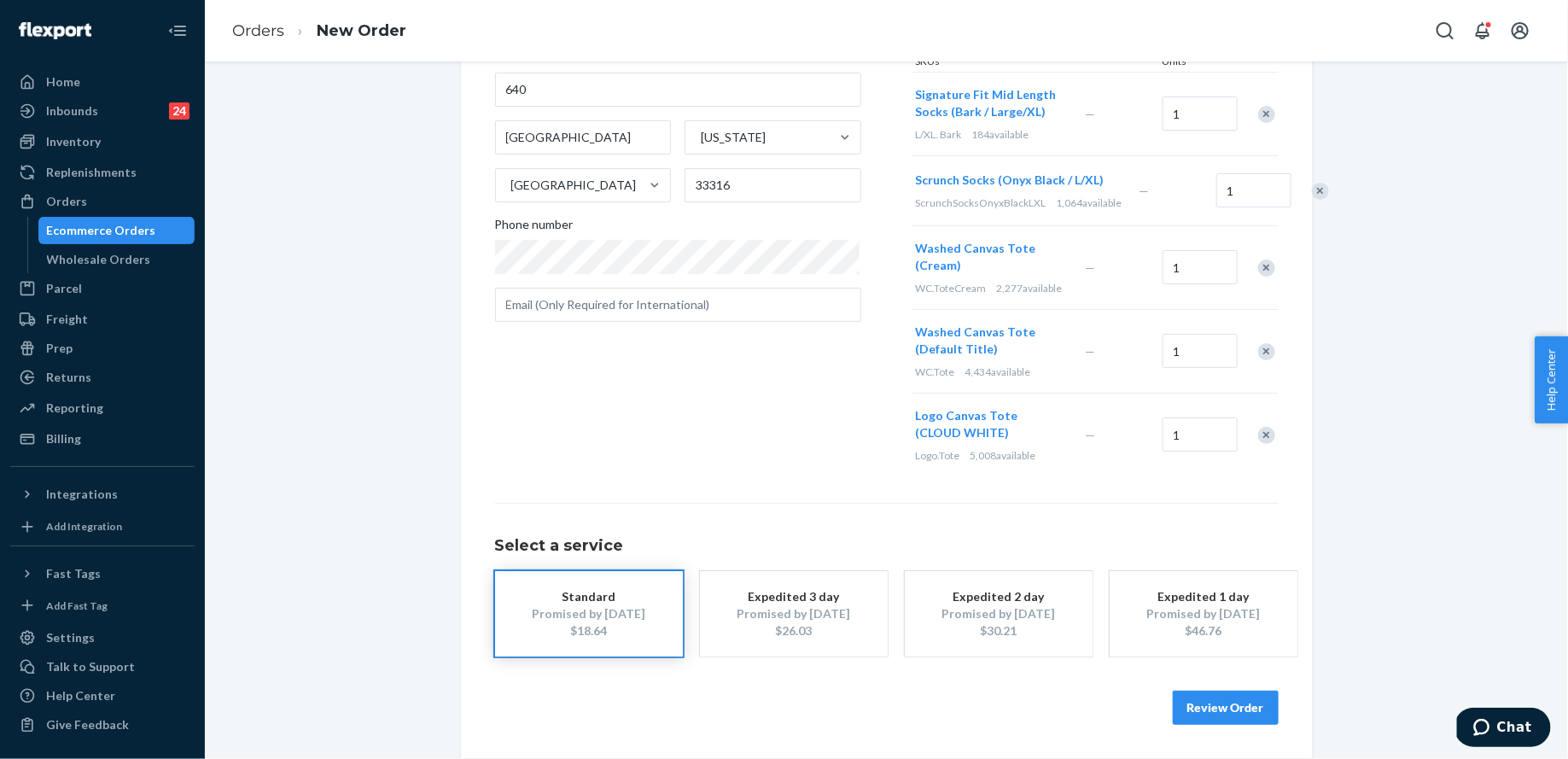
click at [1191, 709] on button "Review Order" at bounding box center [1226, 708] width 106 height 34
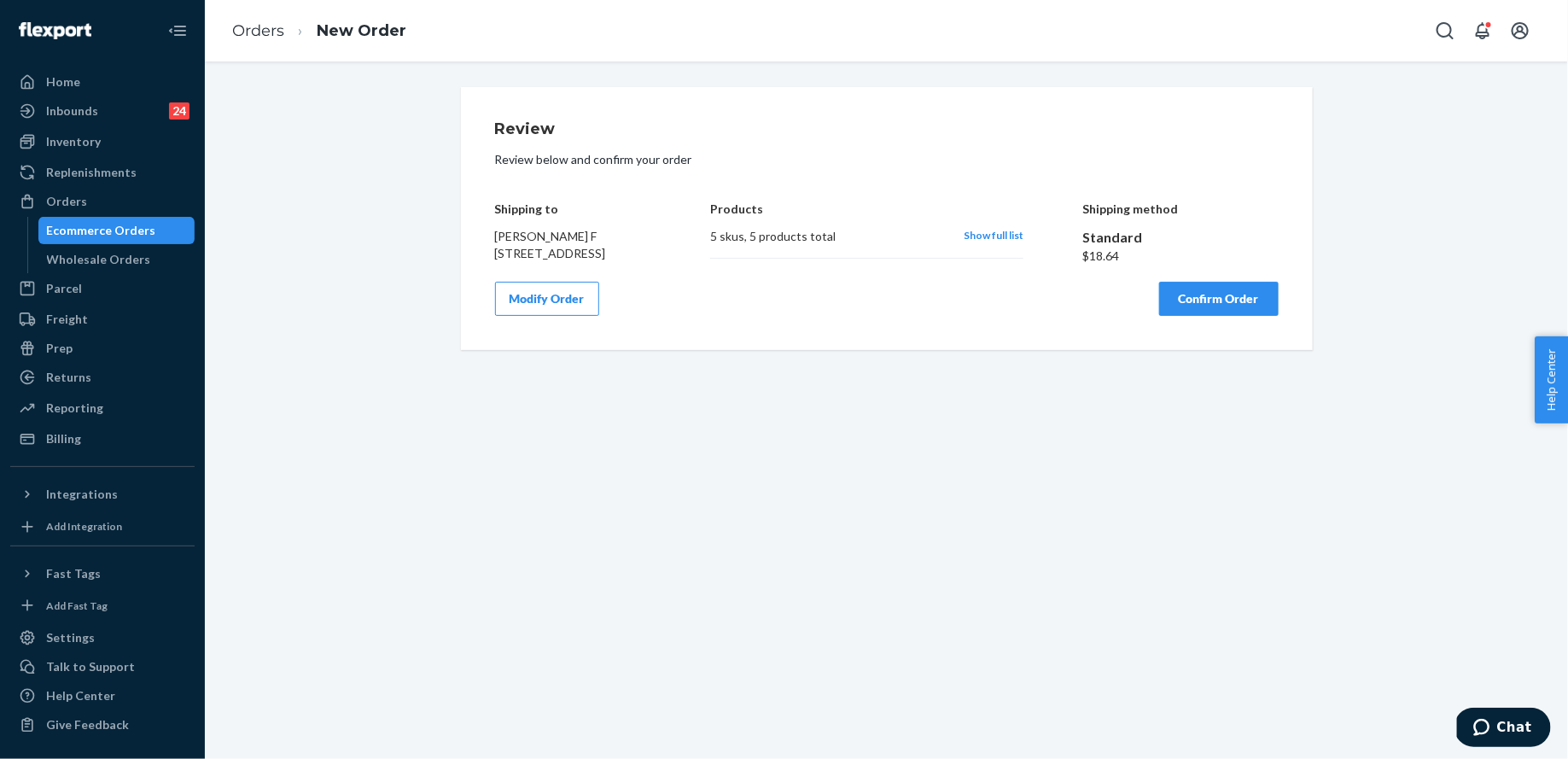
click at [1171, 316] on button "Confirm Order" at bounding box center [1218, 298] width 119 height 34
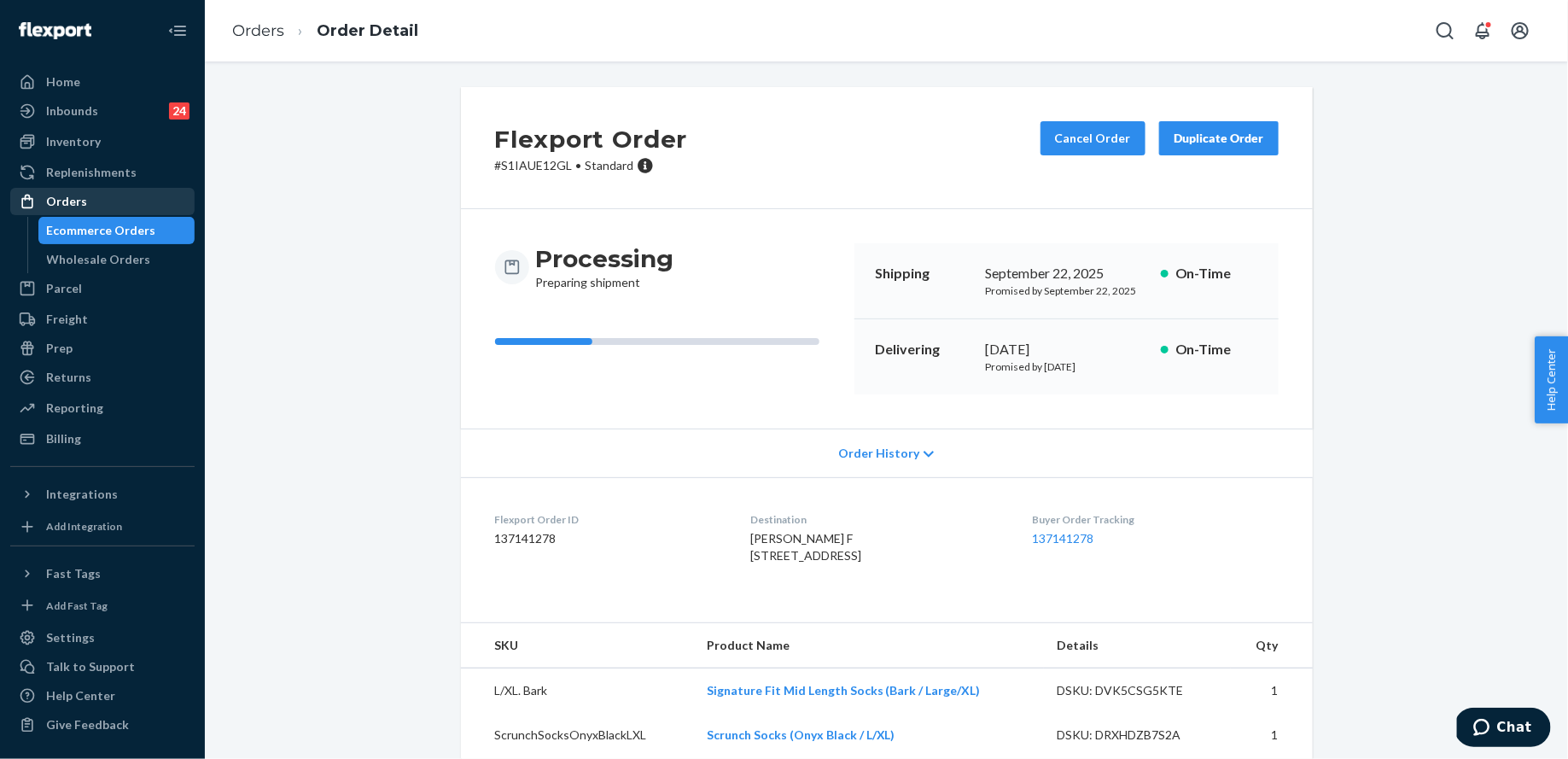
click at [95, 205] on div "Orders" at bounding box center [103, 201] width 181 height 24
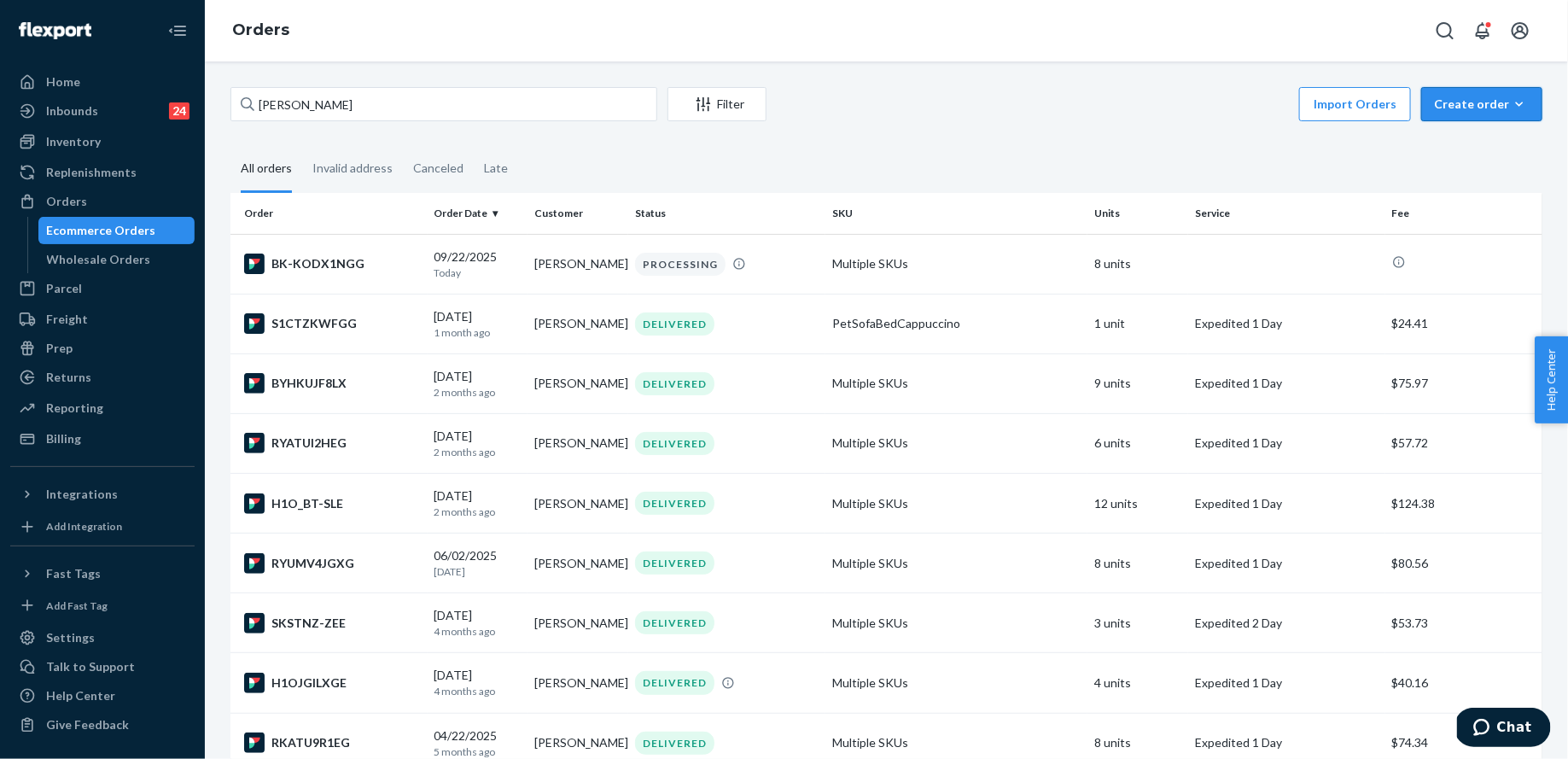
click at [1484, 94] on button "Create order Ecommerce order Removal order" at bounding box center [1481, 104] width 121 height 34
click at [1488, 141] on span "Ecommerce order" at bounding box center [1493, 145] width 106 height 12
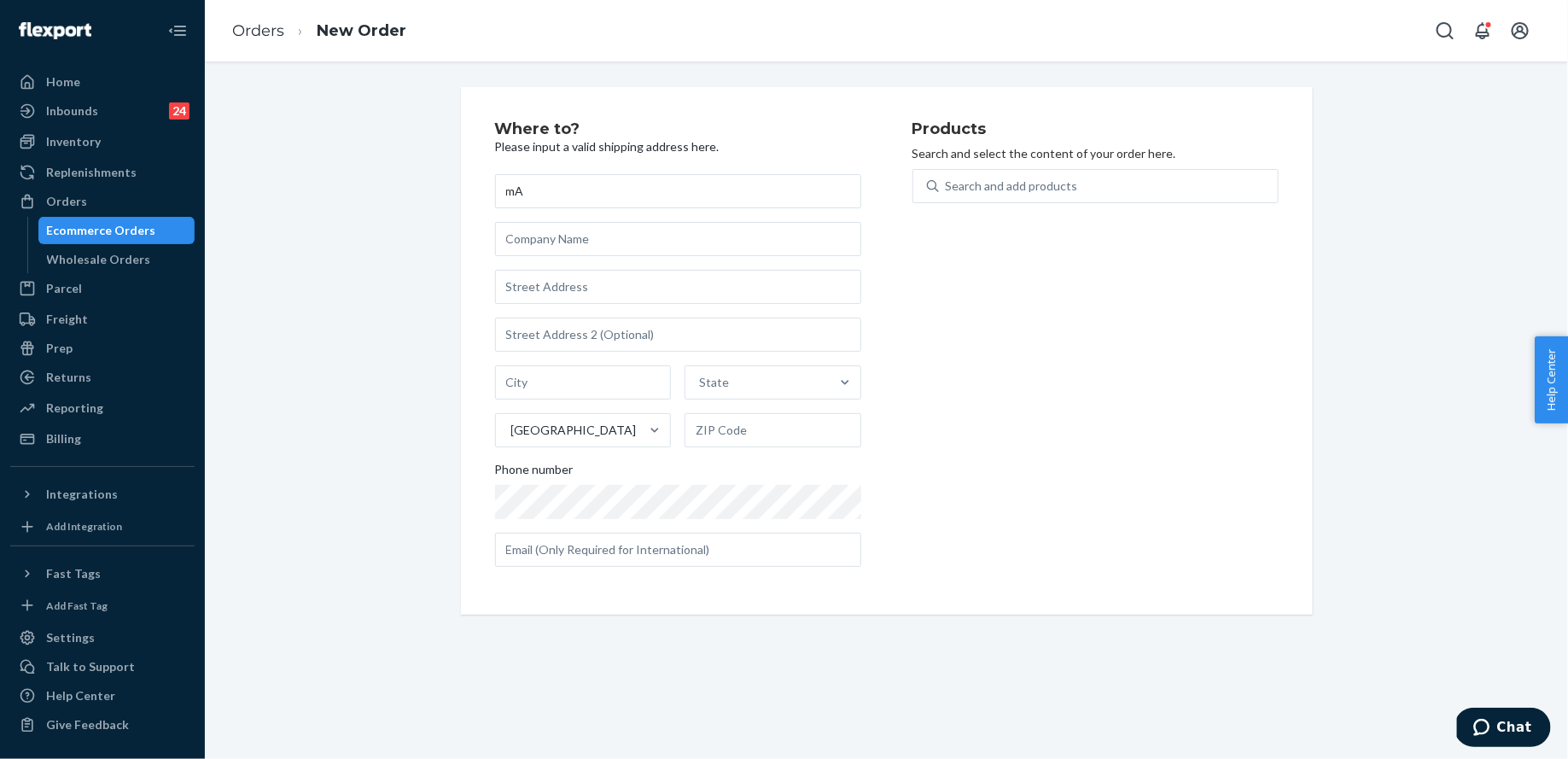
type input "m"
type input "[PERSON_NAME]"
click at [760, 290] on input "text" at bounding box center [679, 287] width 366 height 34
paste input "[STREET_ADDRESS][PERSON_NAME]"
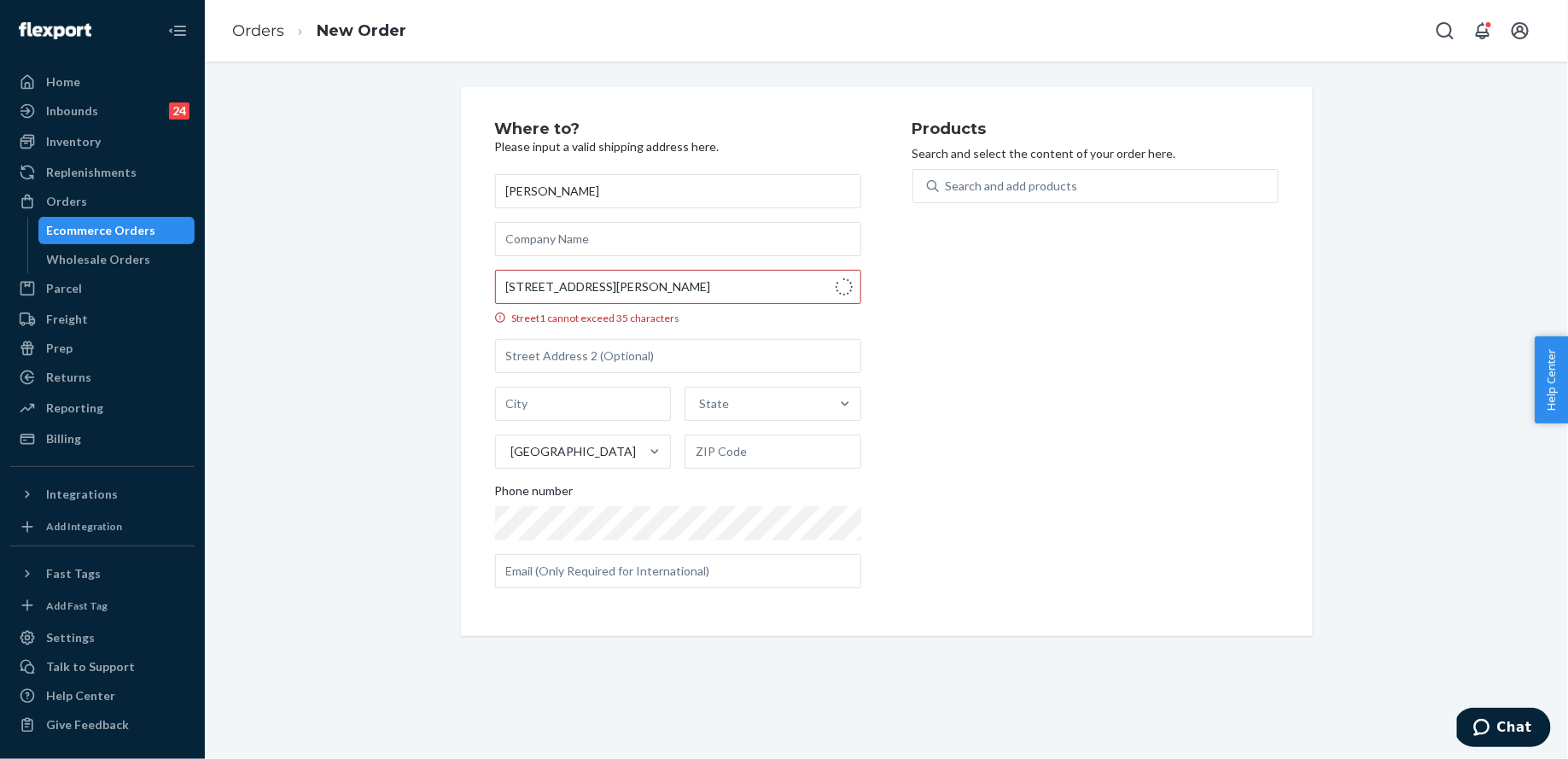
type input "[STREET_ADDRESS][PERSON_NAME]"
type input "Flowery Branch"
type input "30542"
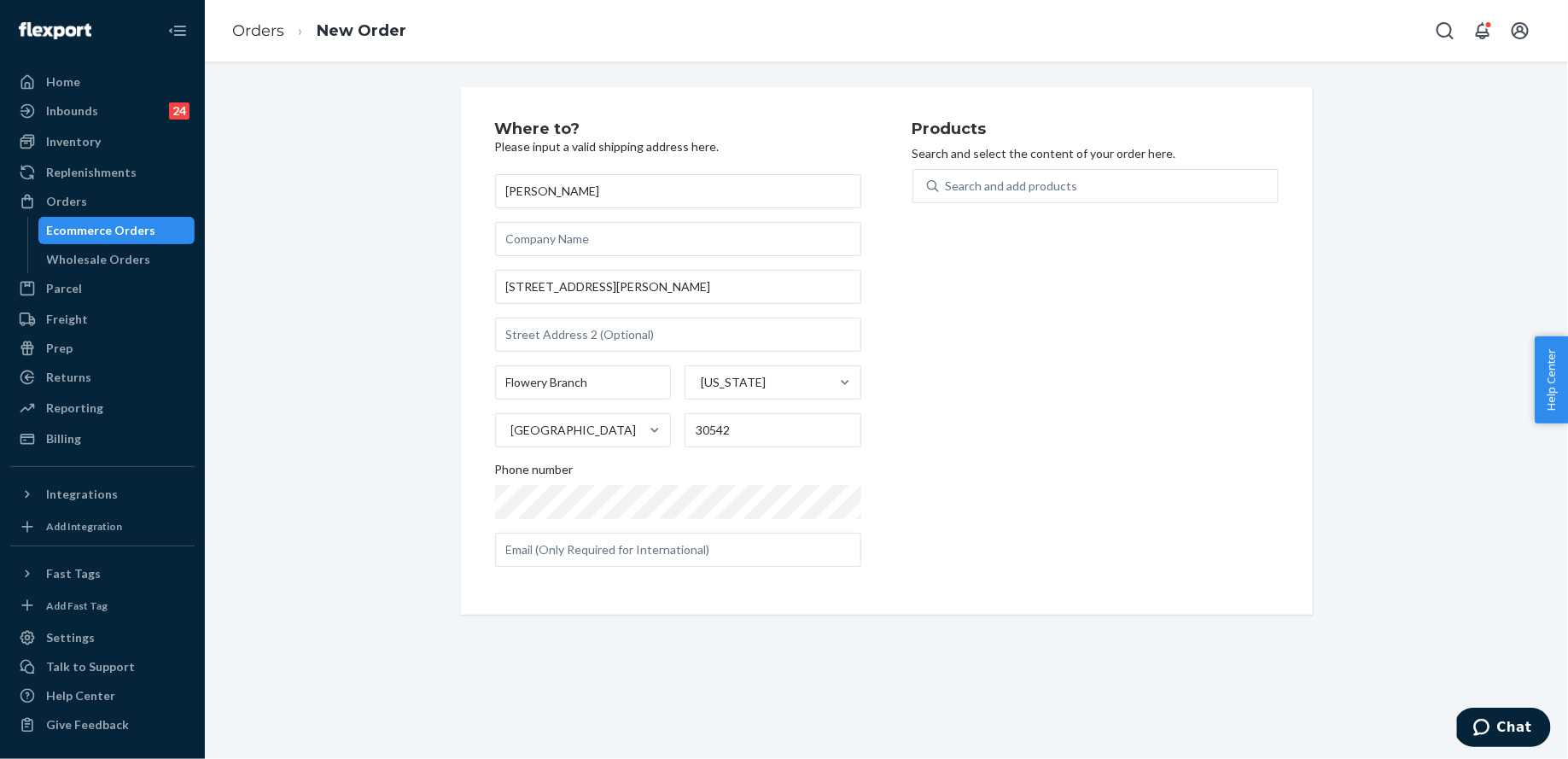
click at [1072, 203] on div "Search and add products" at bounding box center [1095, 196] width 366 height 55
click at [1061, 186] on div "Search and add products" at bounding box center [1012, 186] width 133 height 17
click at [948, 186] on input "0 results available. Use Up and Down to choose options, press Enter to select t…" at bounding box center [947, 186] width 2 height 17
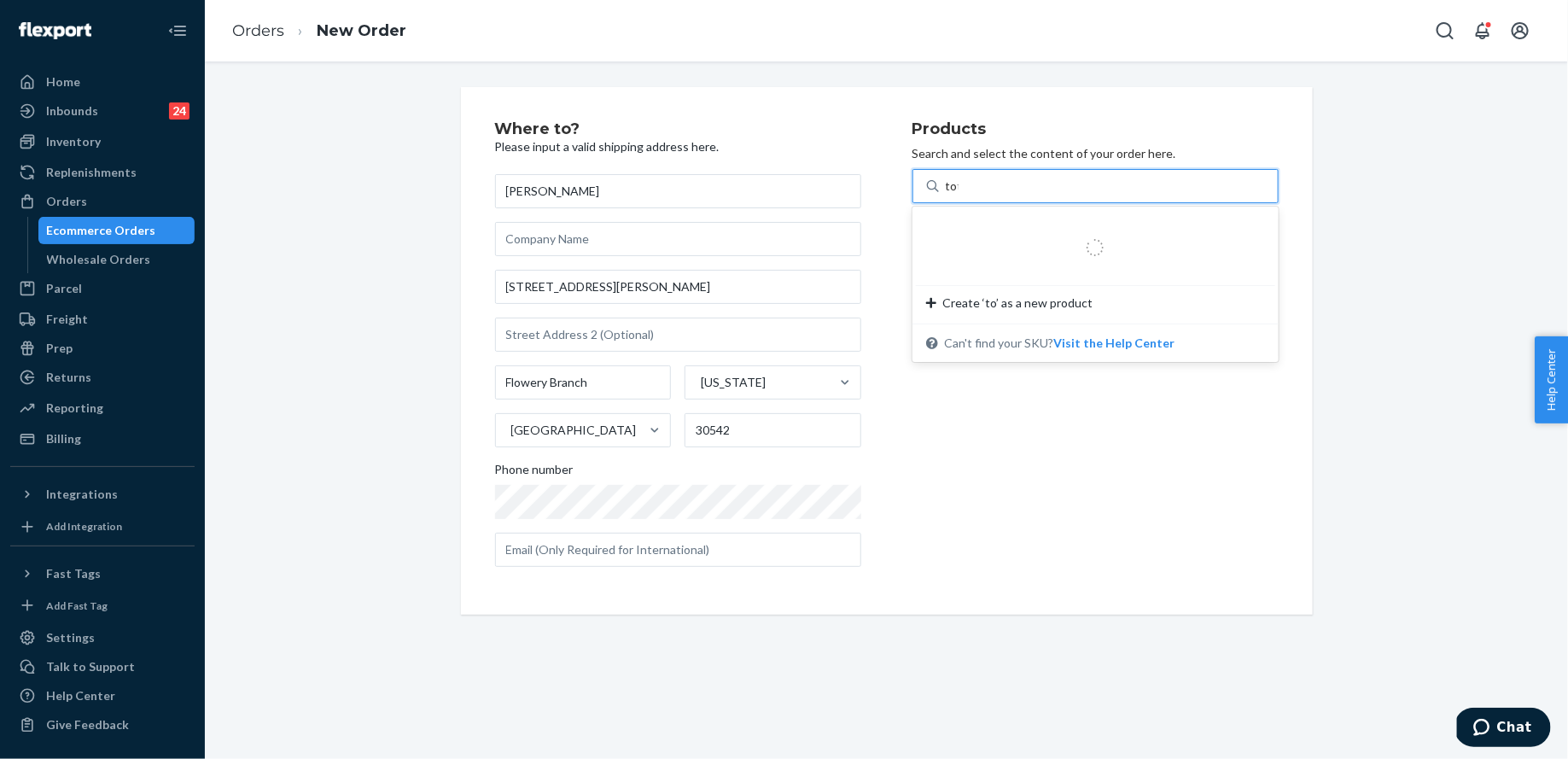
type input "tote"
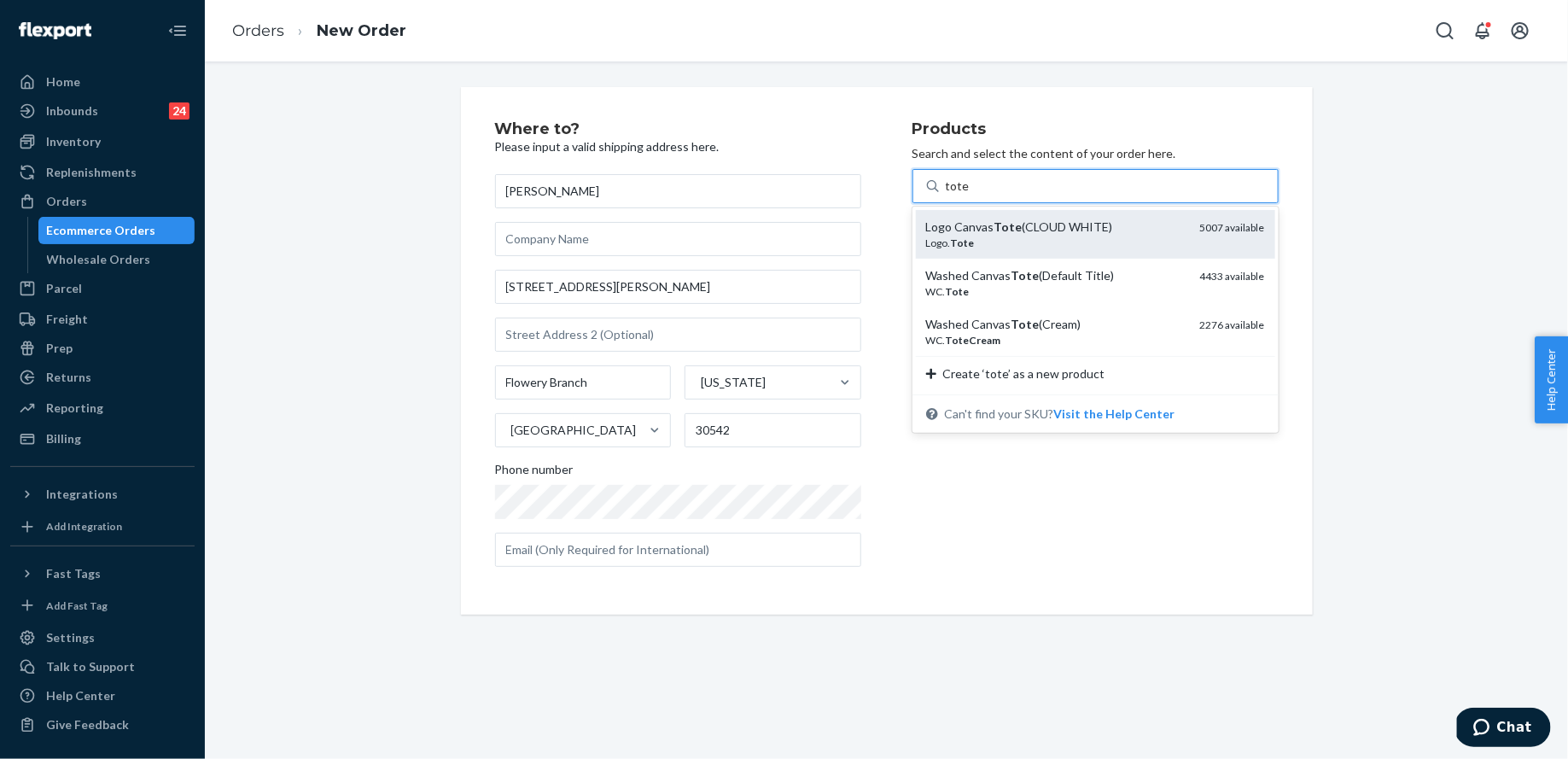
click at [1072, 219] on div "Logo Canvas Tote (CLOUD WHITE)" at bounding box center [1057, 226] width 260 height 17
click at [970, 195] on input "tote" at bounding box center [957, 186] width 24 height 17
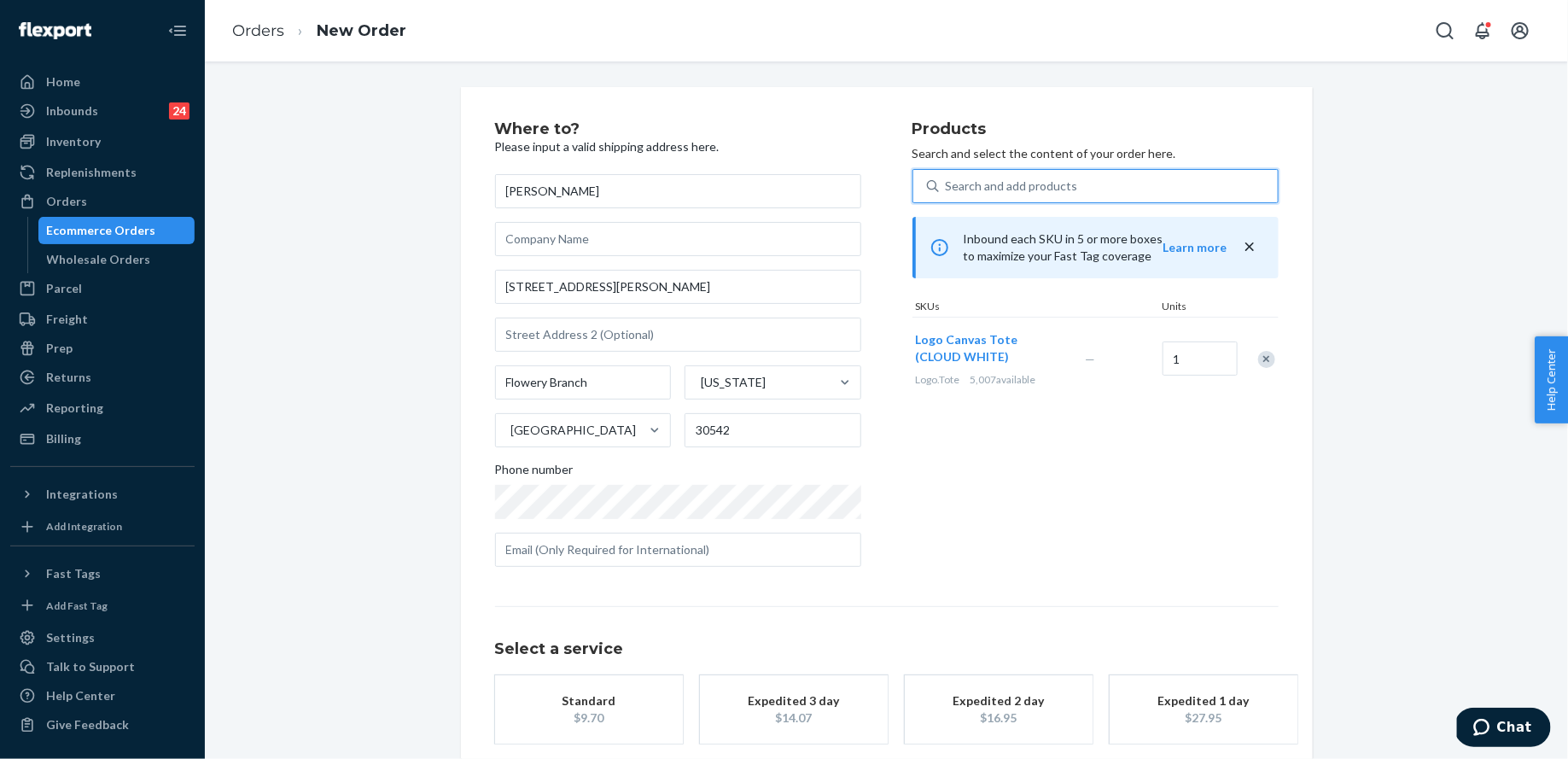
click at [1065, 191] on div "Search and add products" at bounding box center [1012, 186] width 133 height 17
click at [948, 191] on input "0 results available. Use Up and Down to choose options, press Enter to select t…" at bounding box center [947, 186] width 2 height 17
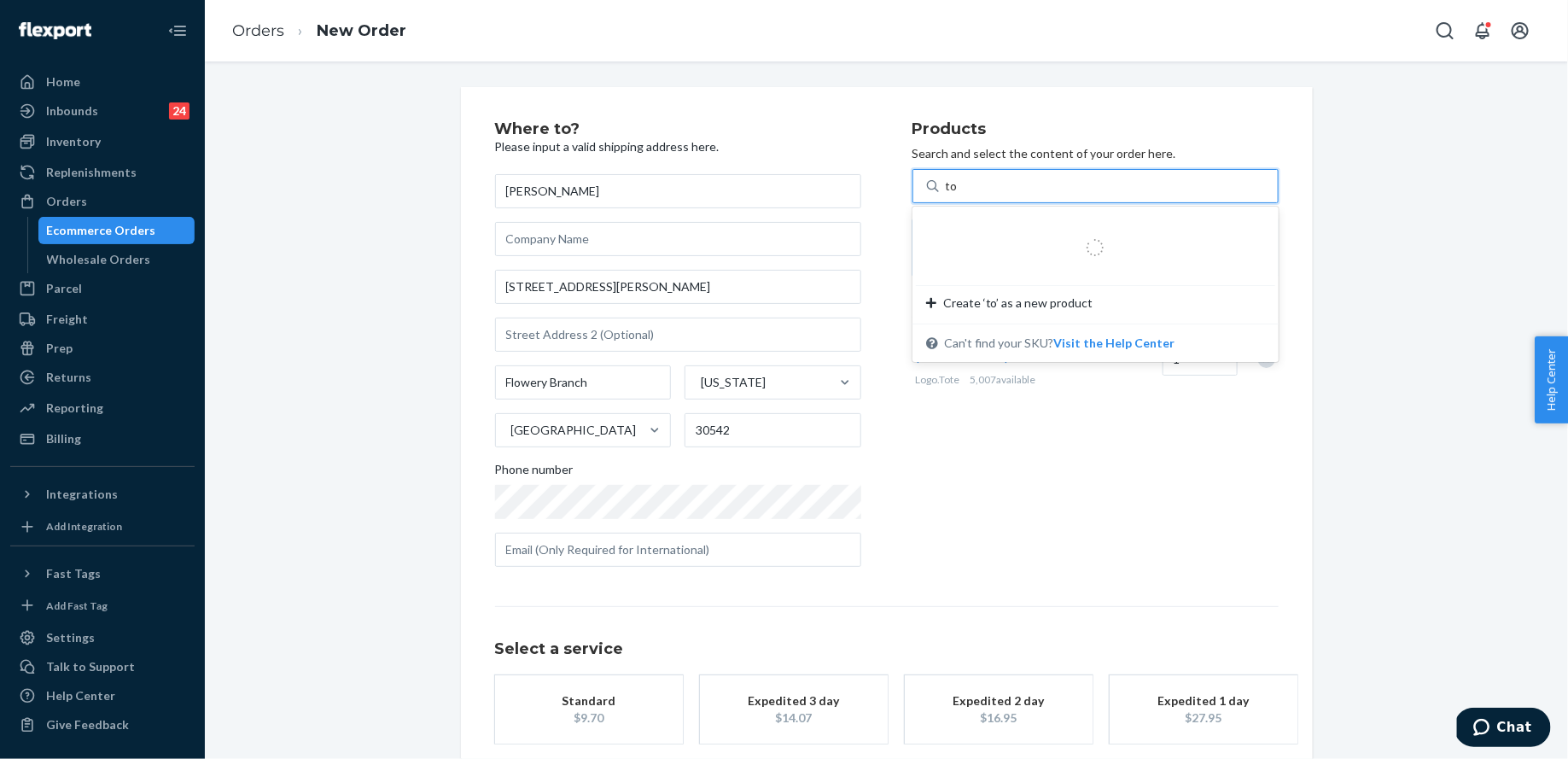
type input "tot"
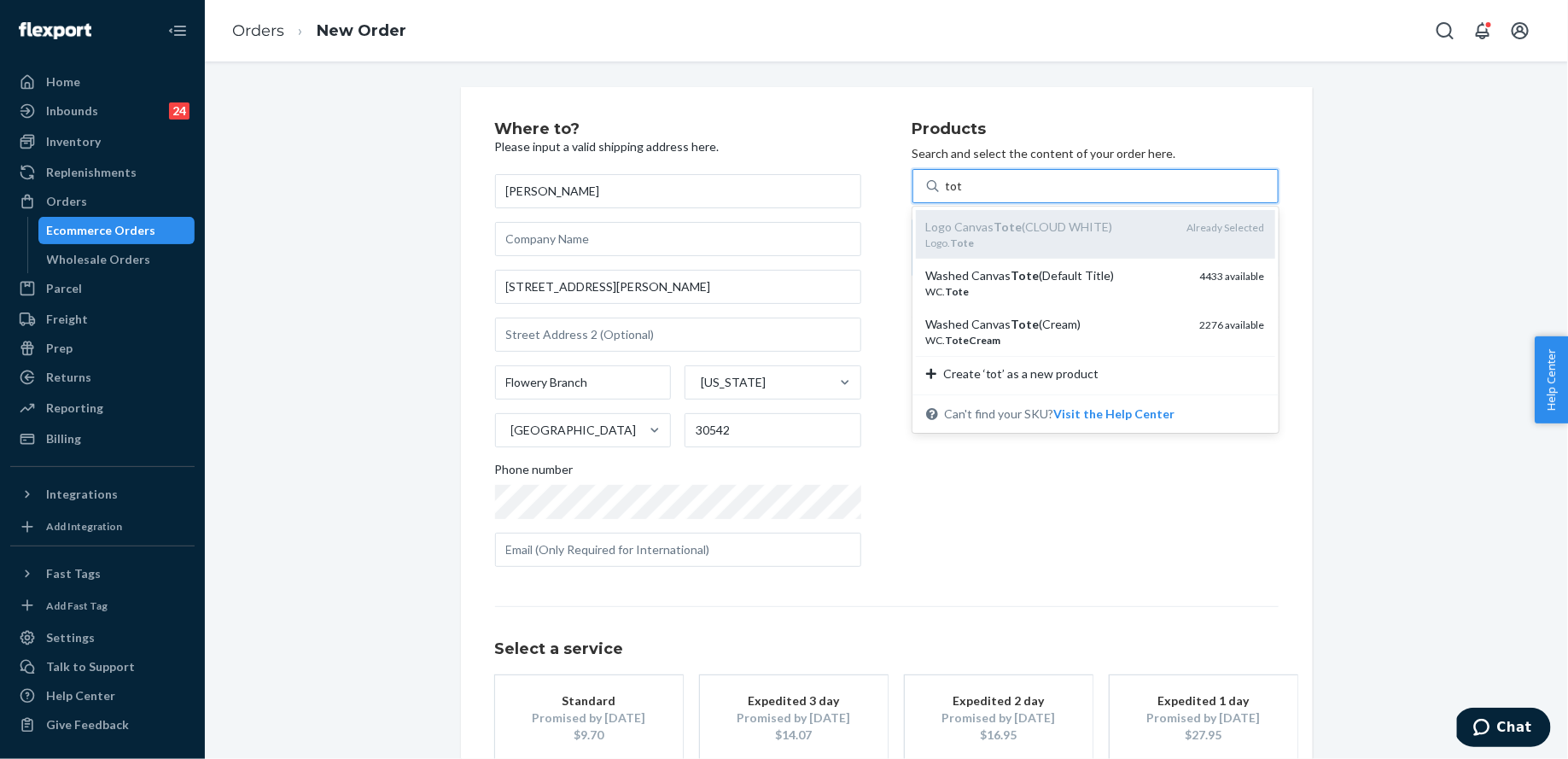
click at [1068, 257] on div "Logo Canvas Tote (CLOUD WHITE) Logo. Tote Already Selected" at bounding box center [1095, 234] width 359 height 49
click at [963, 195] on input "tot" at bounding box center [954, 186] width 17 height 17
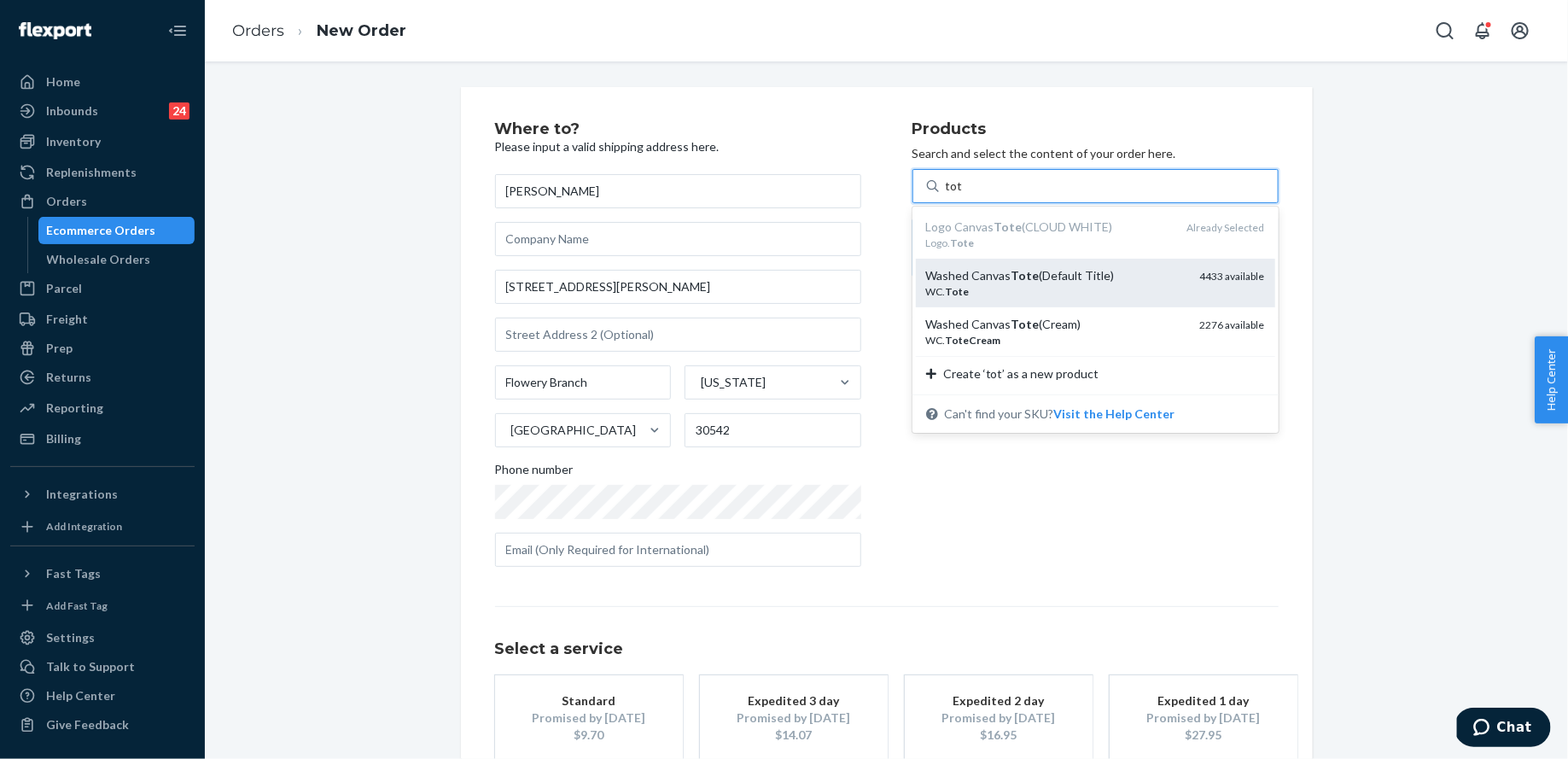
click at [1068, 284] on div "WC. Tote" at bounding box center [1057, 291] width 260 height 14
click at [963, 195] on input "tot" at bounding box center [954, 186] width 17 height 17
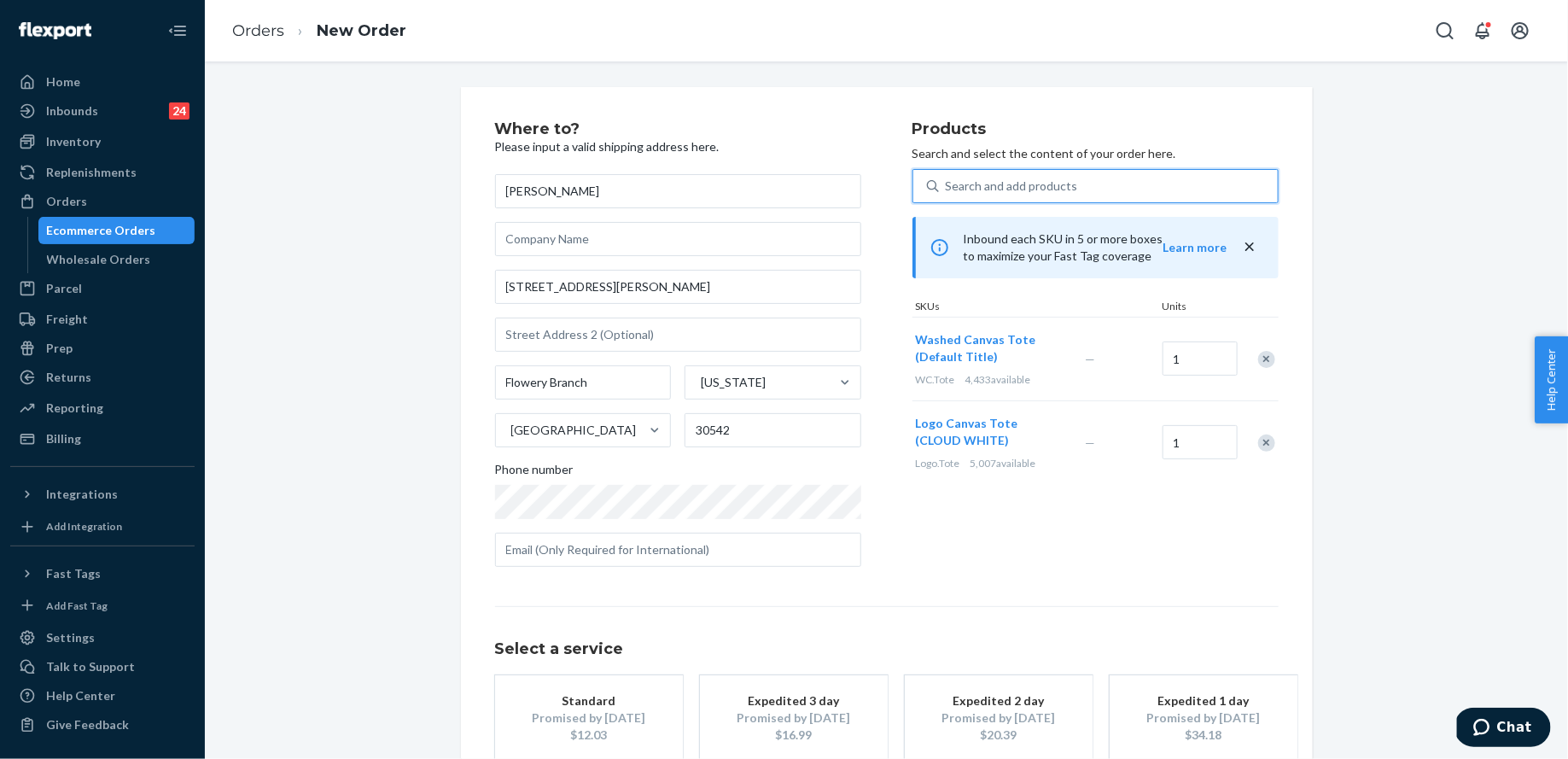
click at [1041, 185] on div "Search and add products" at bounding box center [1012, 186] width 133 height 17
click at [948, 185] on input "0 results available. Use Up and Down to choose options, press Enter to select t…" at bounding box center [947, 186] width 2 height 17
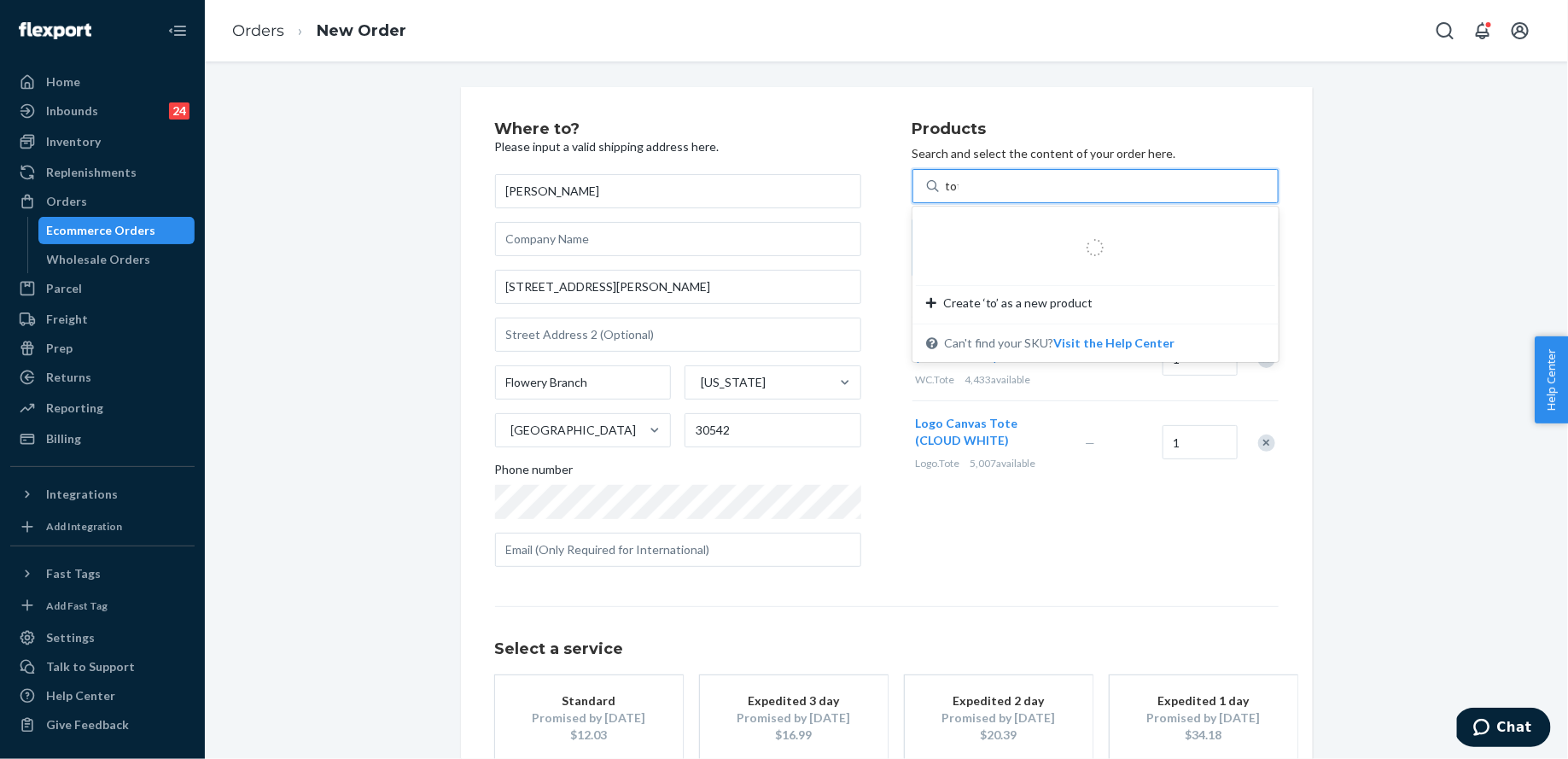
type input "tote"
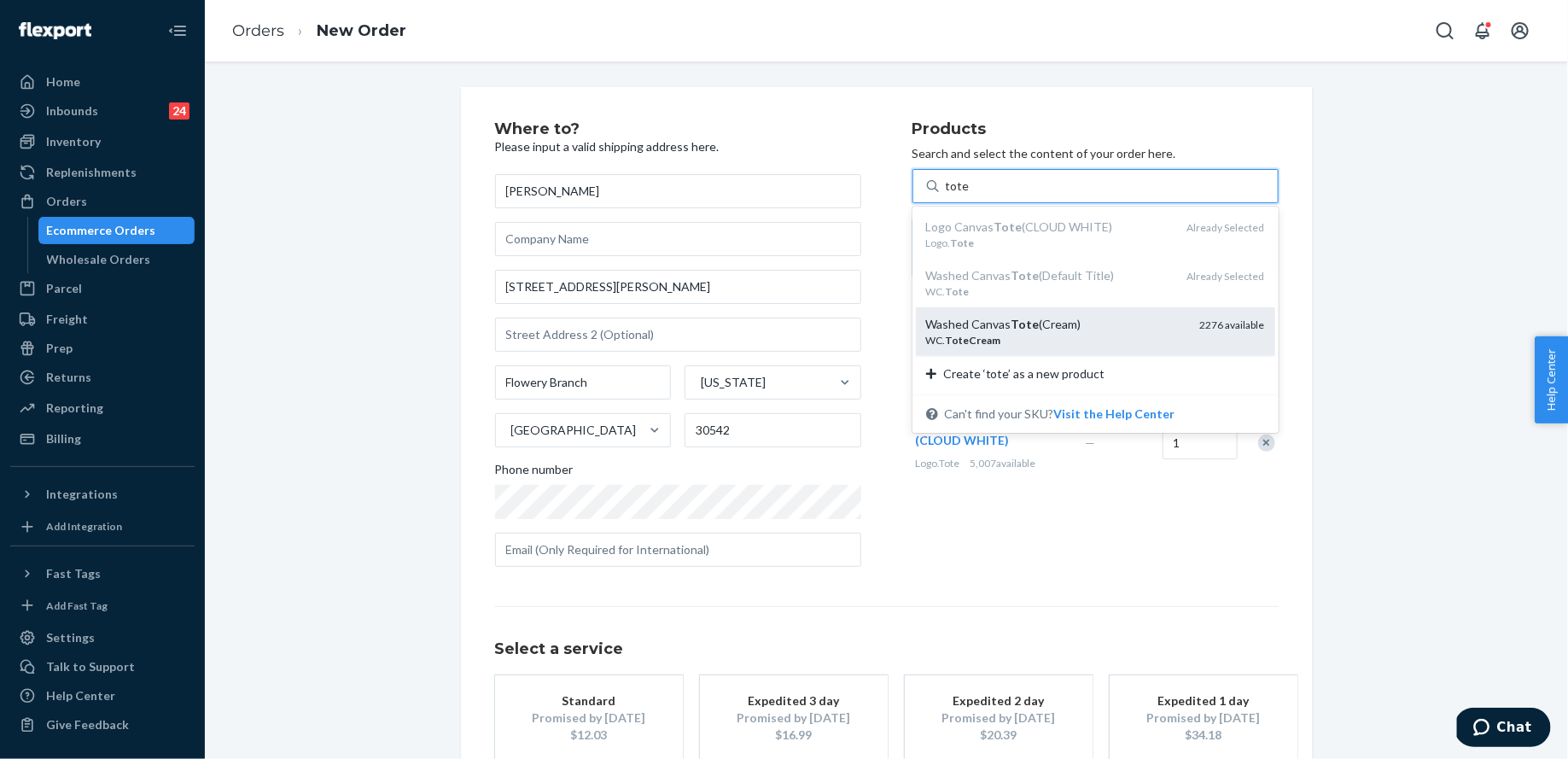
click at [1035, 333] on div "WC. ToteCream" at bounding box center [1057, 340] width 260 height 14
click at [970, 195] on input "tote" at bounding box center [957, 186] width 24 height 17
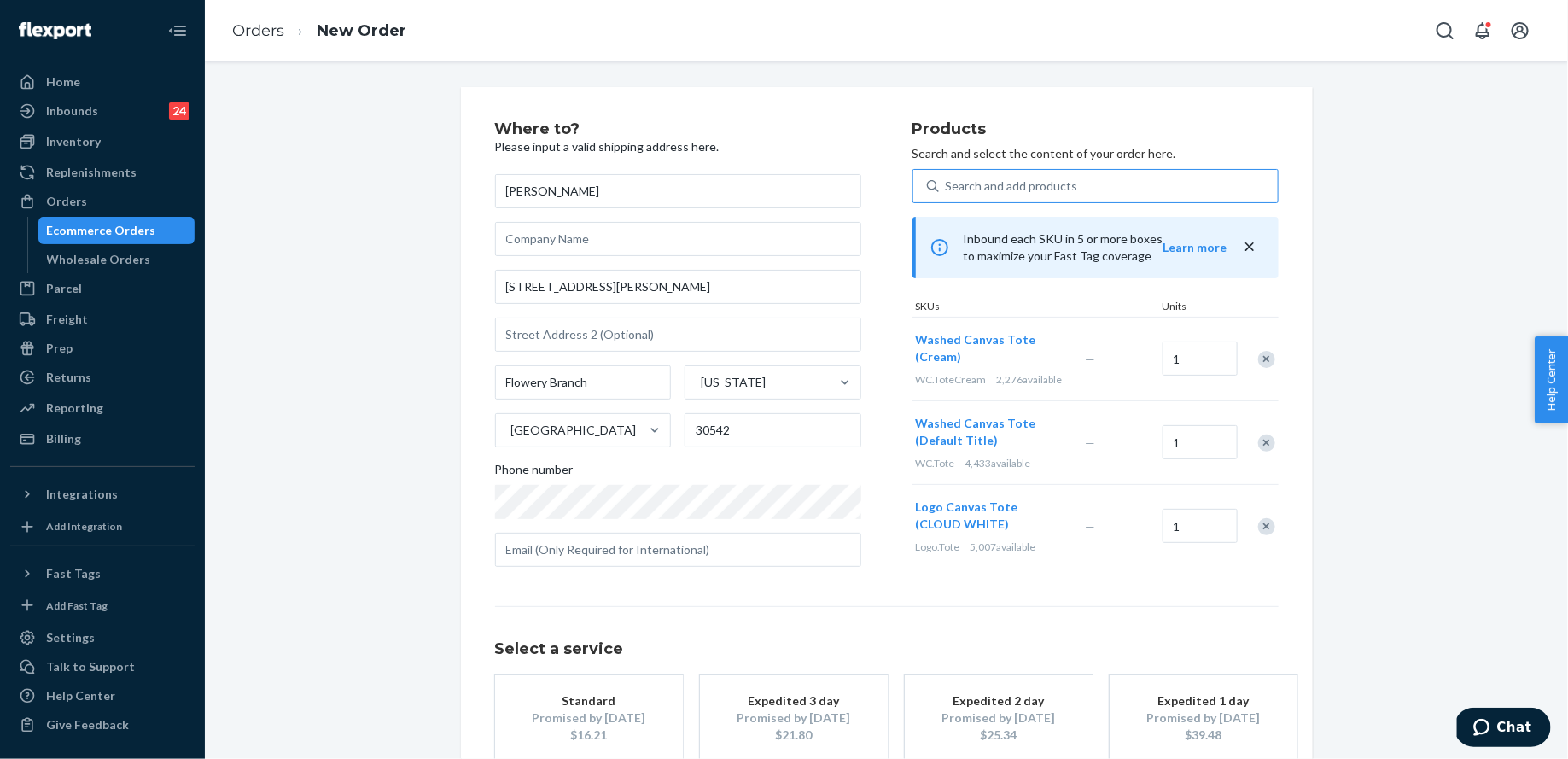
click at [1031, 164] on div "Products Search and select the content of your order here. Search and add produ…" at bounding box center [1095, 350] width 366 height 459
click at [1039, 196] on div "Search and add products" at bounding box center [1108, 186] width 339 height 31
click at [948, 195] on input "0 results available. Use Up and Down to choose options, press Enter to select t…" at bounding box center [947, 186] width 2 height 17
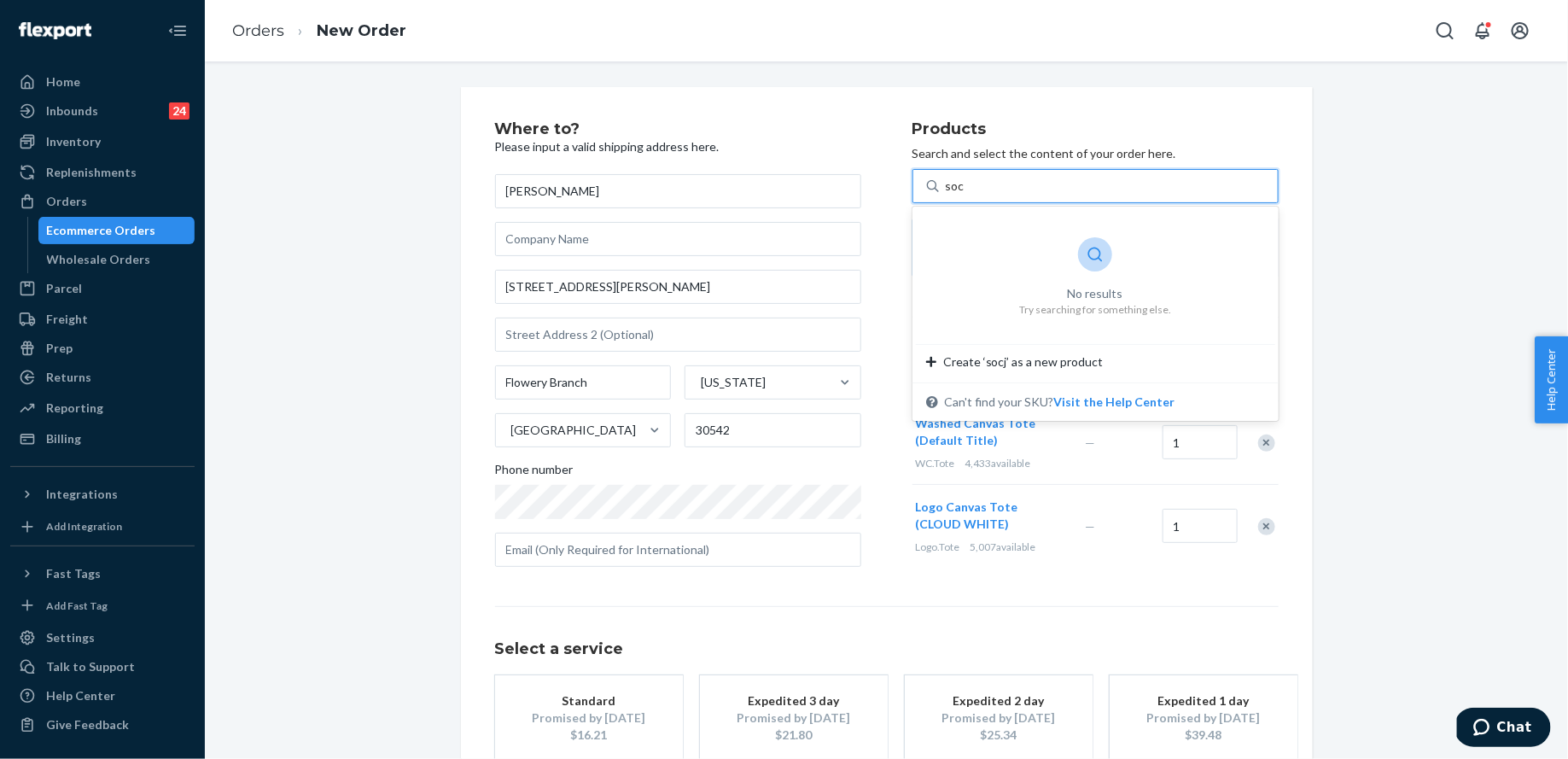
type input "sock"
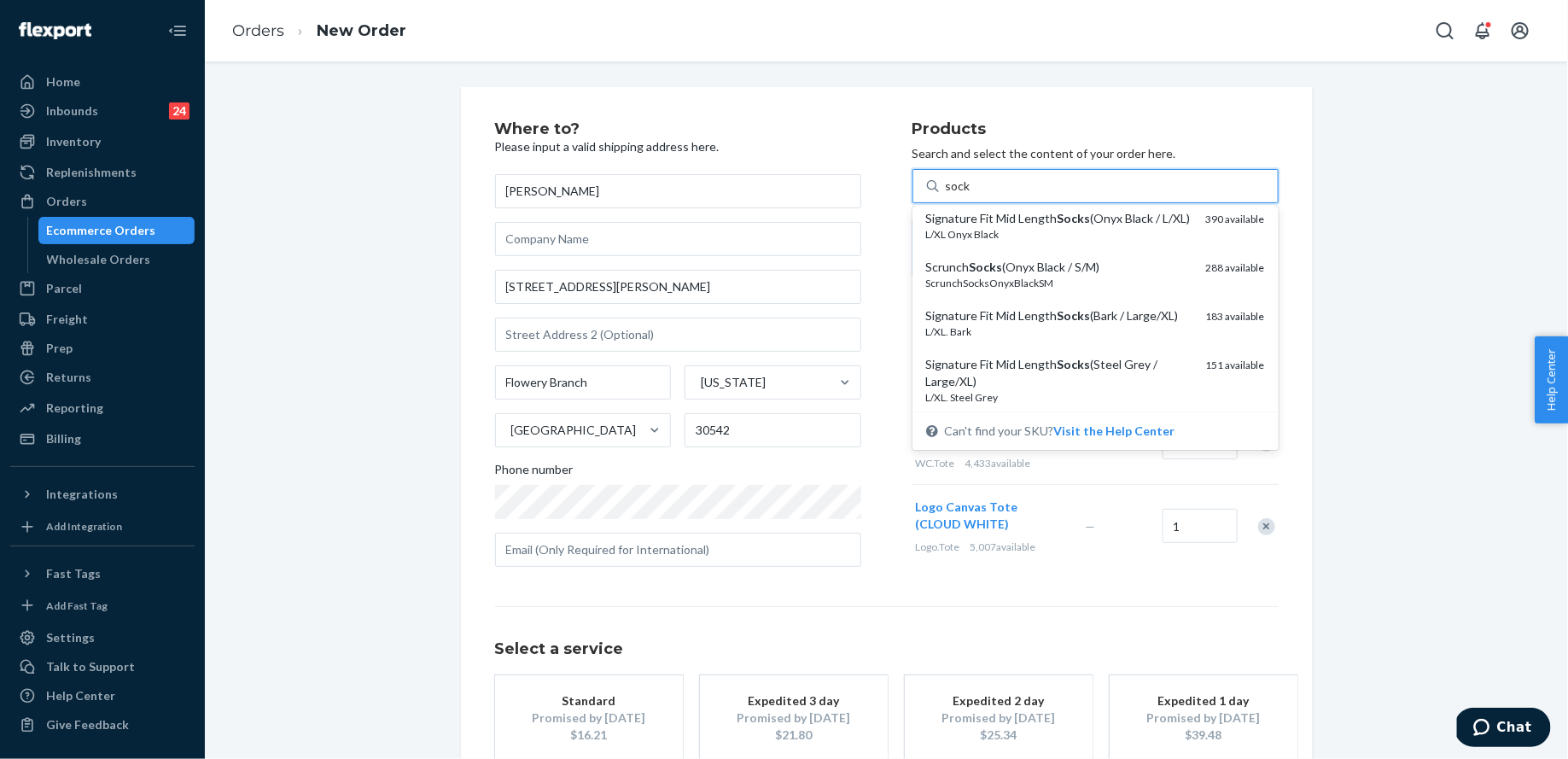
scroll to position [307, 0]
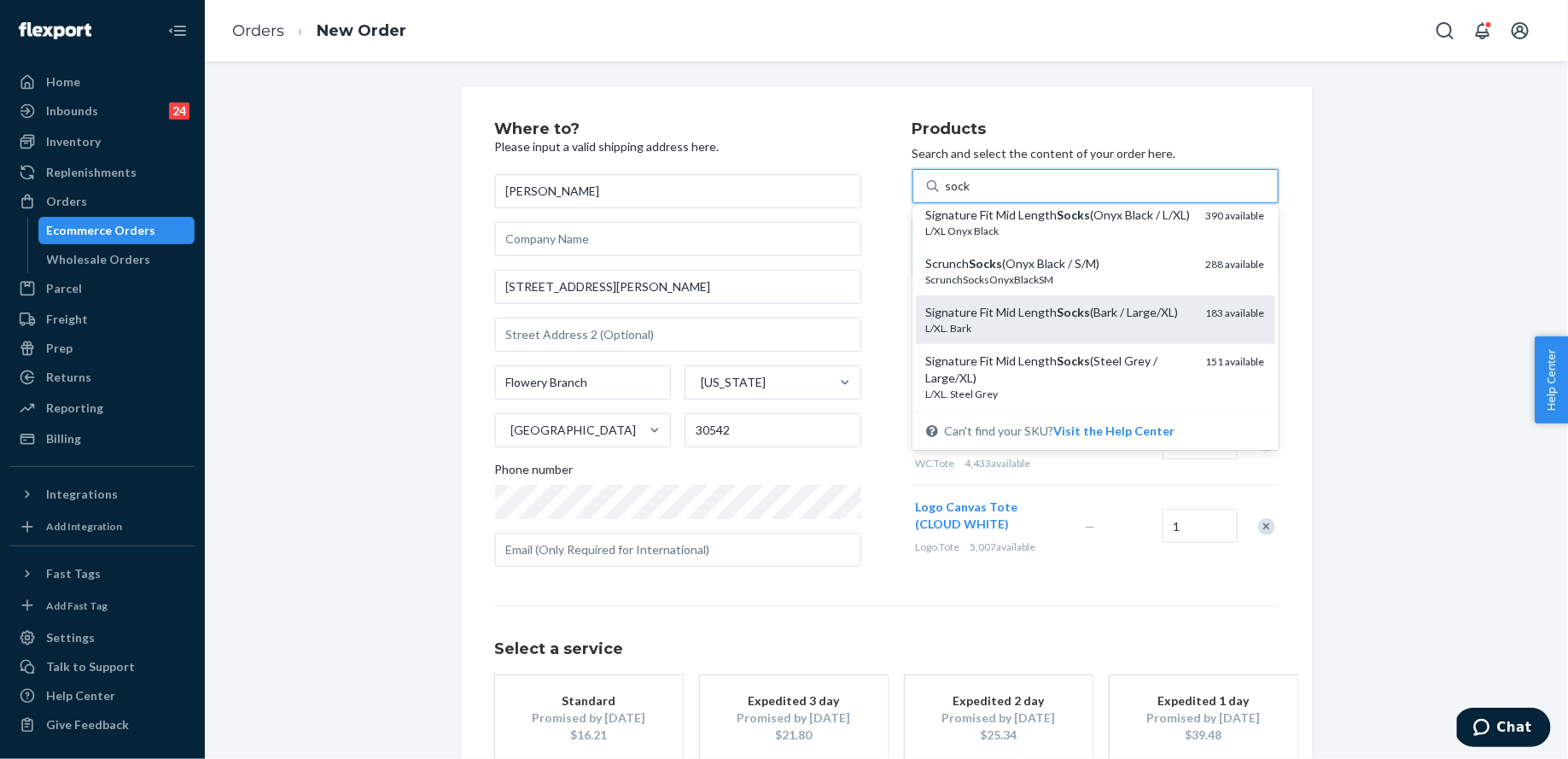
click at [1070, 319] on em "Socks" at bounding box center [1074, 311] width 34 height 14
click at [972, 195] on input "sock" at bounding box center [958, 186] width 26 height 17
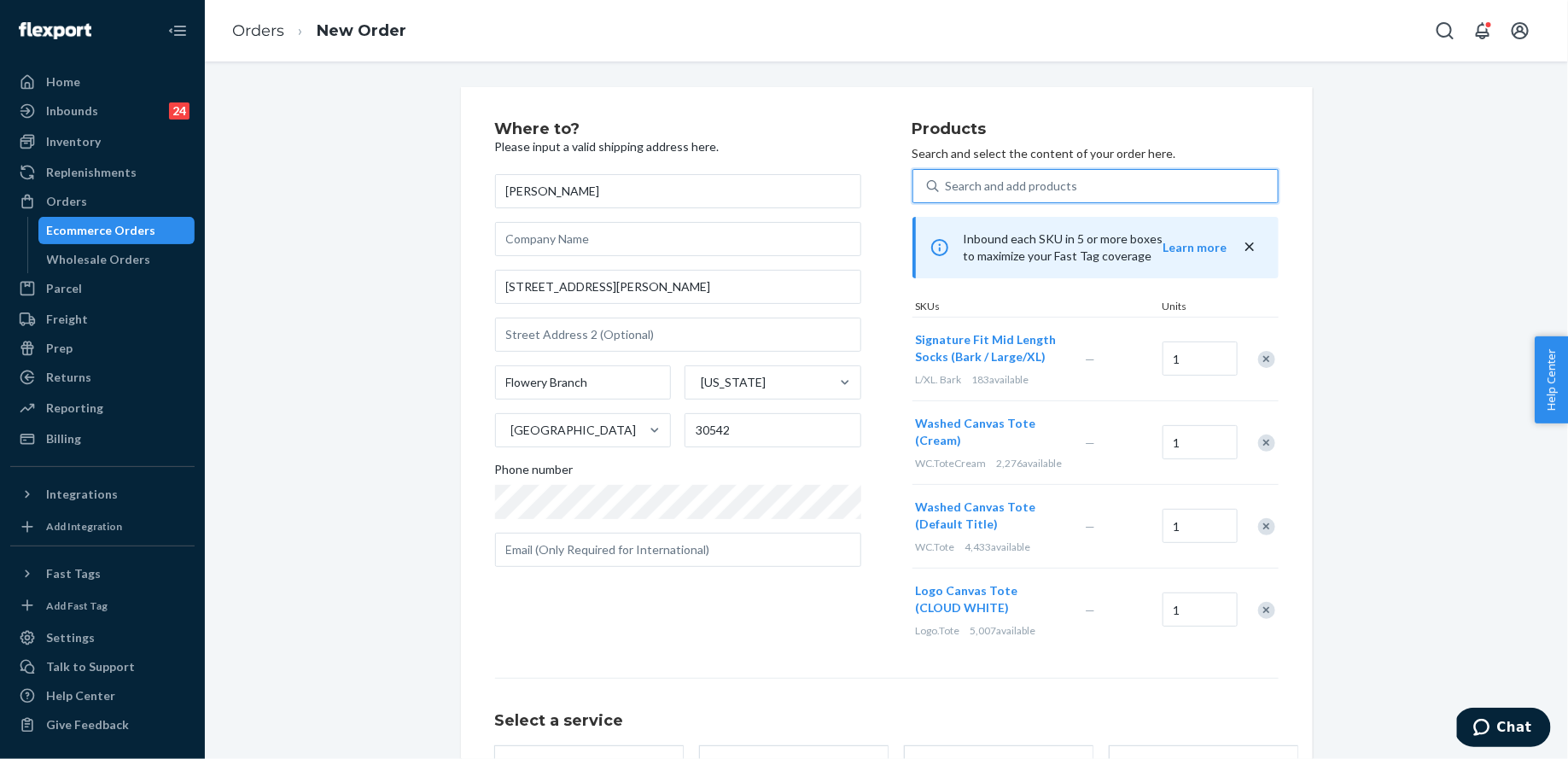
scroll to position [173, 0]
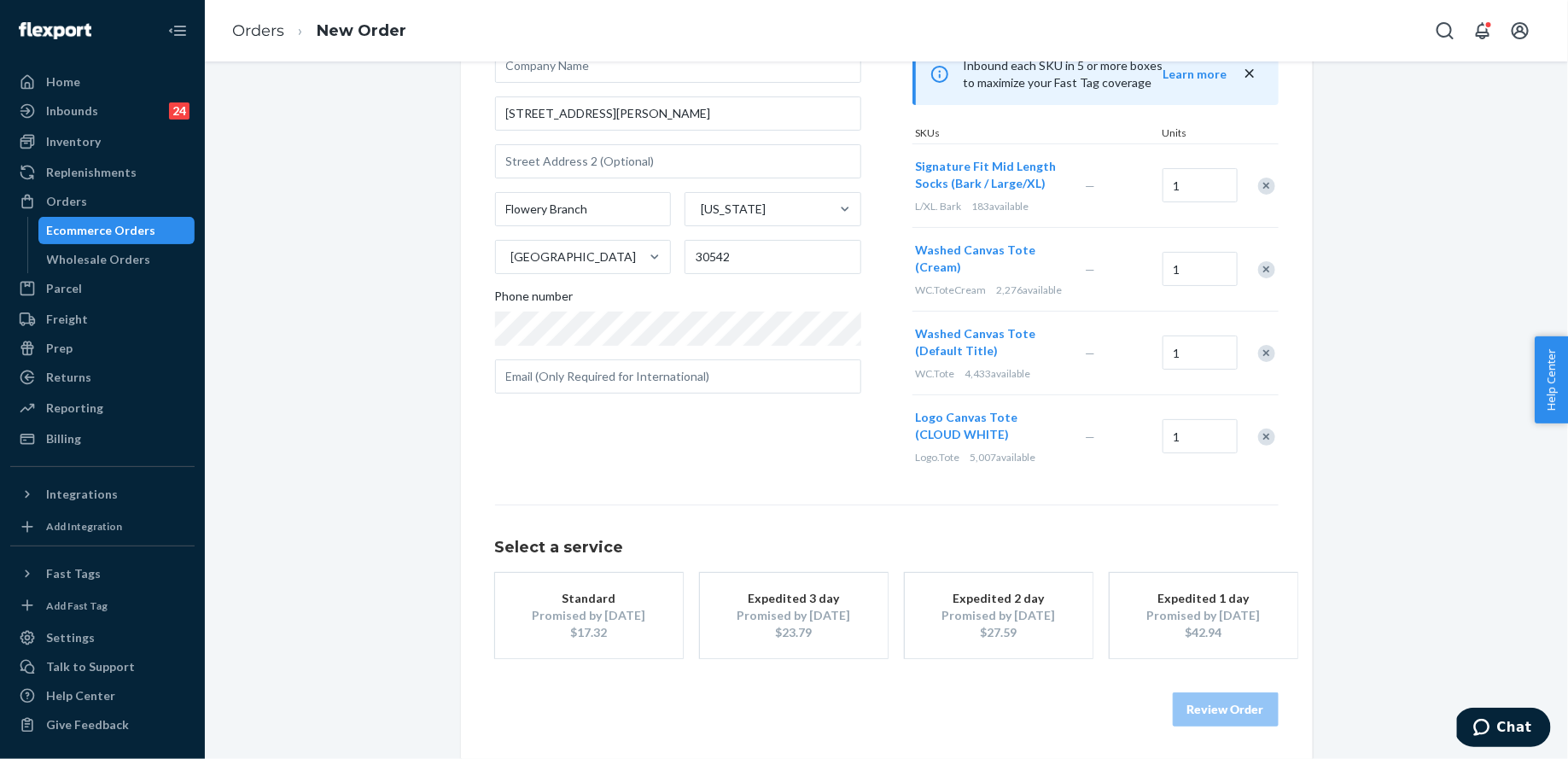
click at [568, 627] on div "$17.32" at bounding box center [589, 632] width 136 height 17
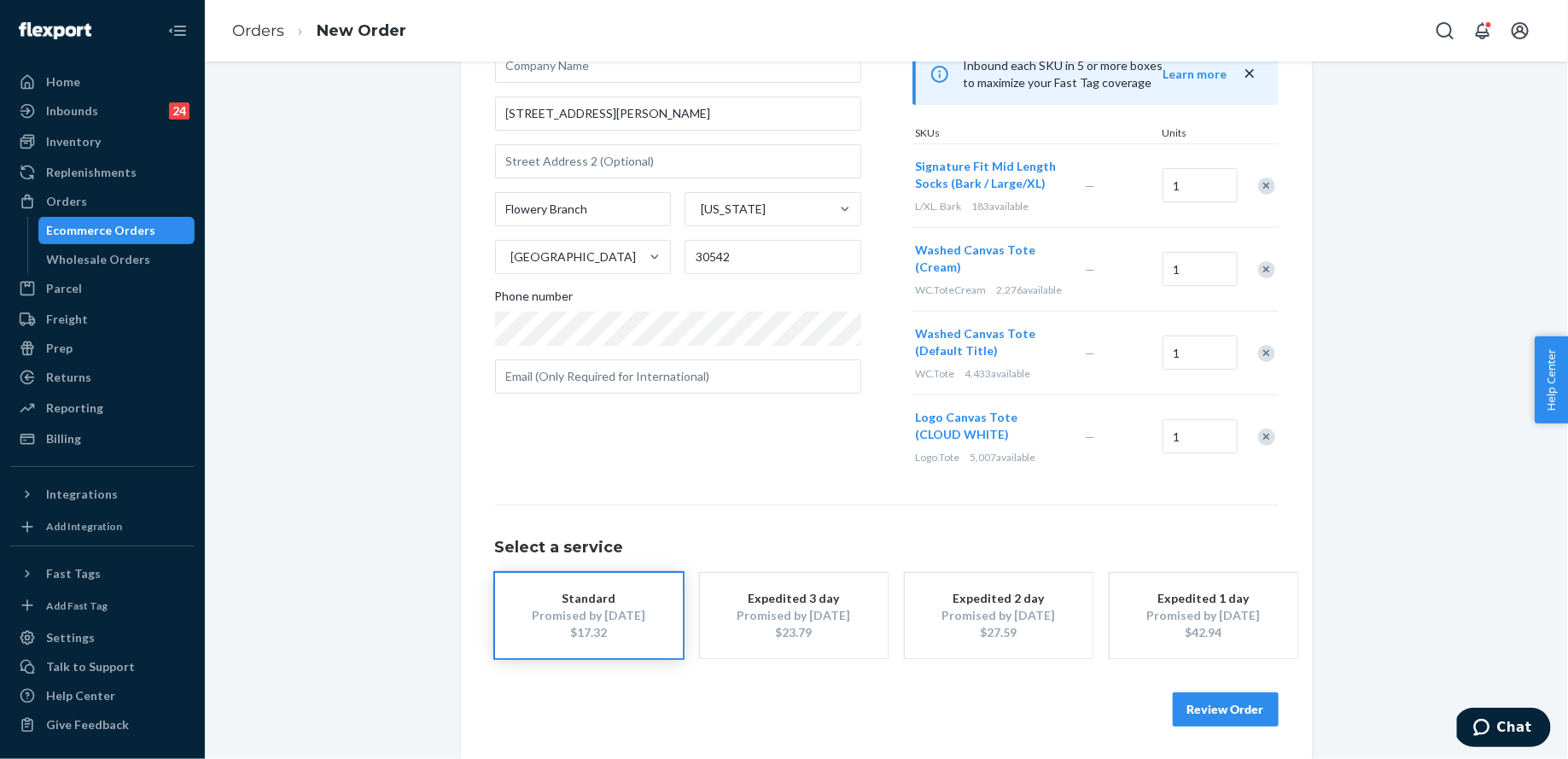
click at [1186, 700] on button "Review Order" at bounding box center [1226, 709] width 106 height 34
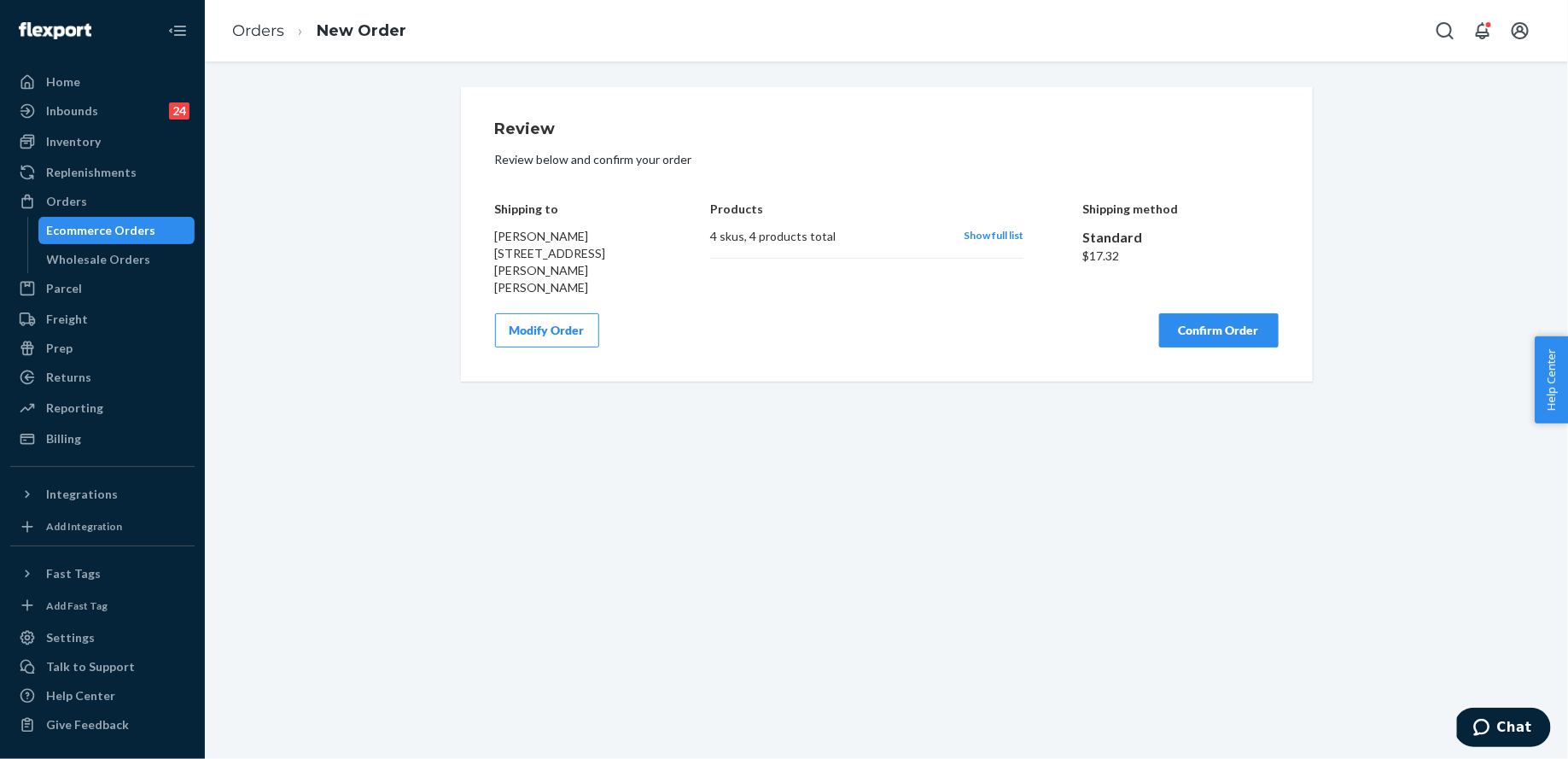
scroll to position [0, 0]
click at [1205, 326] on button "Confirm Order" at bounding box center [1218, 330] width 119 height 34
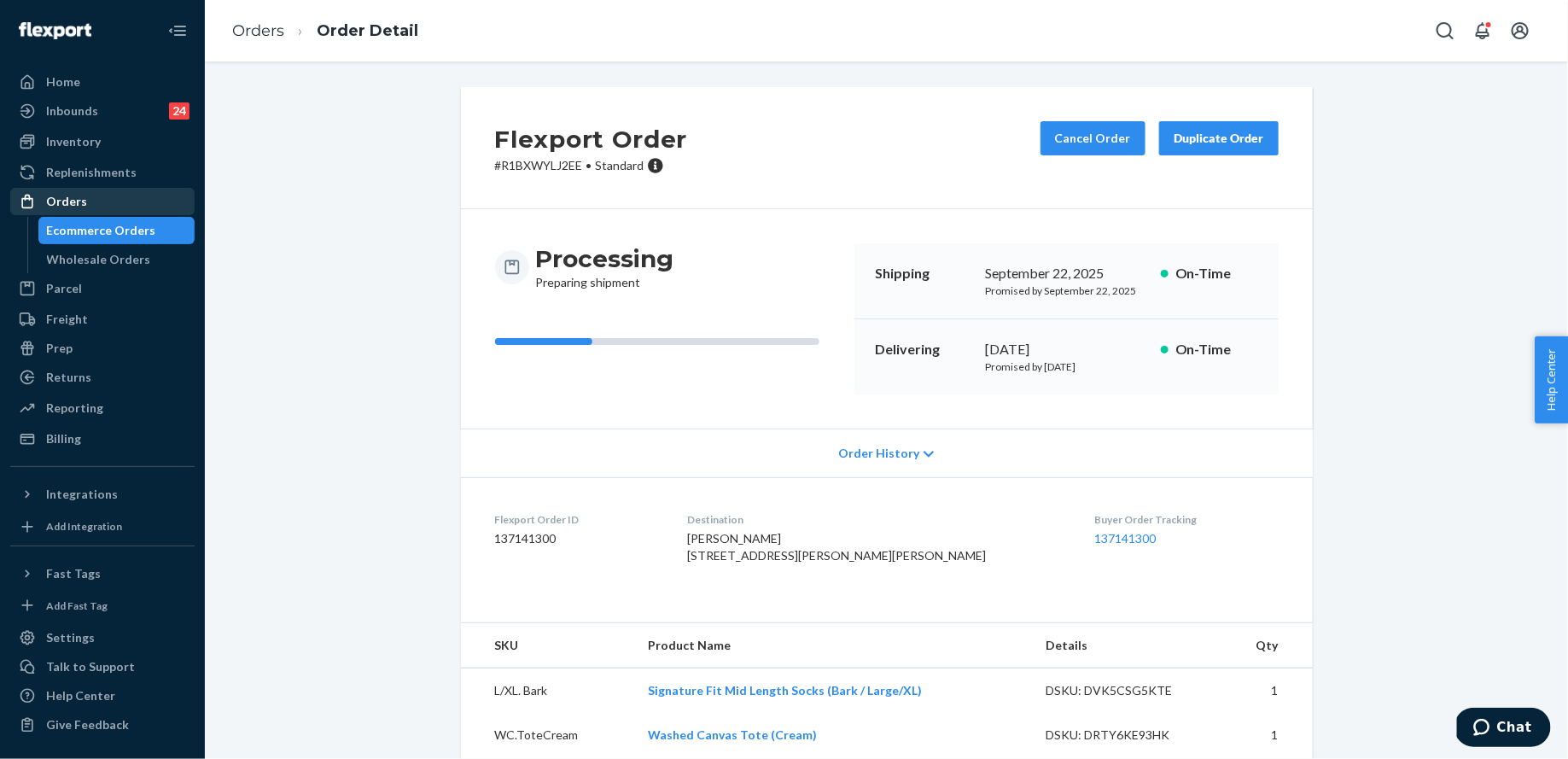
click at [108, 213] on link "Orders" at bounding box center [103, 201] width 184 height 27
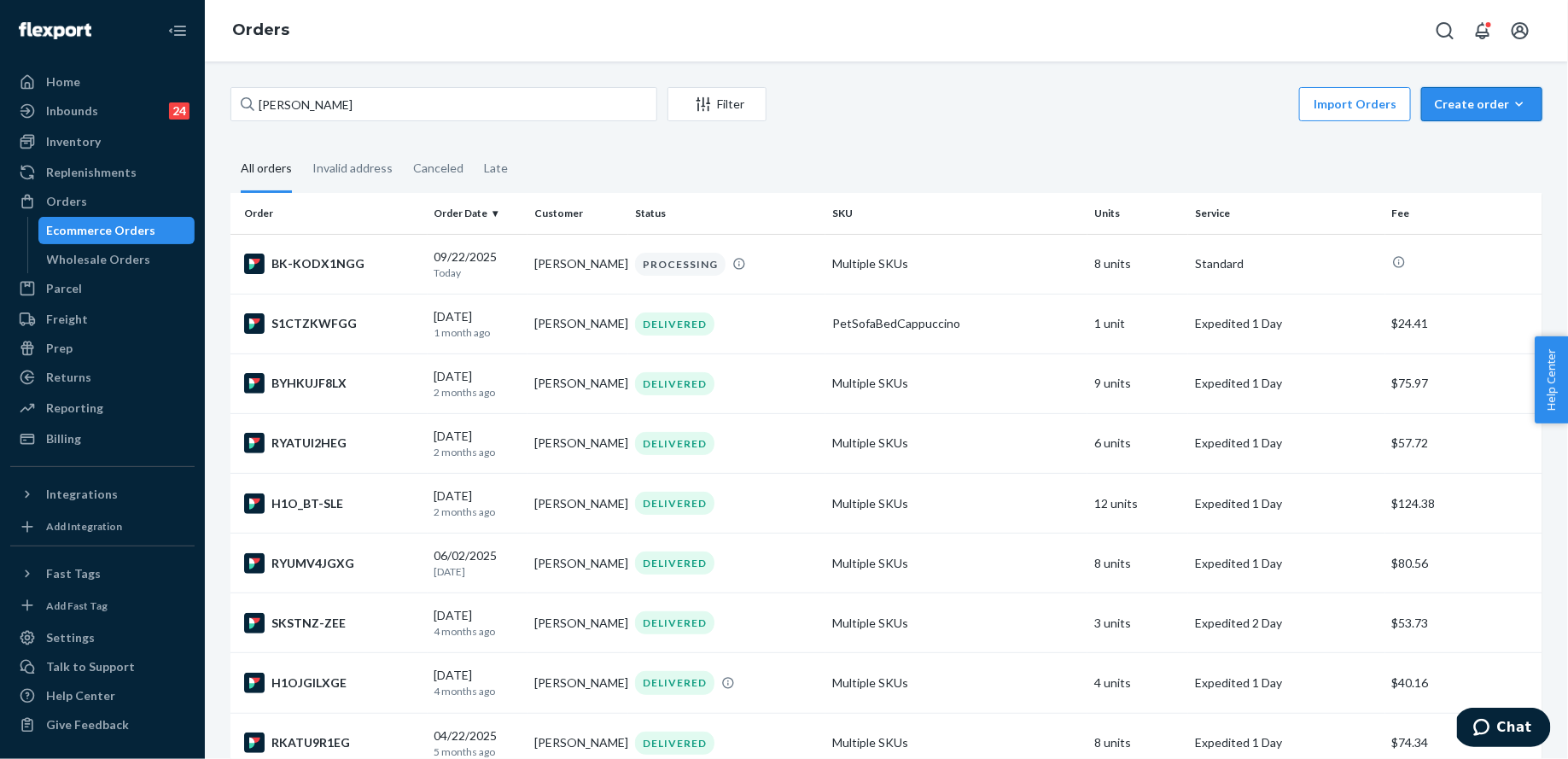
click at [1509, 108] on div "Create order" at bounding box center [1482, 104] width 96 height 17
click at [1509, 134] on button "Ecommerce order" at bounding box center [1507, 145] width 164 height 36
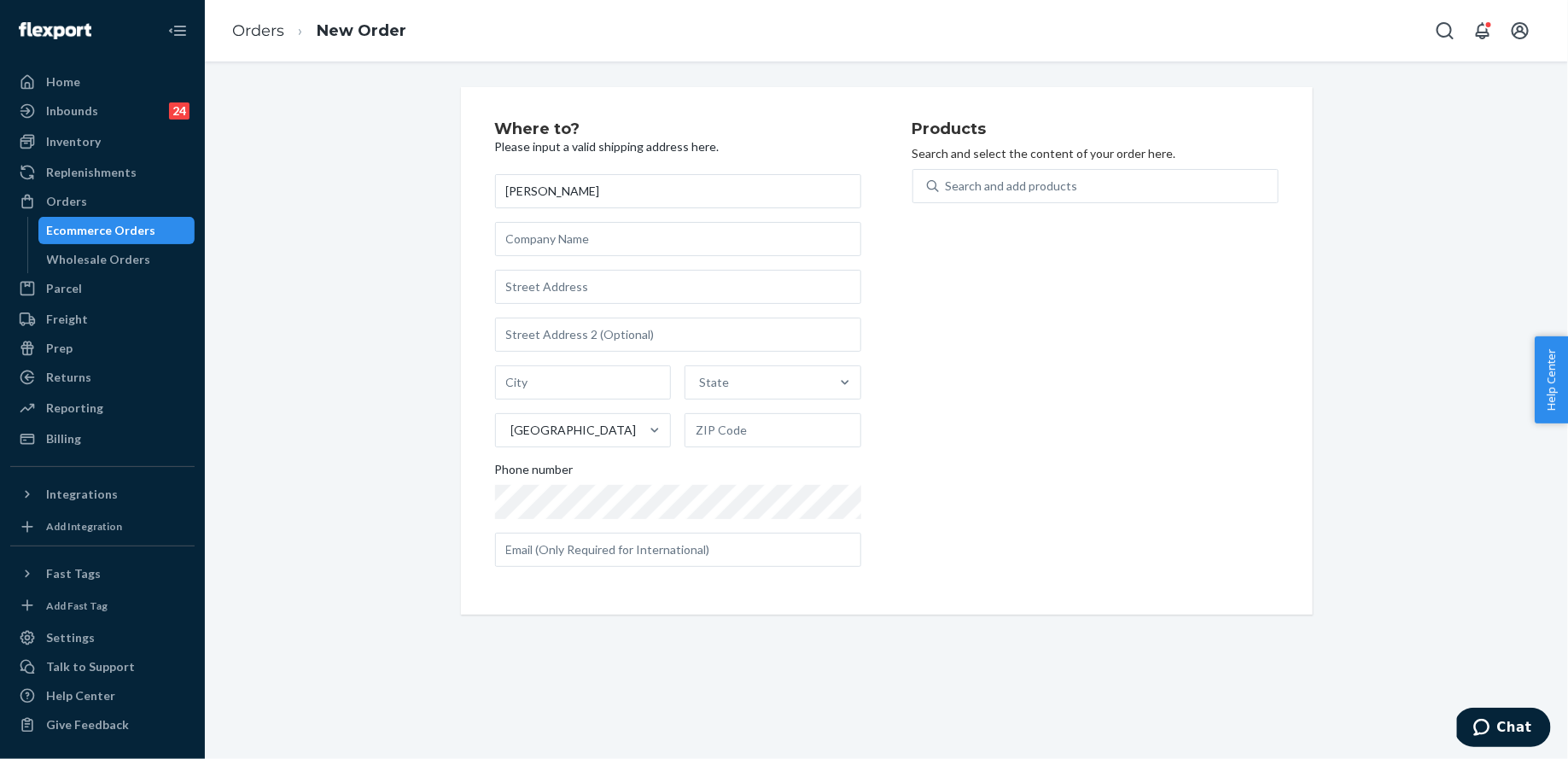
type input "[PERSON_NAME]"
paste input "[STREET_ADDRESS][PERSON_NAME]"
type input "61 [GEOGRAPHIC_DATA]"
type input "[PERSON_NAME]"
type input "59634"
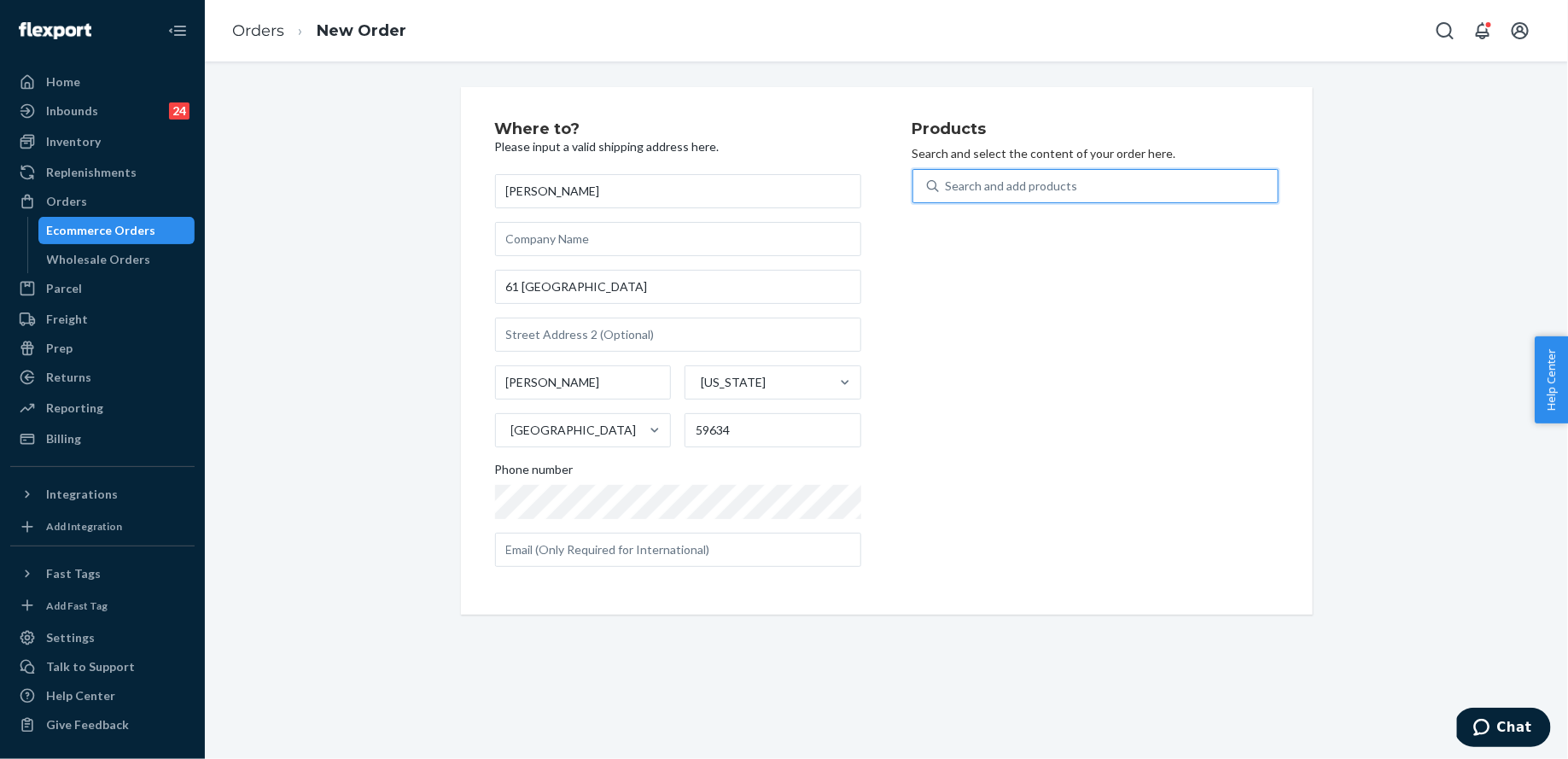
click at [1026, 172] on div "Search and add products" at bounding box center [1108, 186] width 339 height 31
click at [948, 178] on input "0 results available. Use Up and Down to choose options, press Enter to select t…" at bounding box center [947, 186] width 2 height 17
type input "tote"
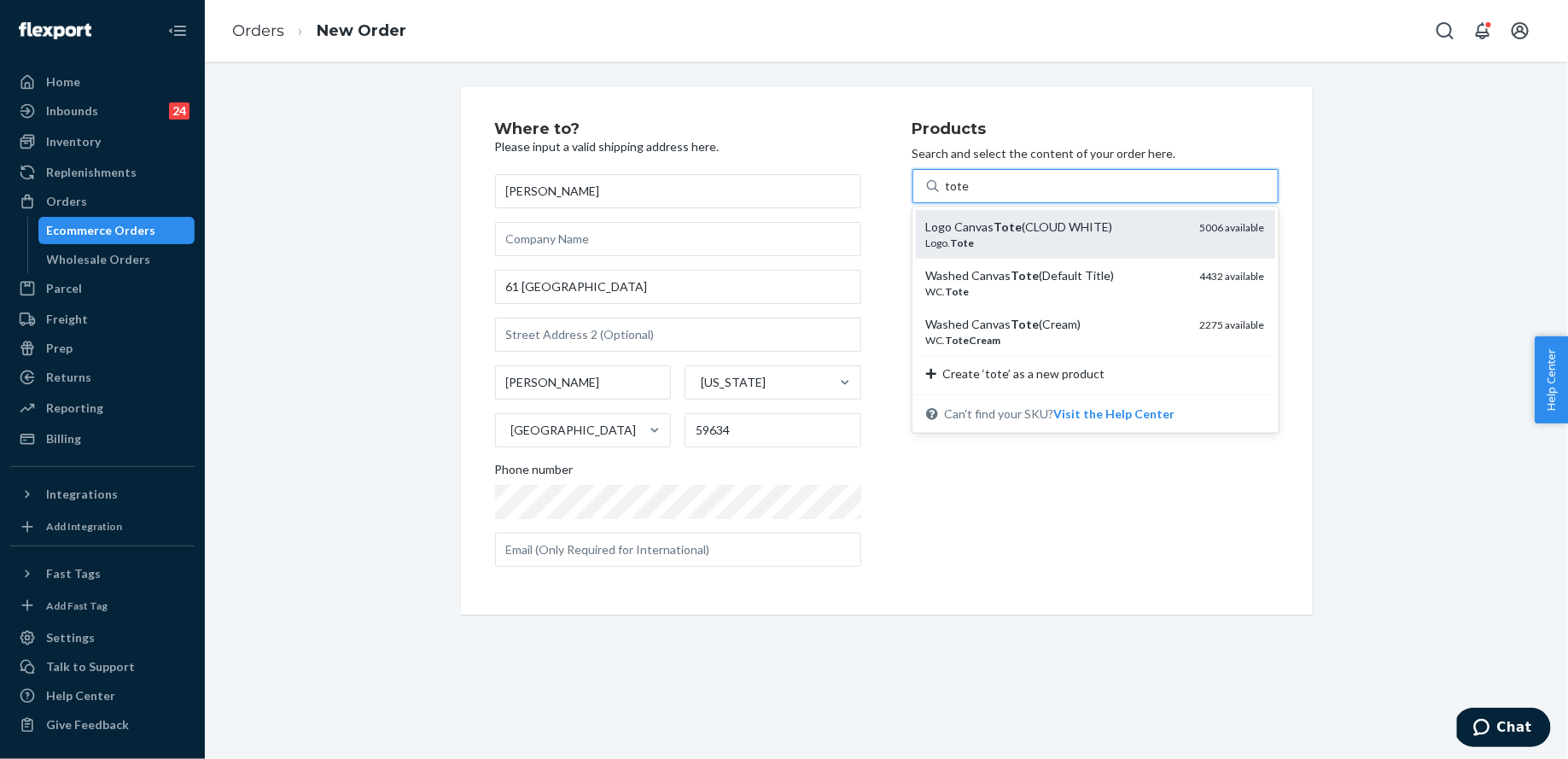
click at [1031, 219] on div "Logo Canvas Tote (CLOUD WHITE)" at bounding box center [1057, 226] width 260 height 17
click at [970, 195] on input "tote" at bounding box center [957, 186] width 24 height 17
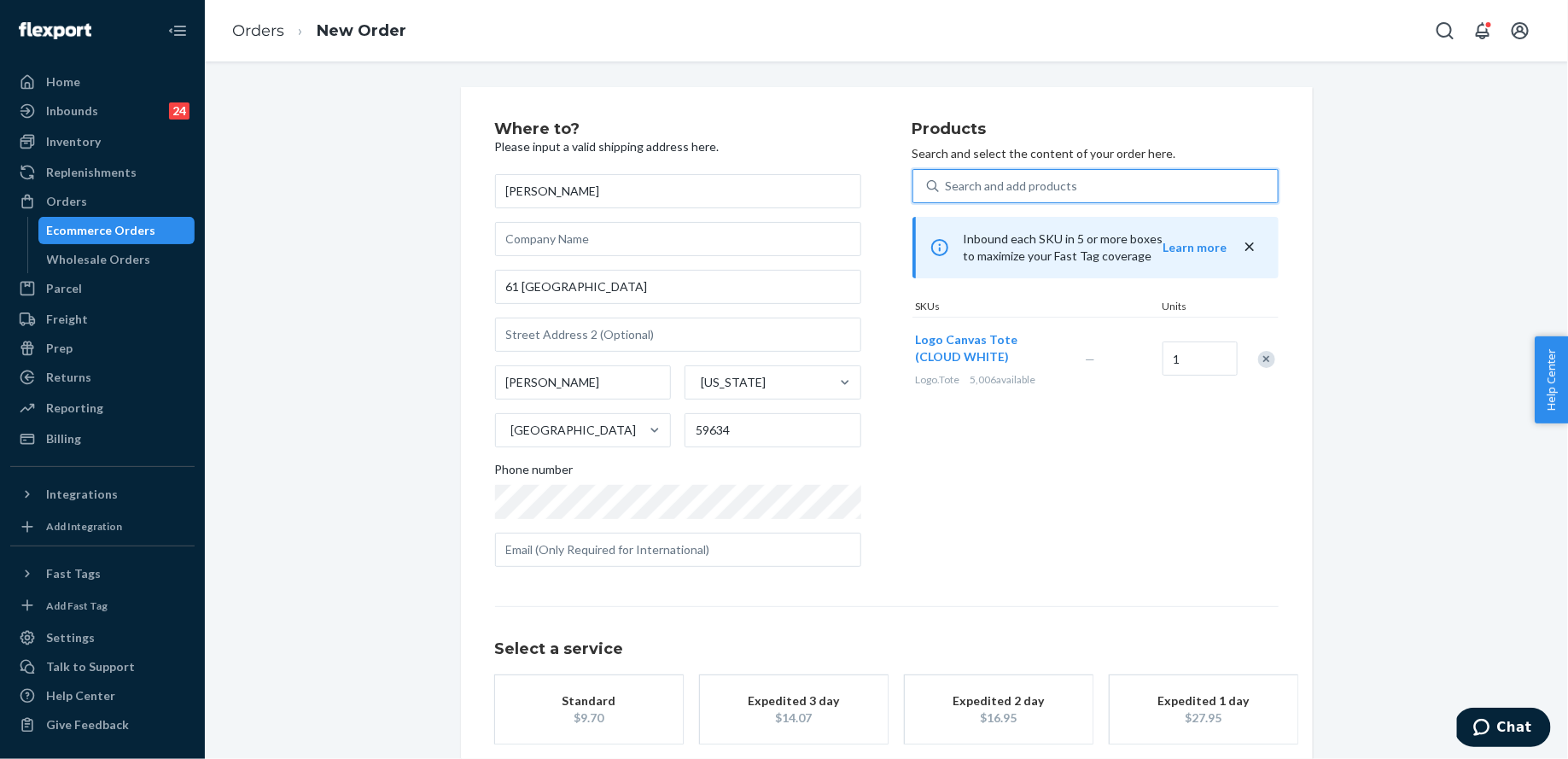
click at [1026, 181] on div "Search and add products" at bounding box center [1012, 186] width 133 height 17
click at [948, 181] on input "0 results available. Select is focused ,type to refine list, press Down to open…" at bounding box center [947, 186] width 2 height 17
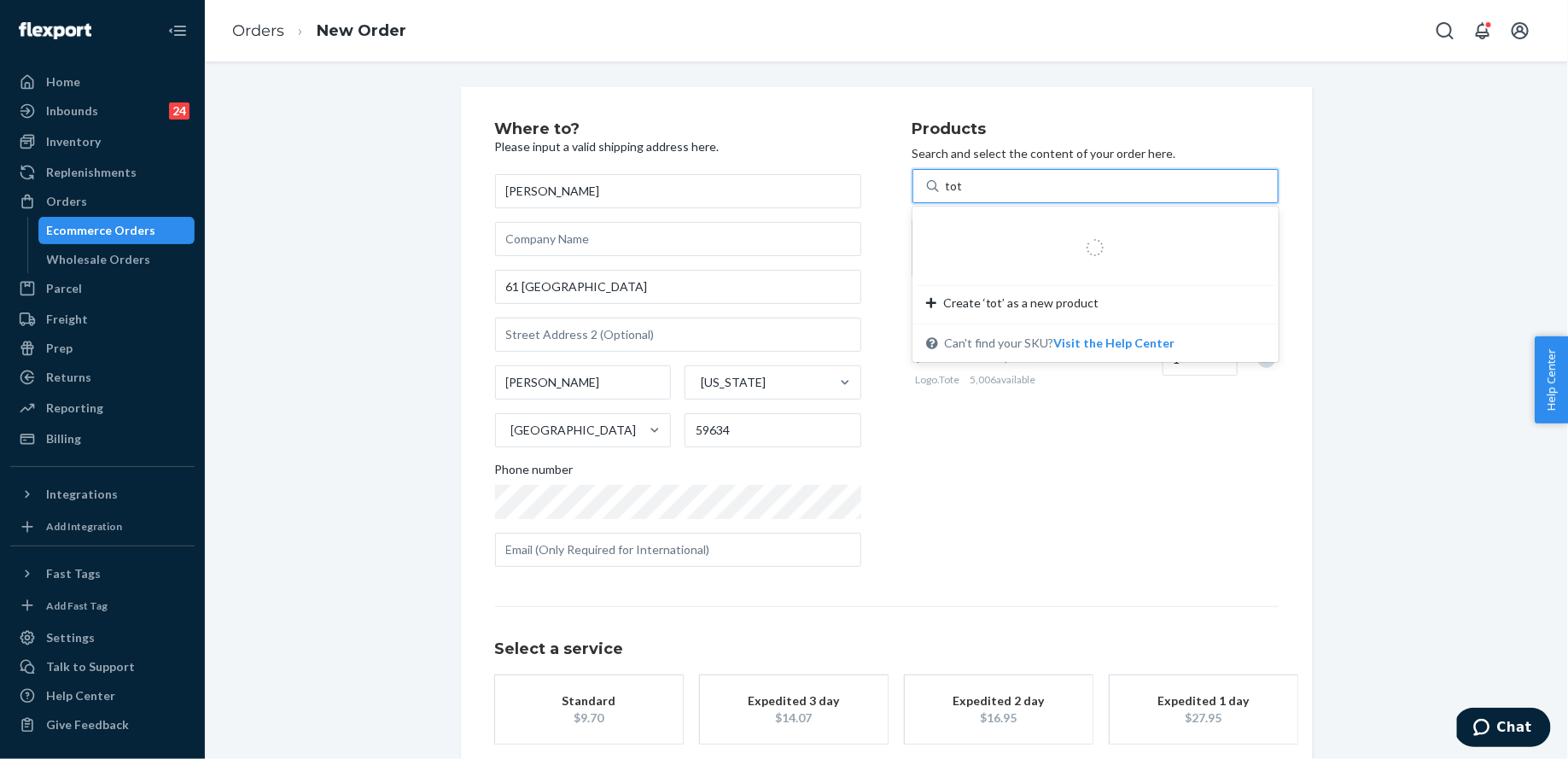
type input "tote"
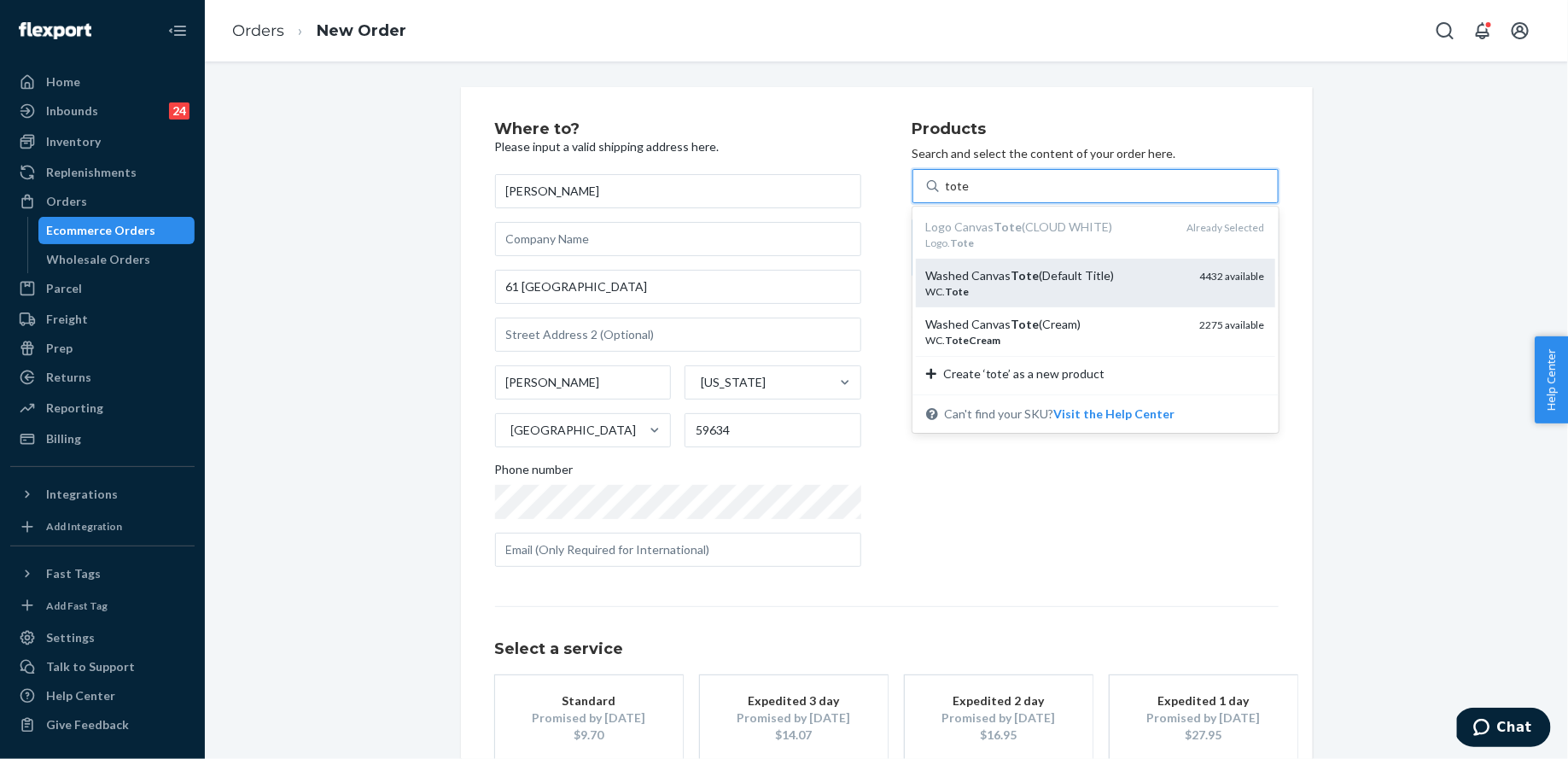
click at [1034, 285] on div "WC. Tote" at bounding box center [1057, 291] width 260 height 14
click at [970, 195] on input "tote" at bounding box center [957, 186] width 24 height 17
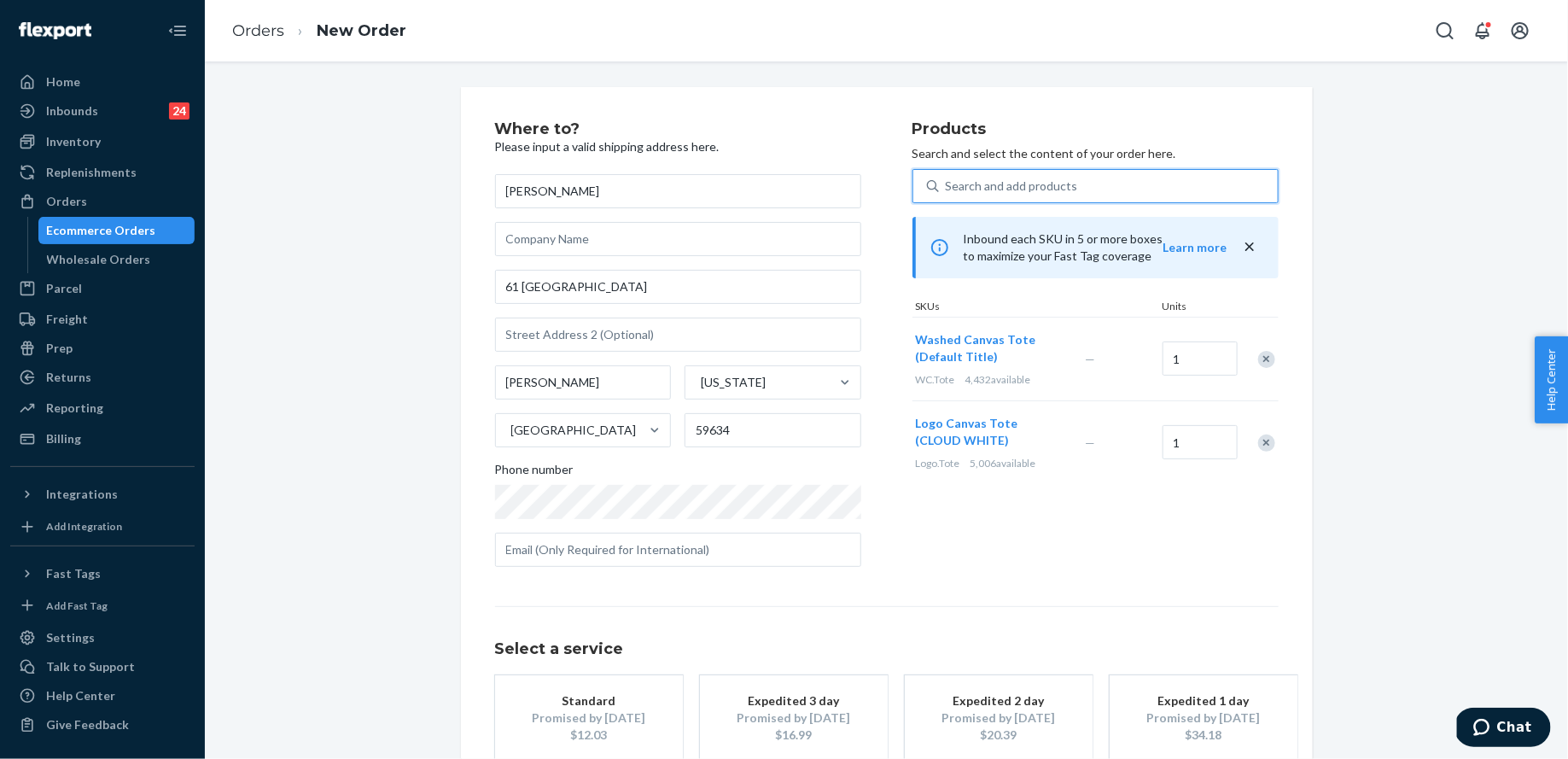
click at [1032, 186] on div "Search and add products" at bounding box center [1012, 186] width 133 height 17
click at [948, 186] on input "0 results available. Select is focused ,type to refine list, press Down to open…" at bounding box center [947, 186] width 2 height 17
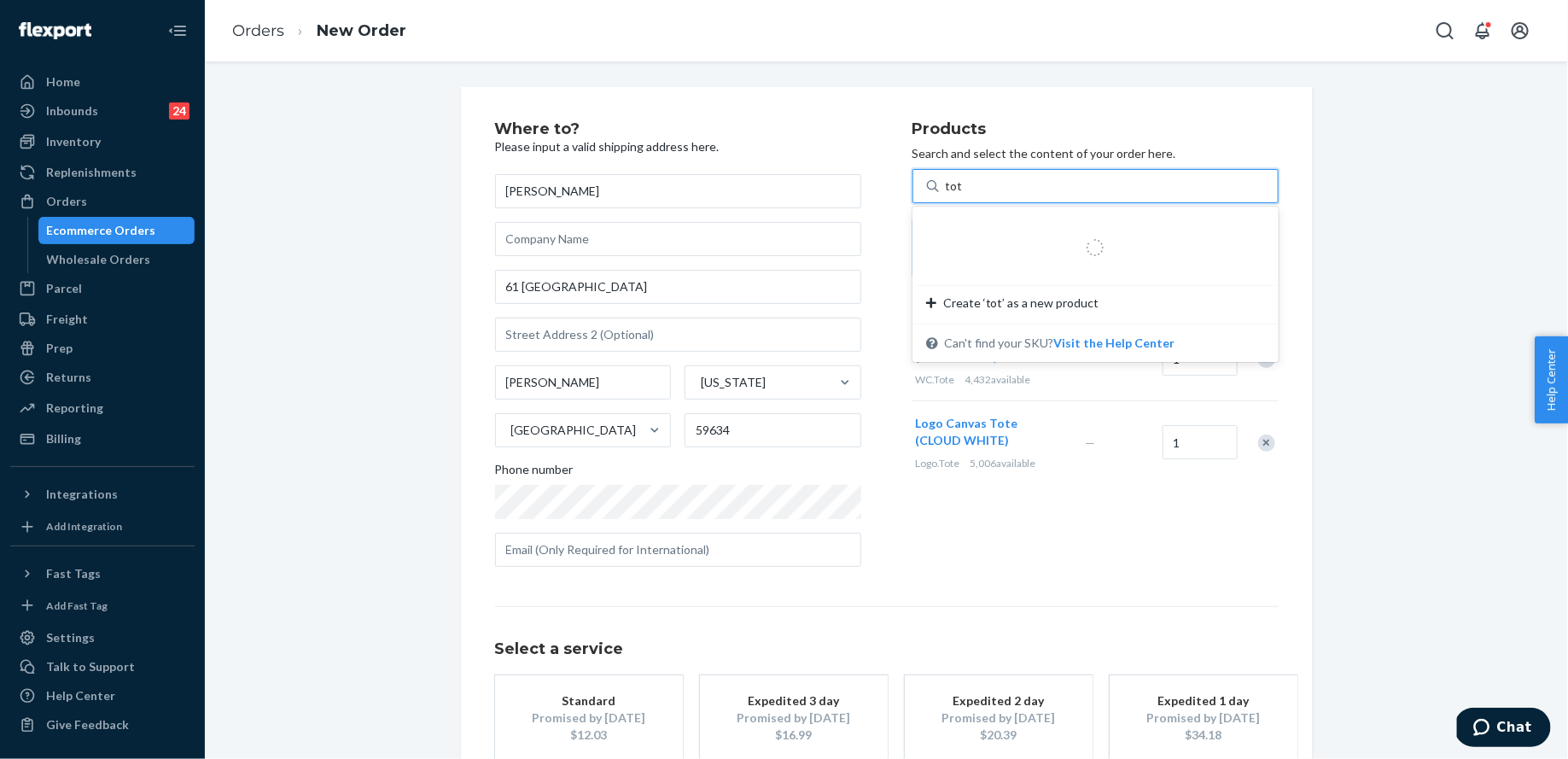
type input "tote"
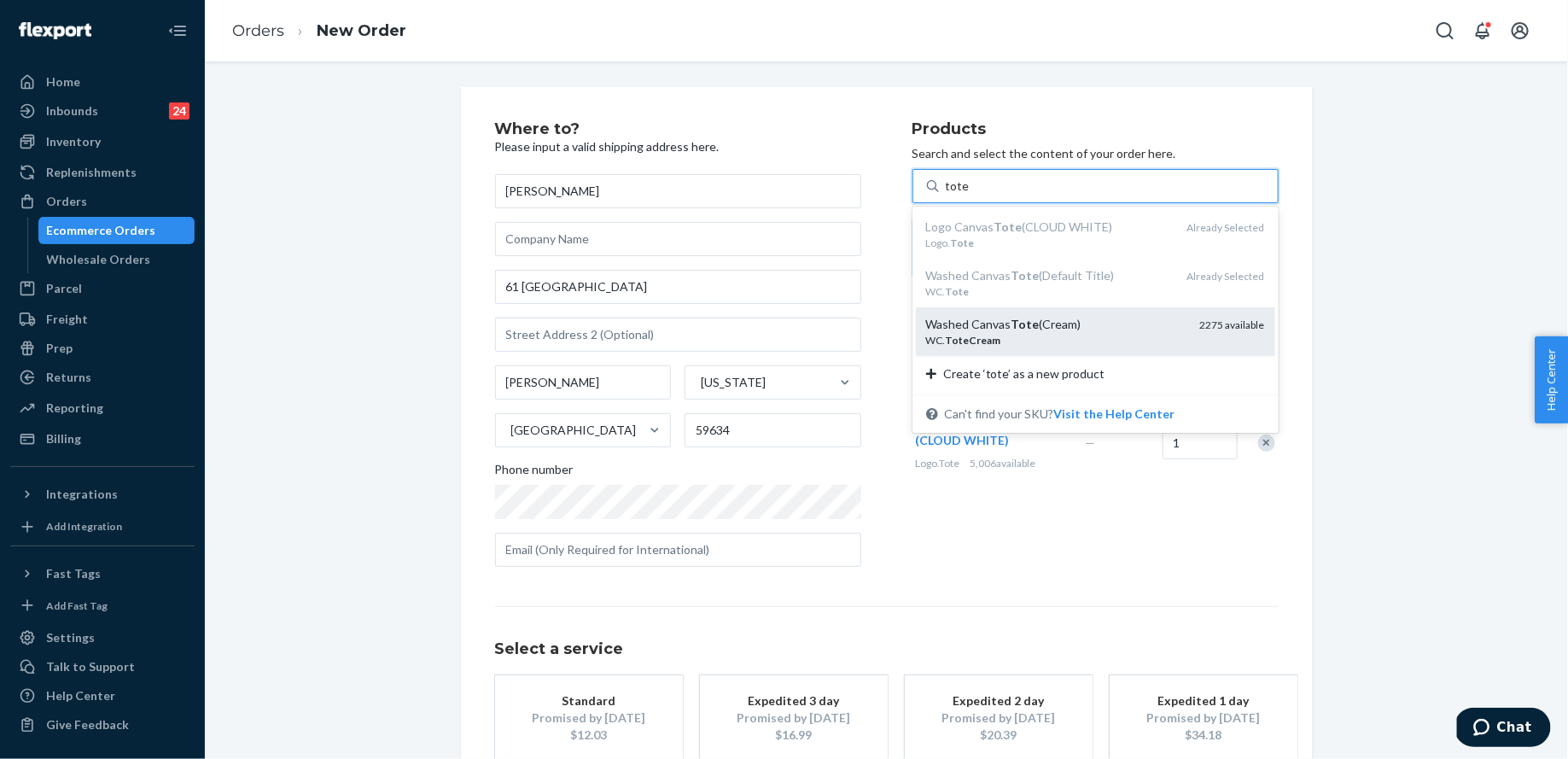
click at [1041, 327] on div "Washed Canvas Tote (Cream)" at bounding box center [1057, 324] width 260 height 17
click at [970, 195] on input "tote" at bounding box center [957, 186] width 24 height 17
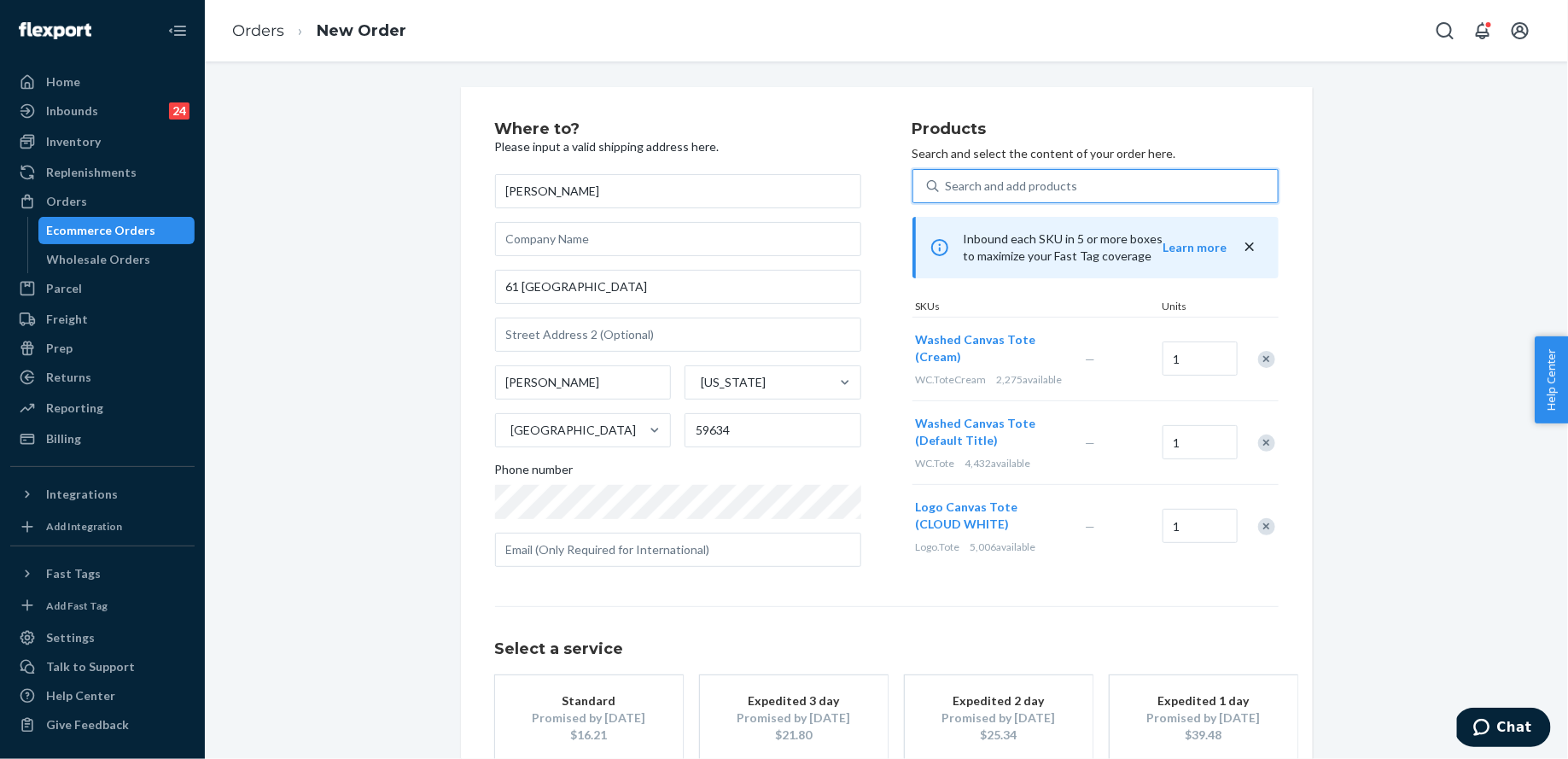
click at [1045, 167] on div "Products Search and select the content of your order here. 0 results available.…" at bounding box center [1095, 350] width 366 height 459
click at [1053, 182] on div "Search and add products" at bounding box center [1012, 186] width 133 height 17
click at [948, 182] on input "0 results available. Use Up and Down to choose options, press Enter to select t…" at bounding box center [947, 186] width 2 height 17
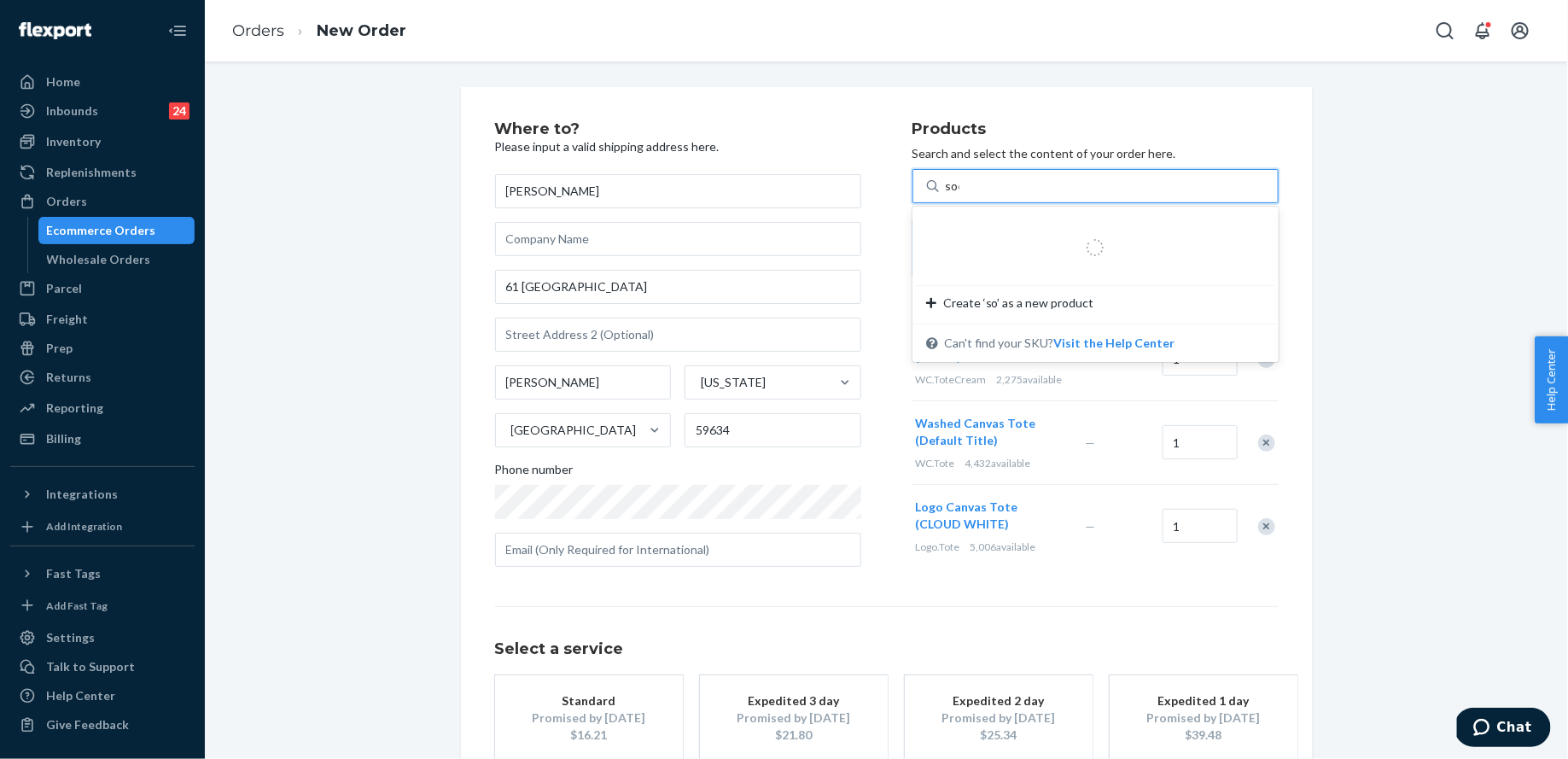
type input "sock"
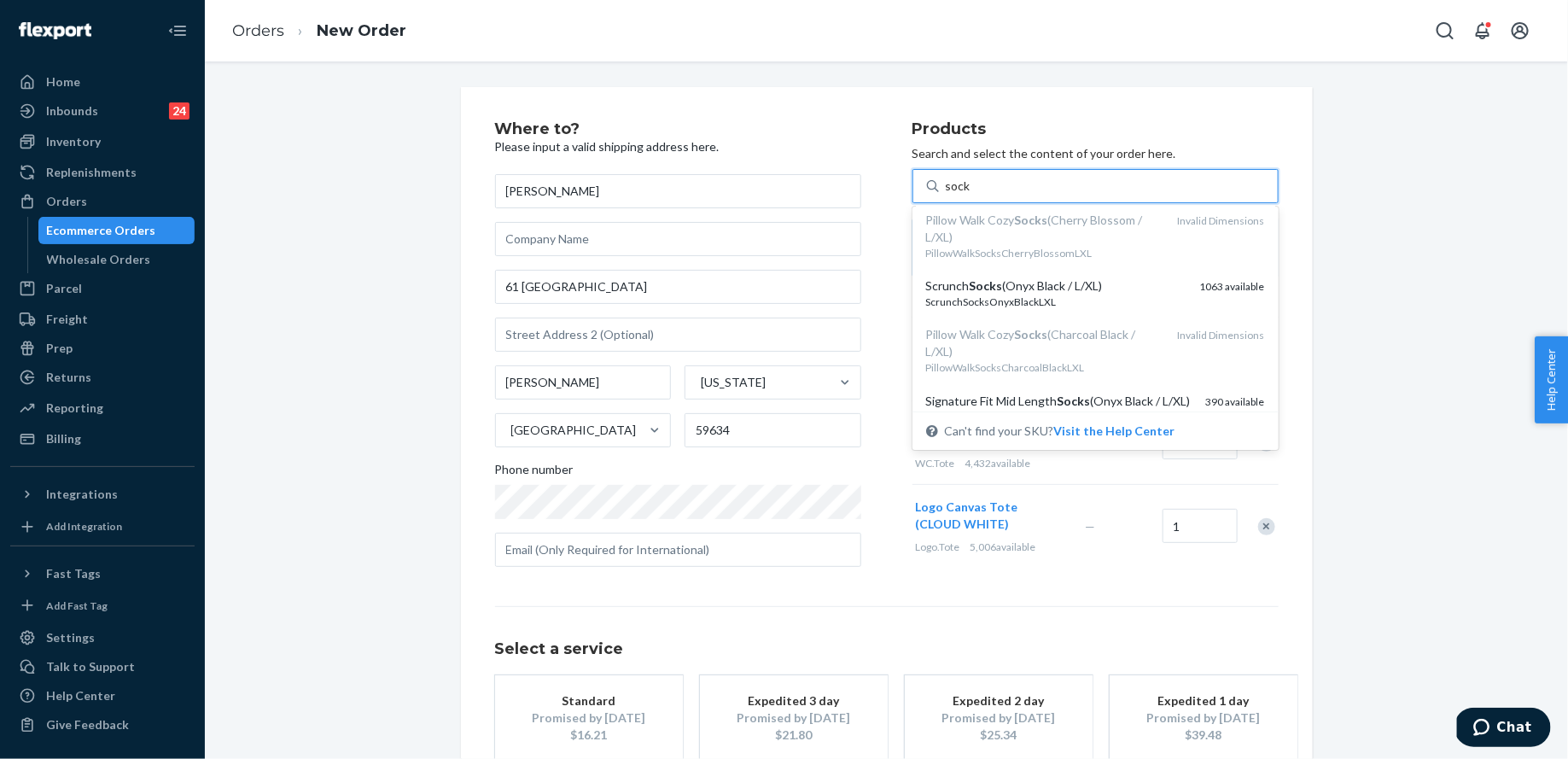
scroll to position [158, 0]
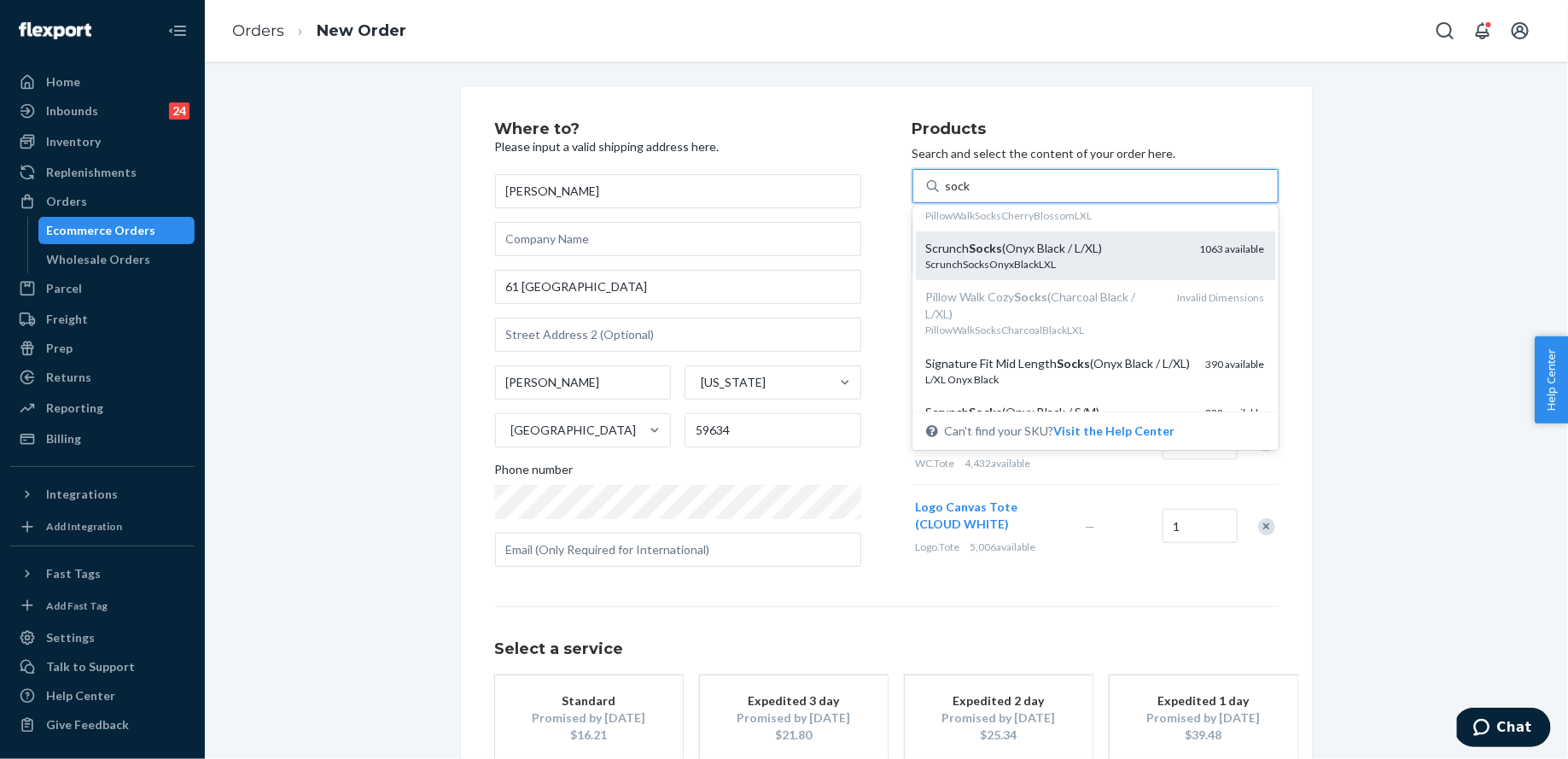
click at [1060, 257] on div "Scrunch Socks (Onyx Black / L/XL)" at bounding box center [1057, 248] width 260 height 17
click at [972, 195] on input "sock" at bounding box center [958, 186] width 26 height 17
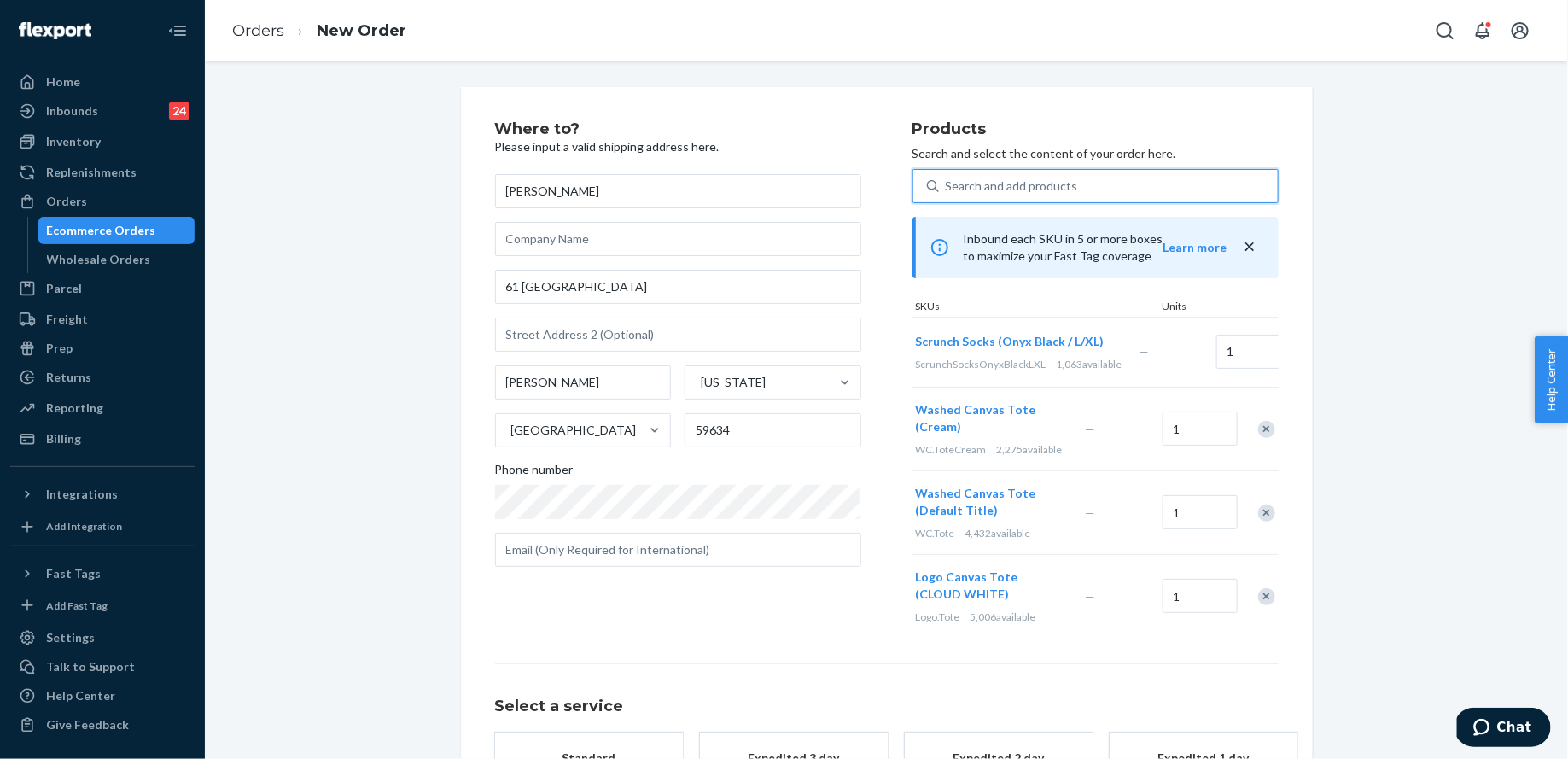
click at [1040, 185] on div "Search and add products" at bounding box center [1012, 186] width 133 height 17
click at [948, 185] on input "0 results available. Select is focused ,type to refine list, press Down to open…" at bounding box center [947, 186] width 2 height 17
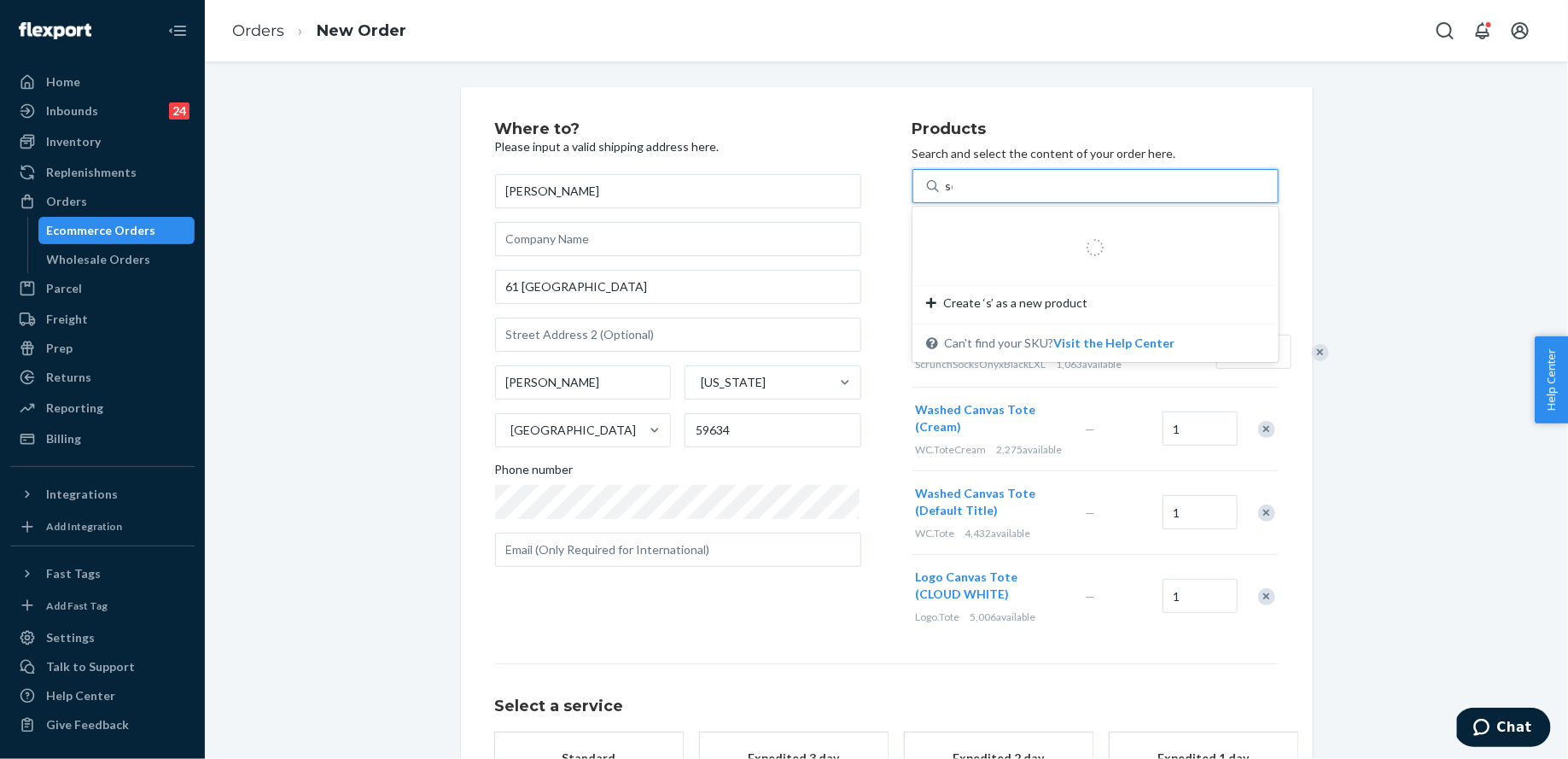
type input "sock"
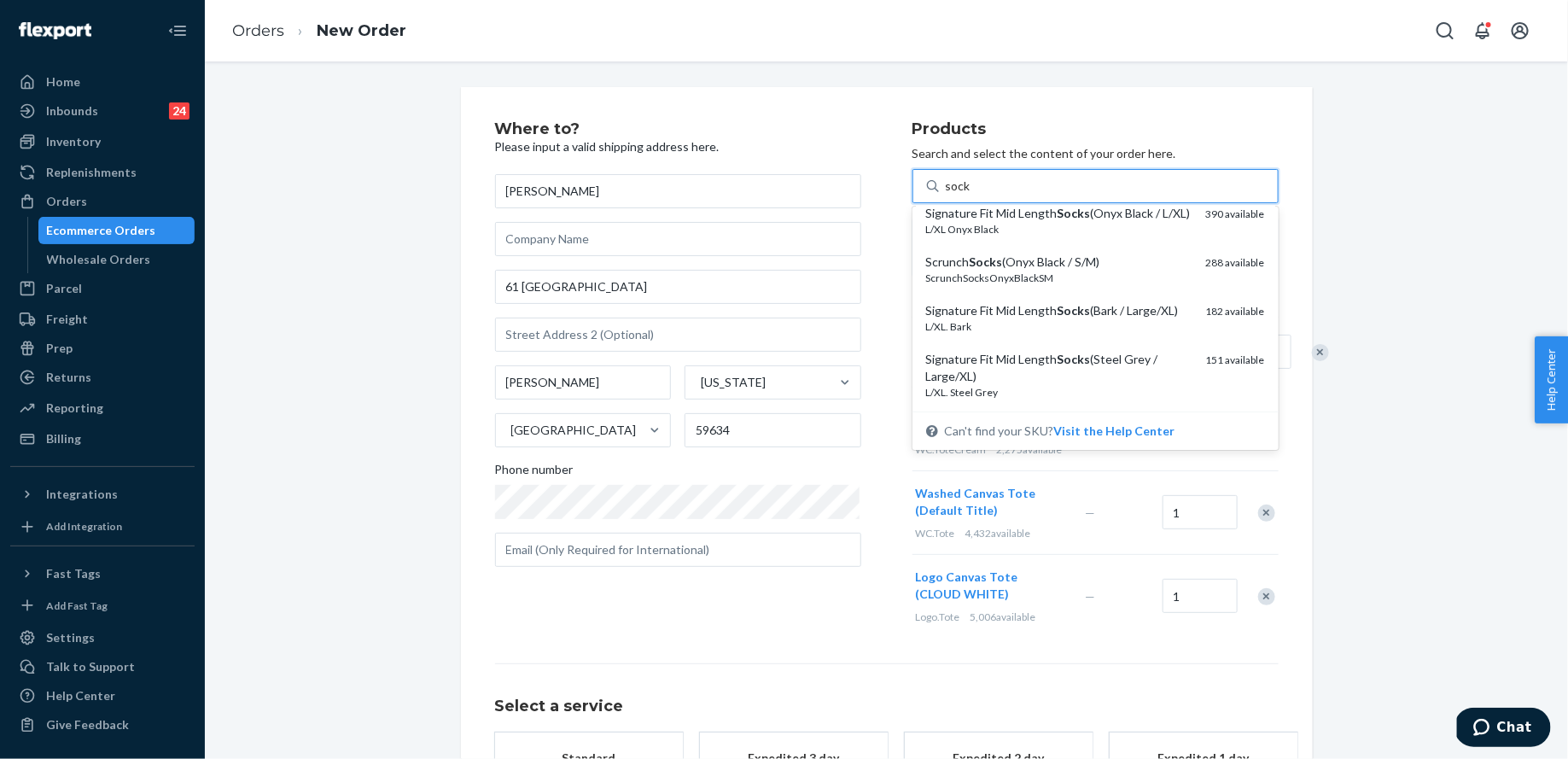
scroll to position [372, 0]
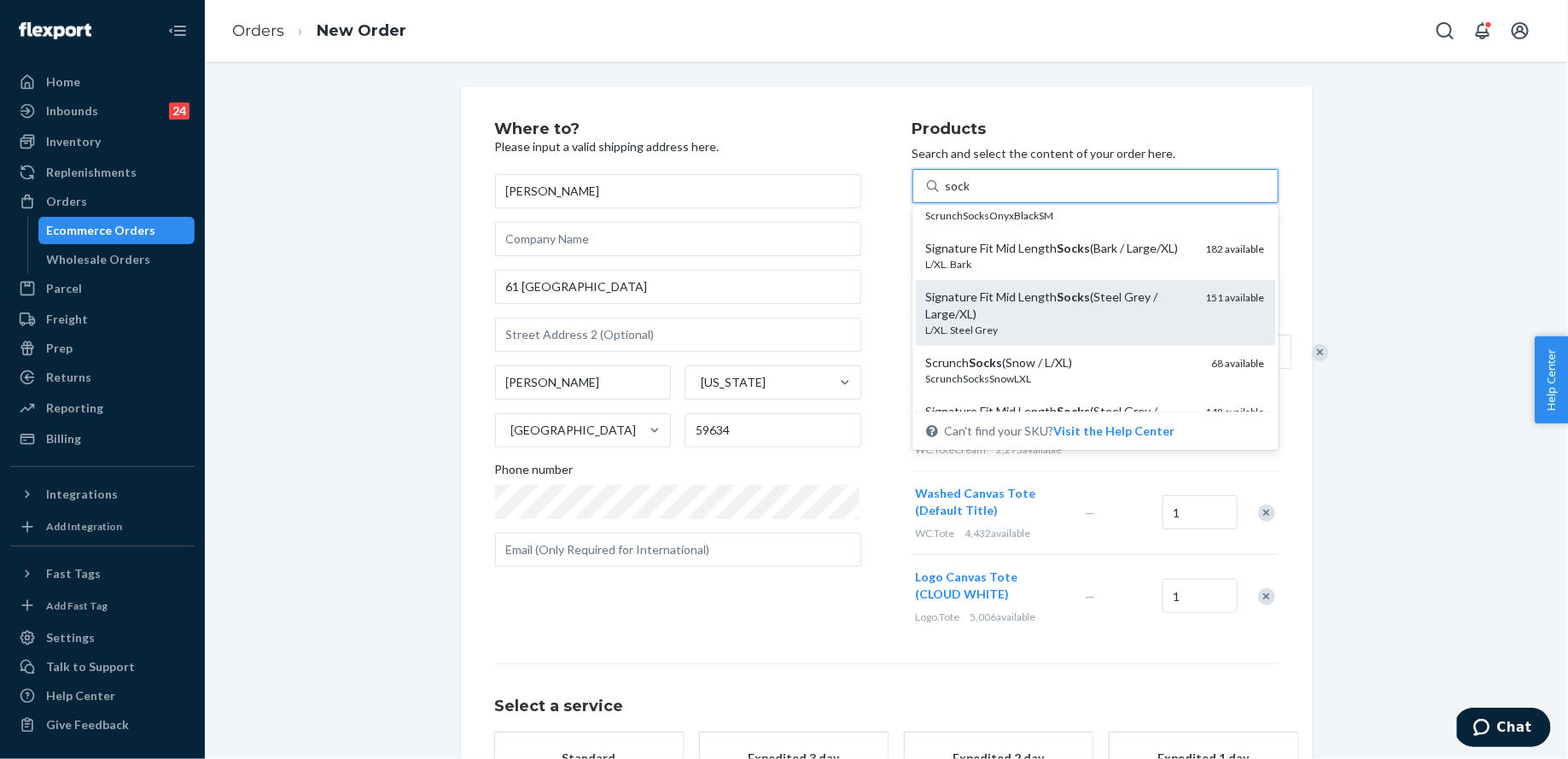
click at [1088, 323] on div "Signature Fit Mid Length Socks (Steel Grey / Large/XL)" at bounding box center [1059, 305] width 266 height 34
click at [972, 195] on input "sock" at bounding box center [958, 186] width 26 height 17
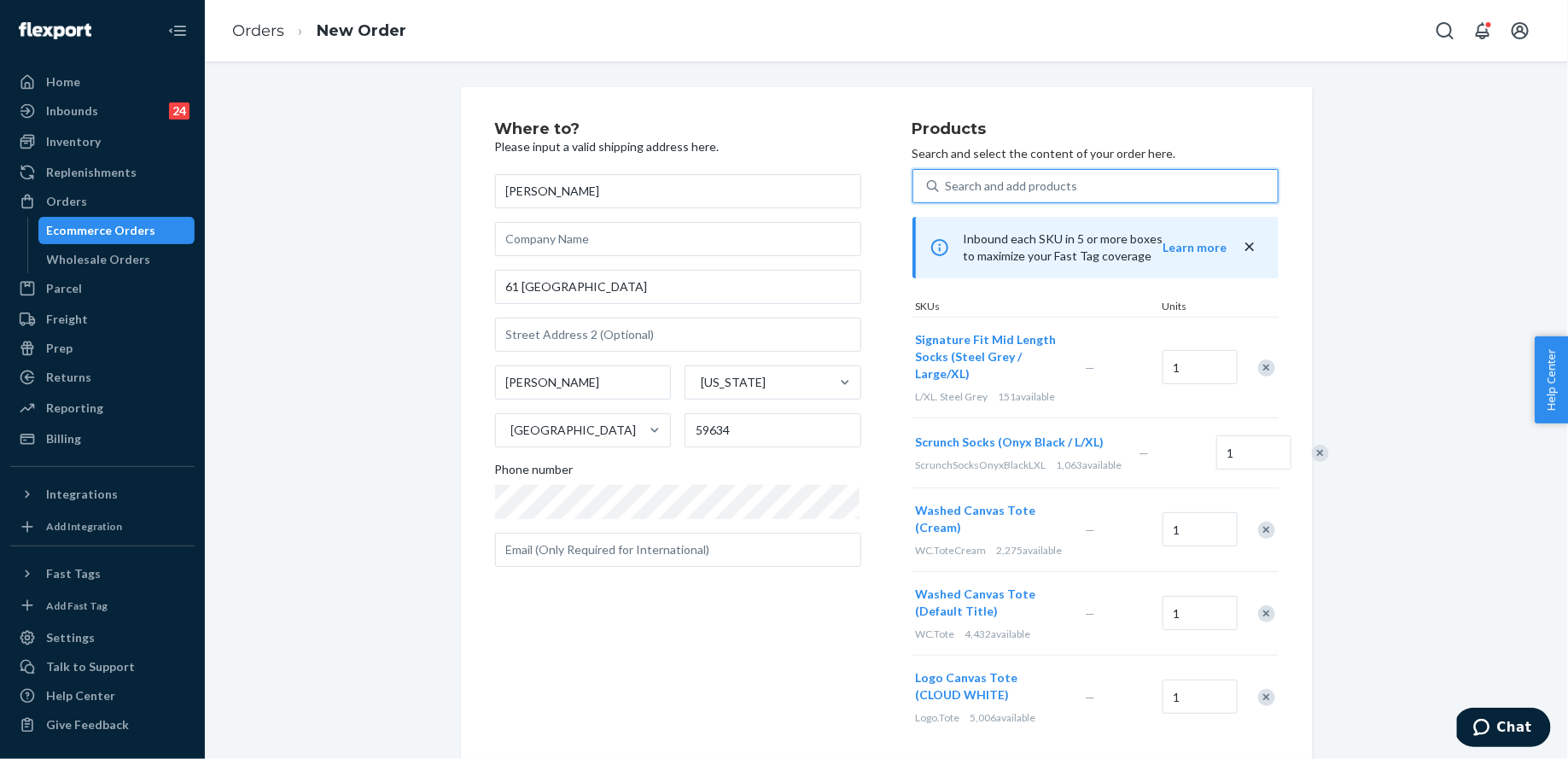
scroll to position [288, 0]
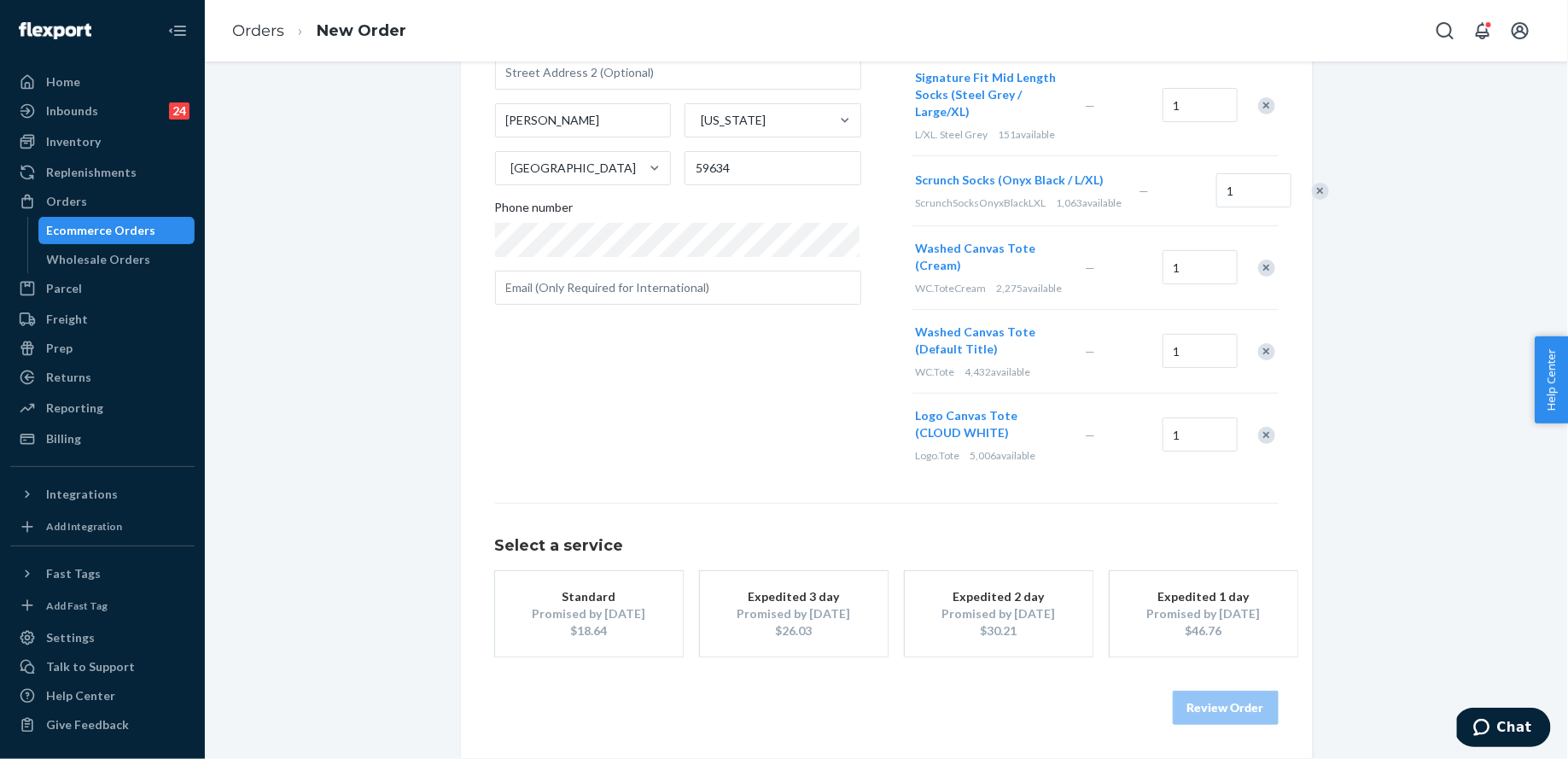
click at [641, 650] on button "Standard Promised by [DATE] $18.64" at bounding box center [589, 613] width 188 height 85
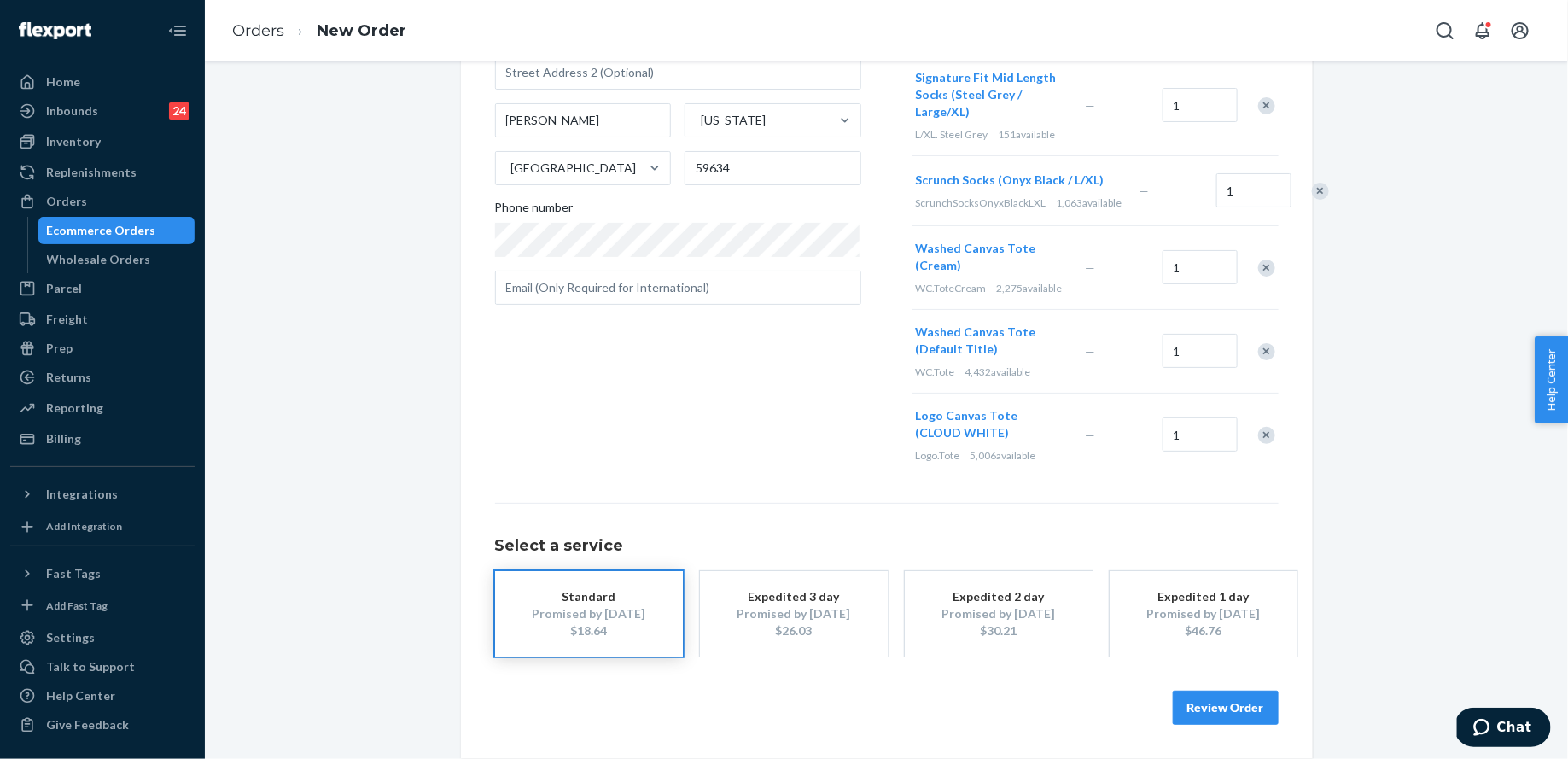
scroll to position [0, 0]
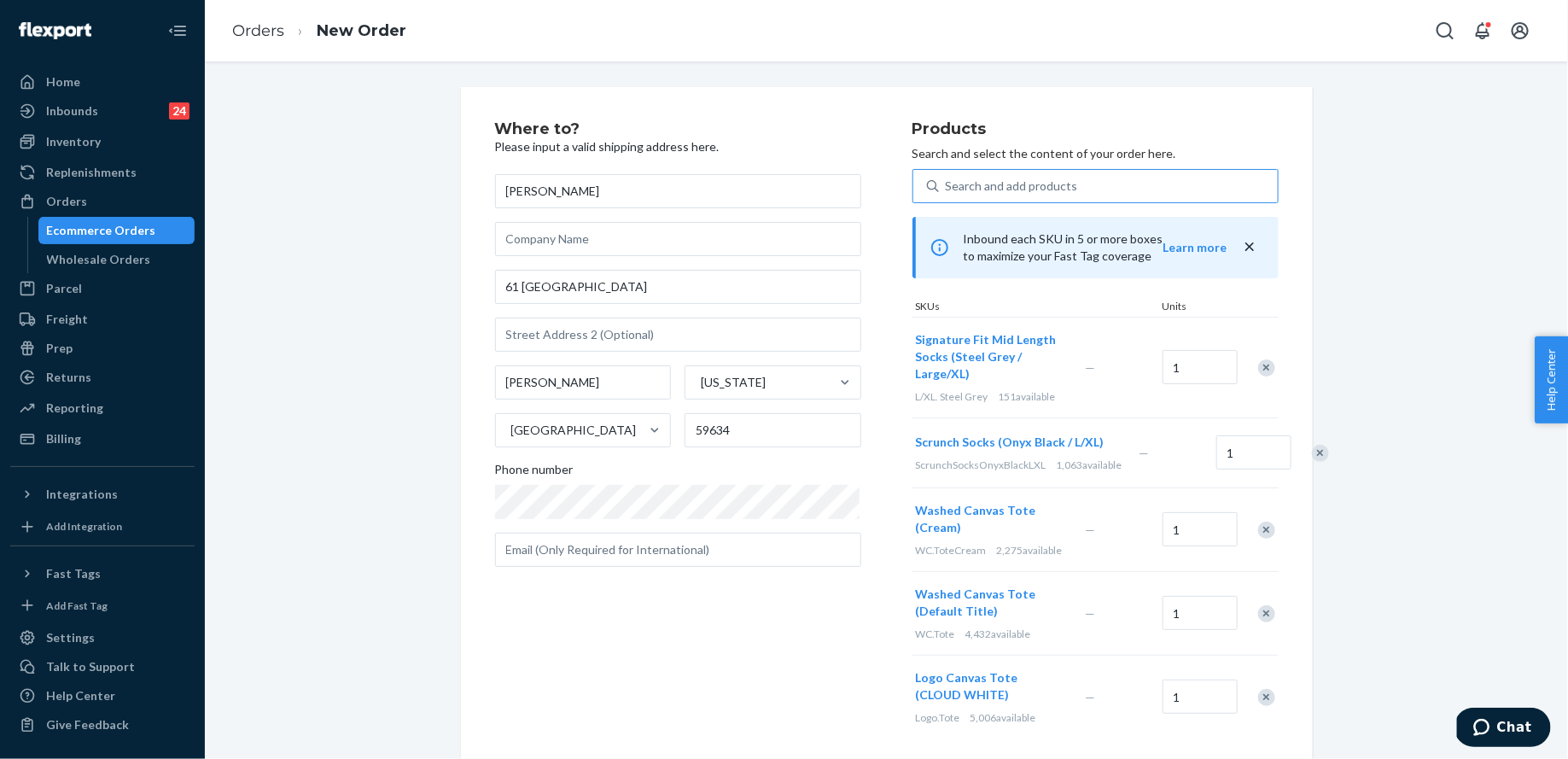
click at [1055, 182] on div "Search and add products" at bounding box center [1012, 186] width 133 height 17
click at [948, 182] on input "Search and add products" at bounding box center [947, 186] width 2 height 17
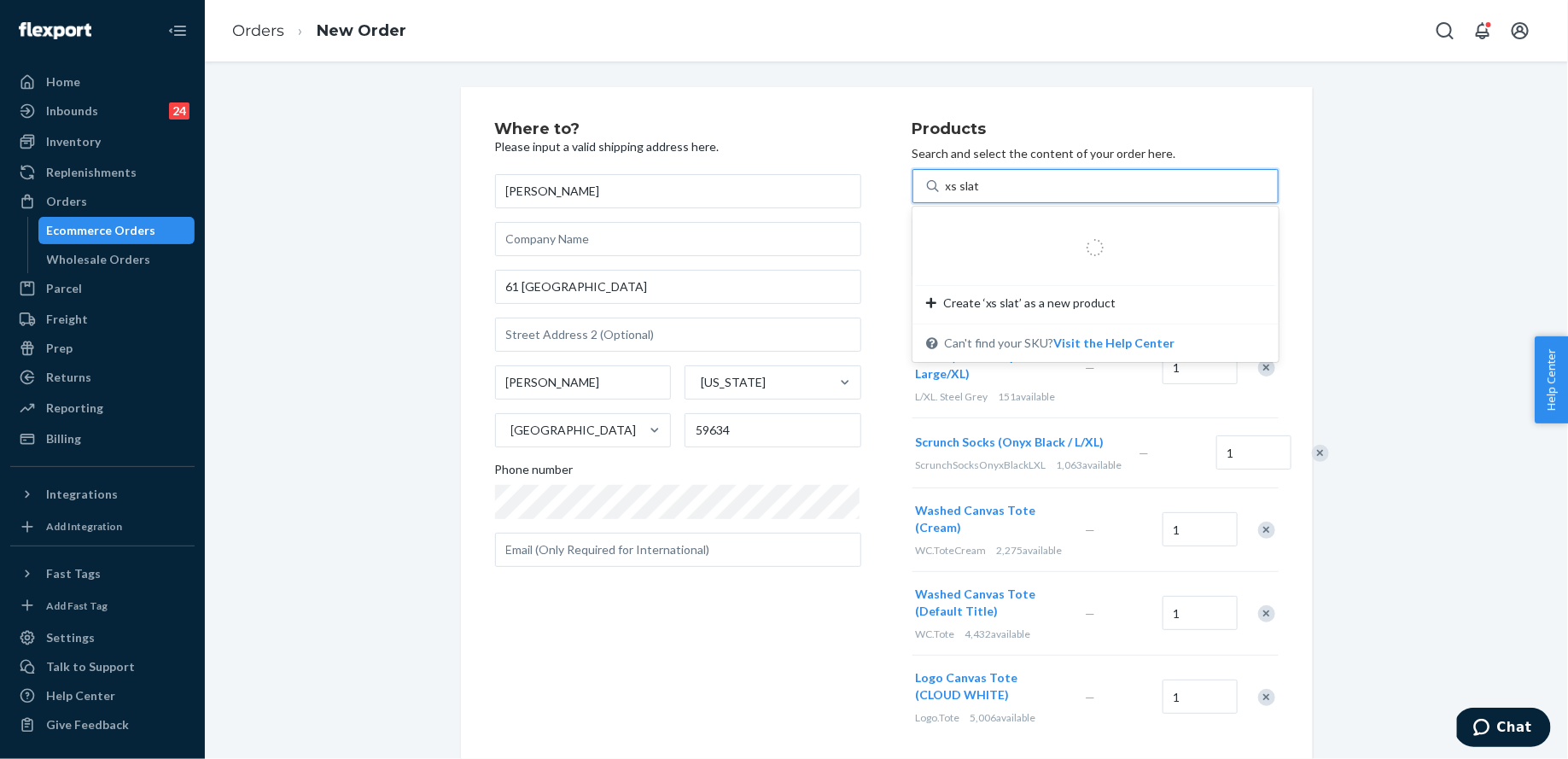
type input "xs slate"
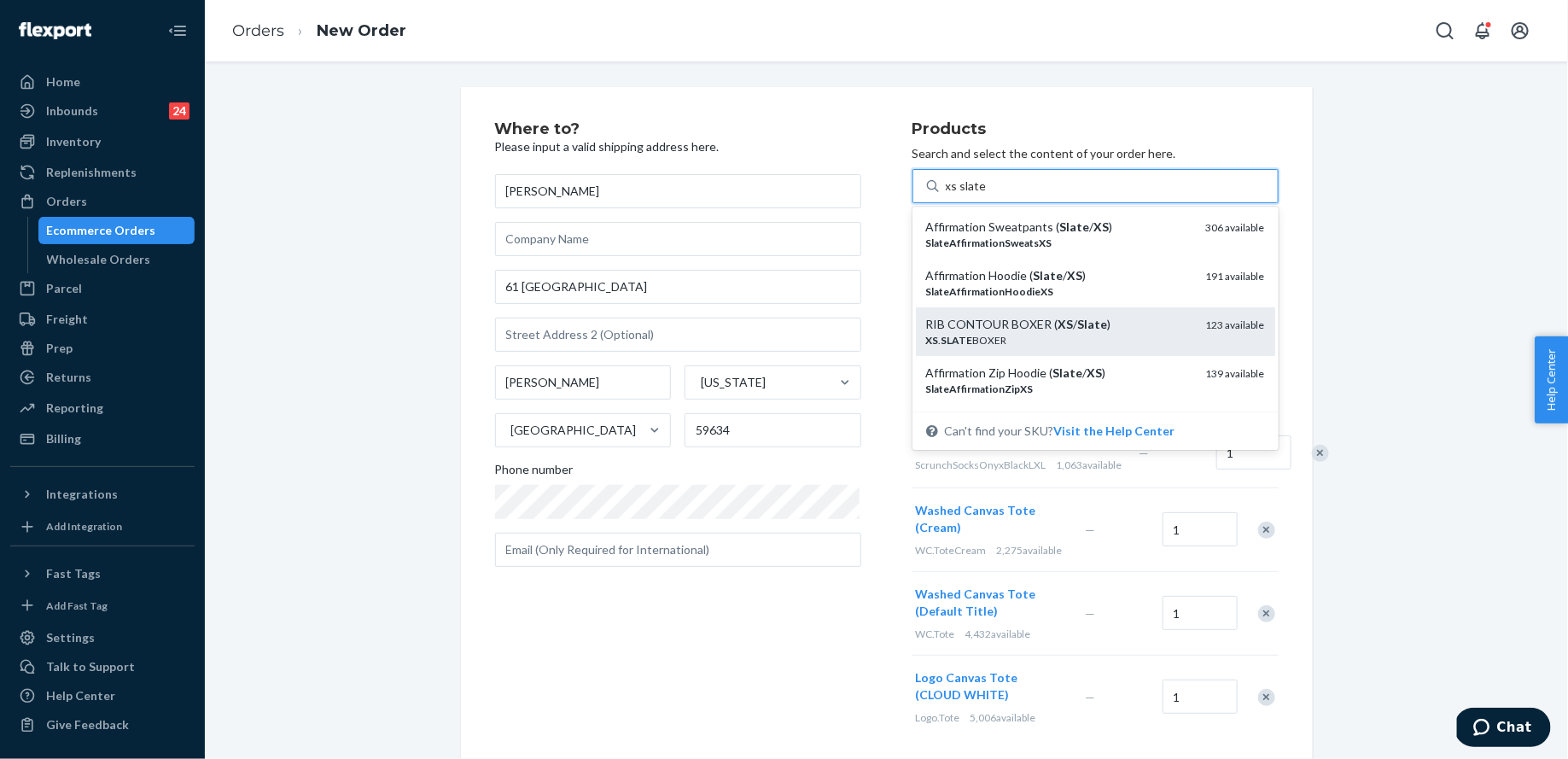
click at [1049, 334] on div "XS . SLATE BOXER" at bounding box center [1059, 340] width 266 height 14
click at [986, 195] on input "xs slate" at bounding box center [965, 186] width 40 height 17
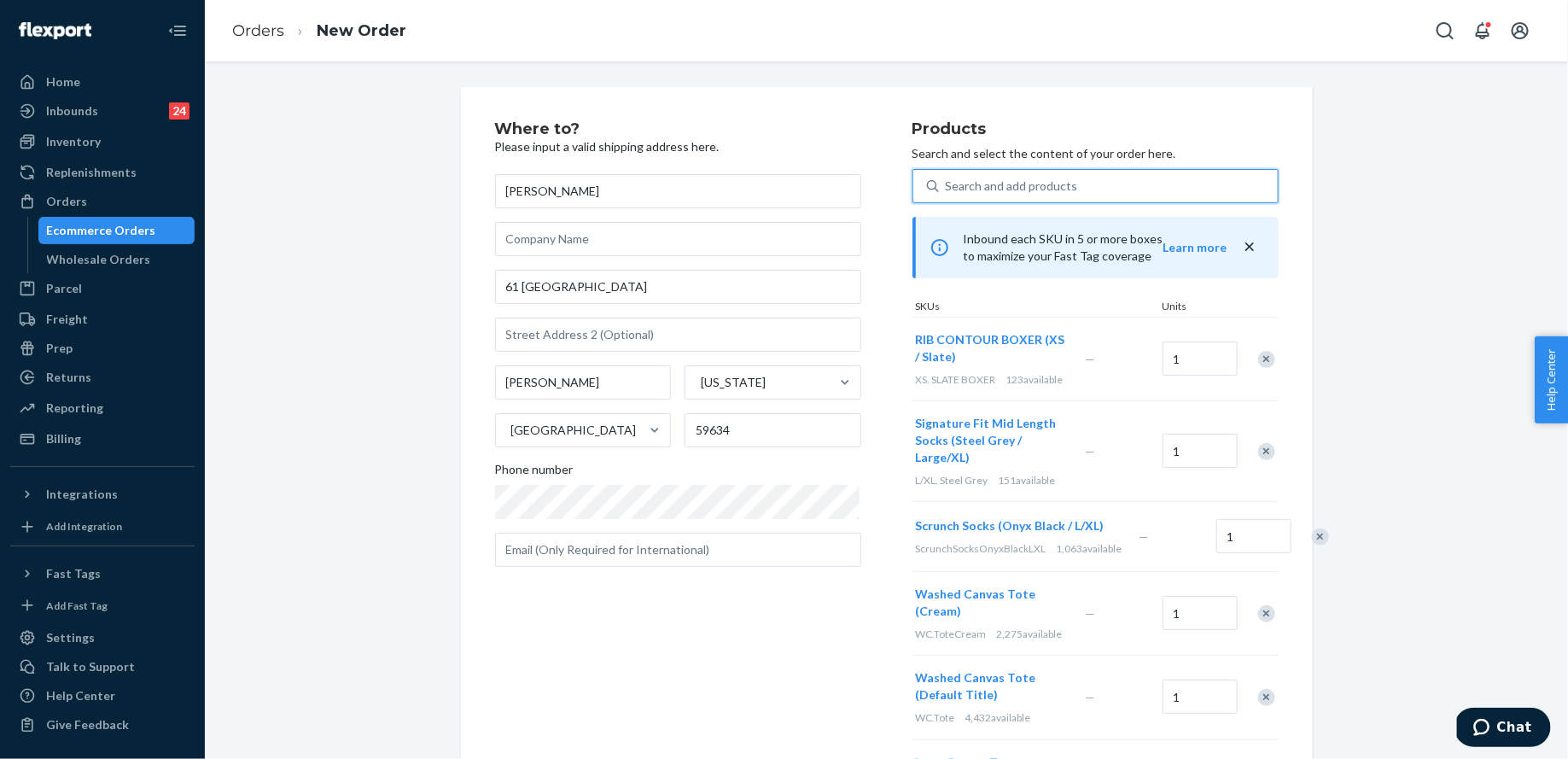
click at [1023, 193] on div "Search and add products" at bounding box center [1012, 186] width 133 height 17
click at [948, 193] on input "0 results available. Select is focused ,type to refine list, press Down to open…" at bounding box center [947, 186] width 2 height 17
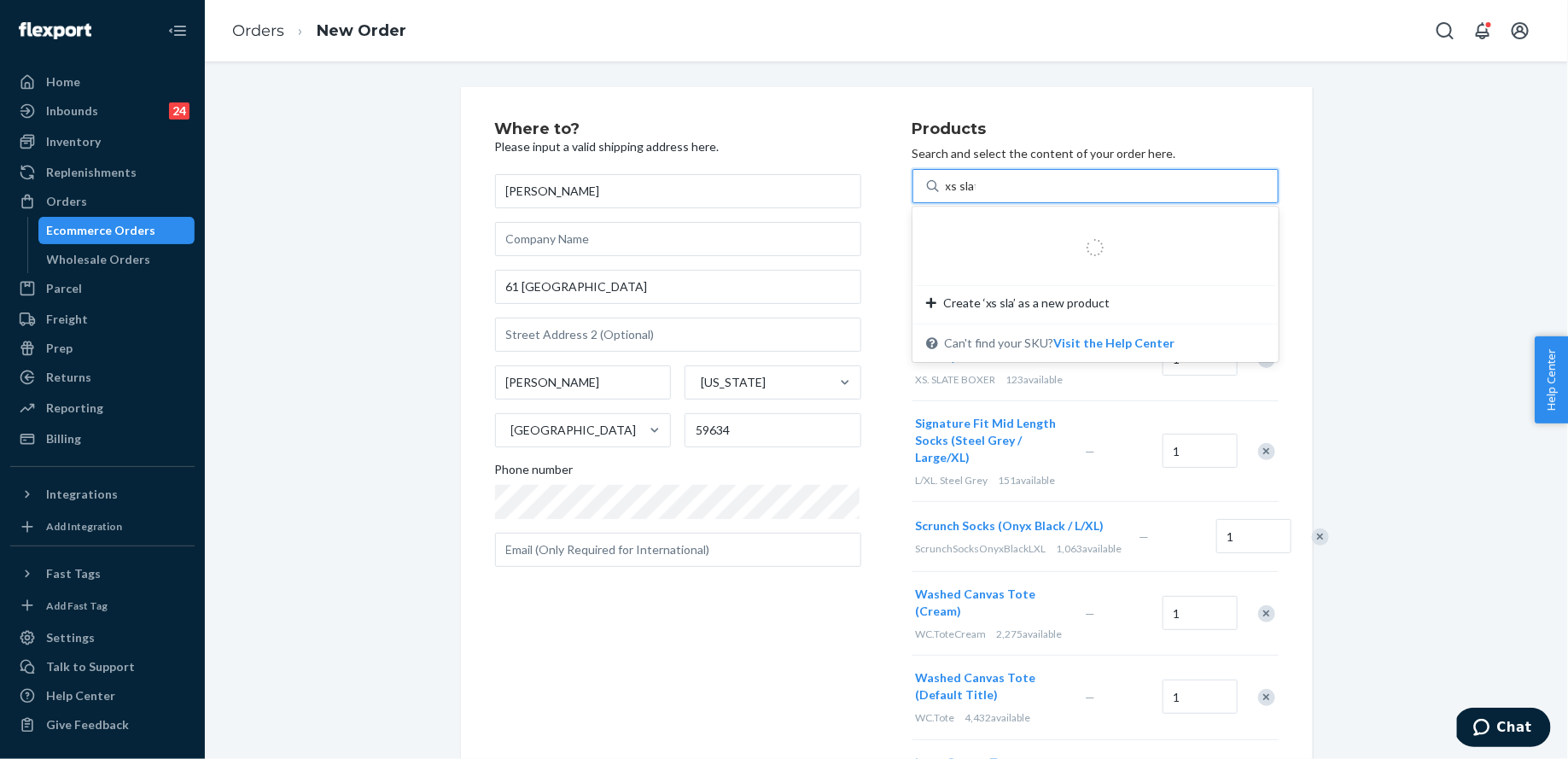
type input "xs slate"
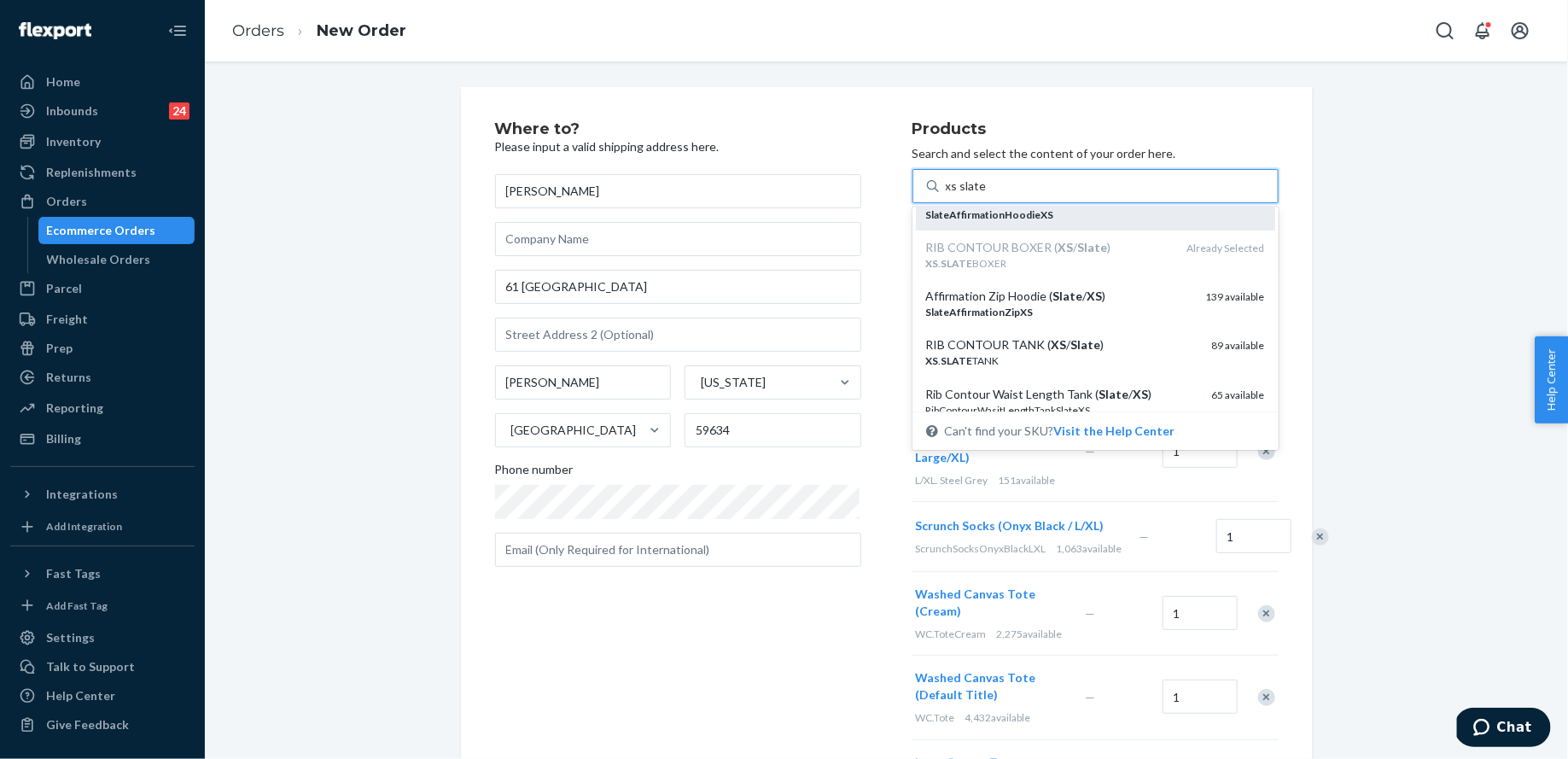
scroll to position [107, 0]
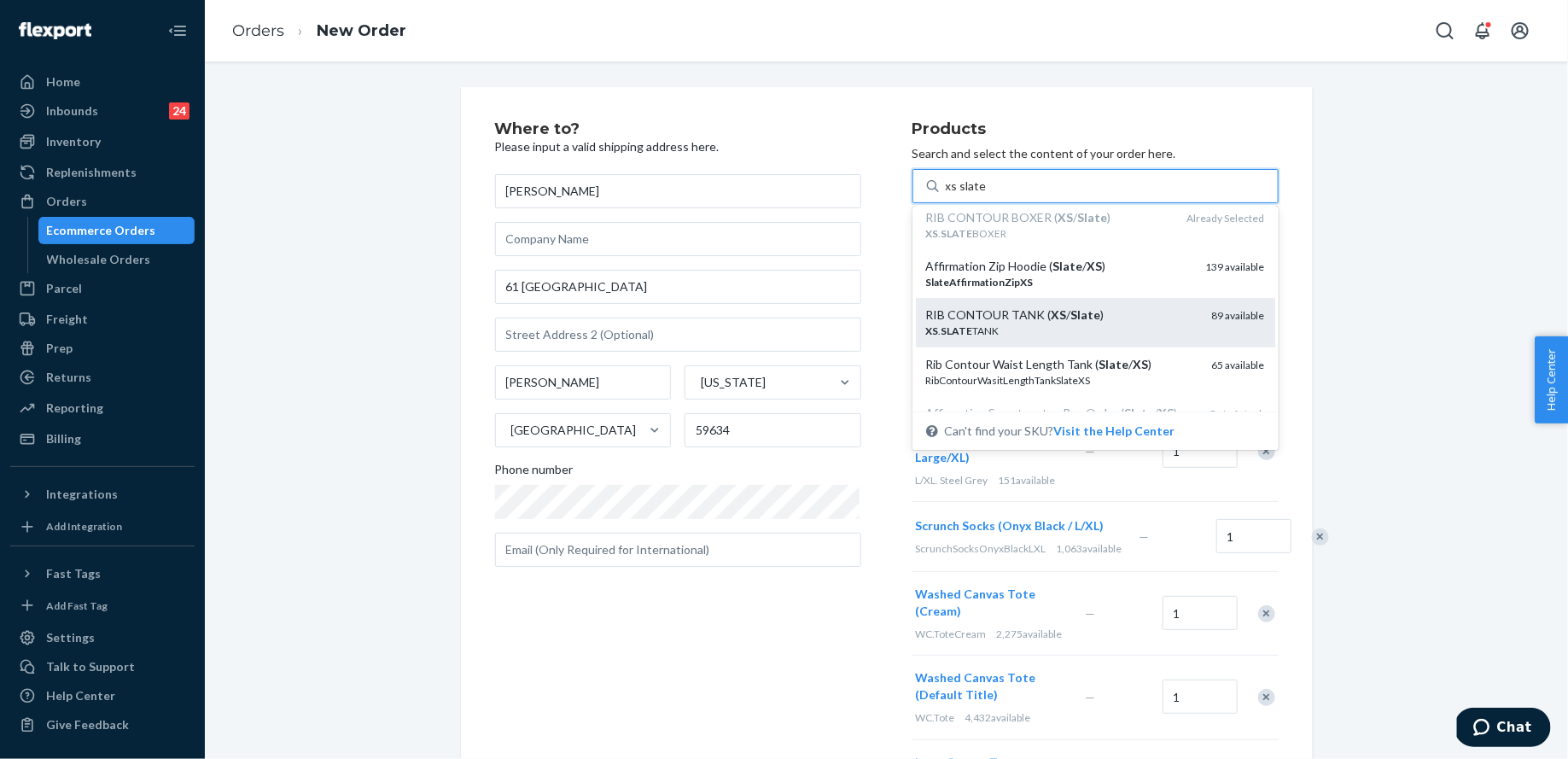
click at [1052, 316] on em "XS" at bounding box center [1059, 314] width 15 height 14
click at [986, 195] on input "xs slate" at bounding box center [965, 186] width 40 height 17
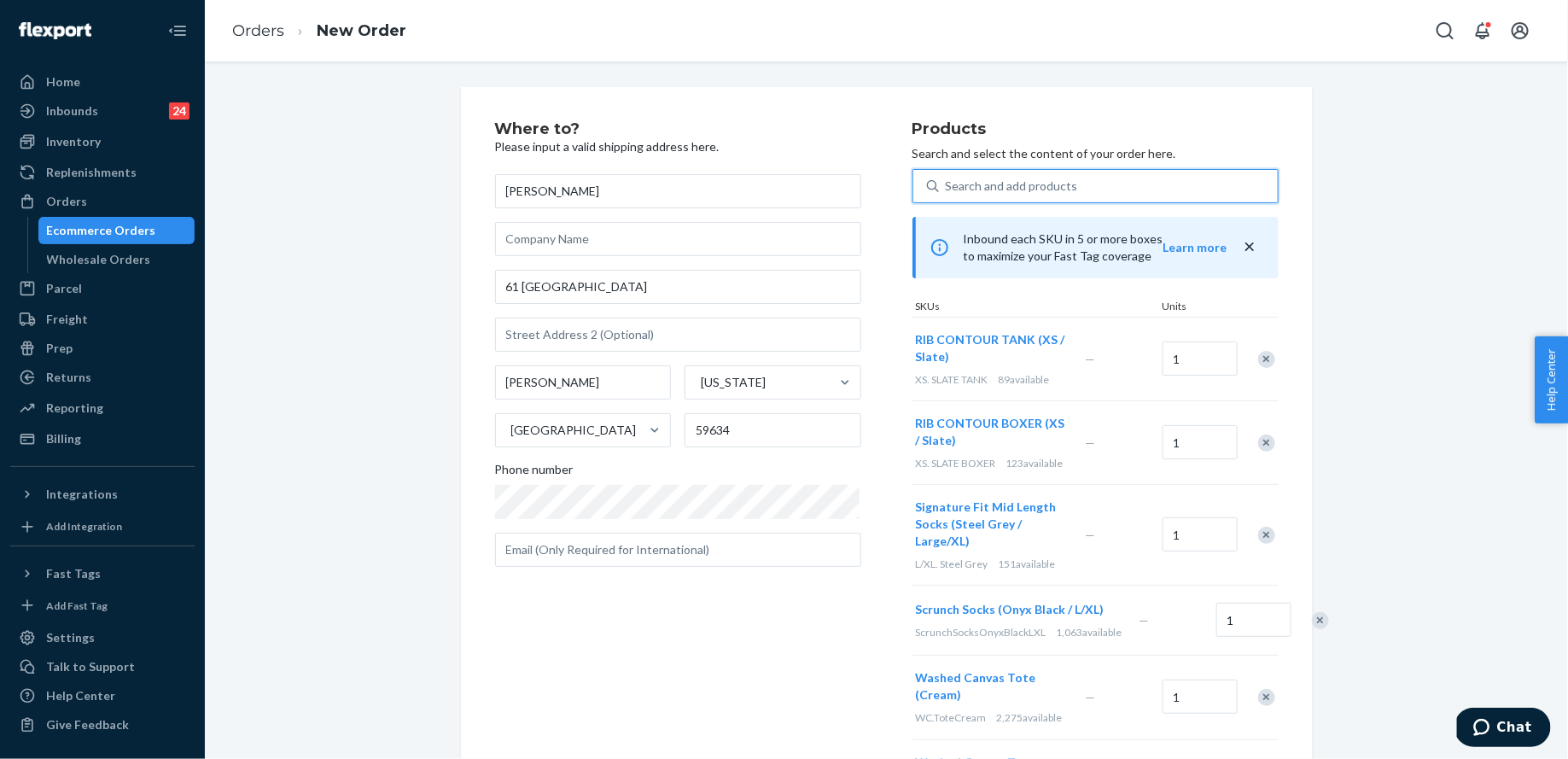
click at [1009, 171] on div "Search and add products" at bounding box center [1108, 186] width 339 height 31
click at [948, 178] on input "0 results available. Use Up and Down to choose options, press Enter to select t…" at bounding box center [947, 186] width 2 height 17
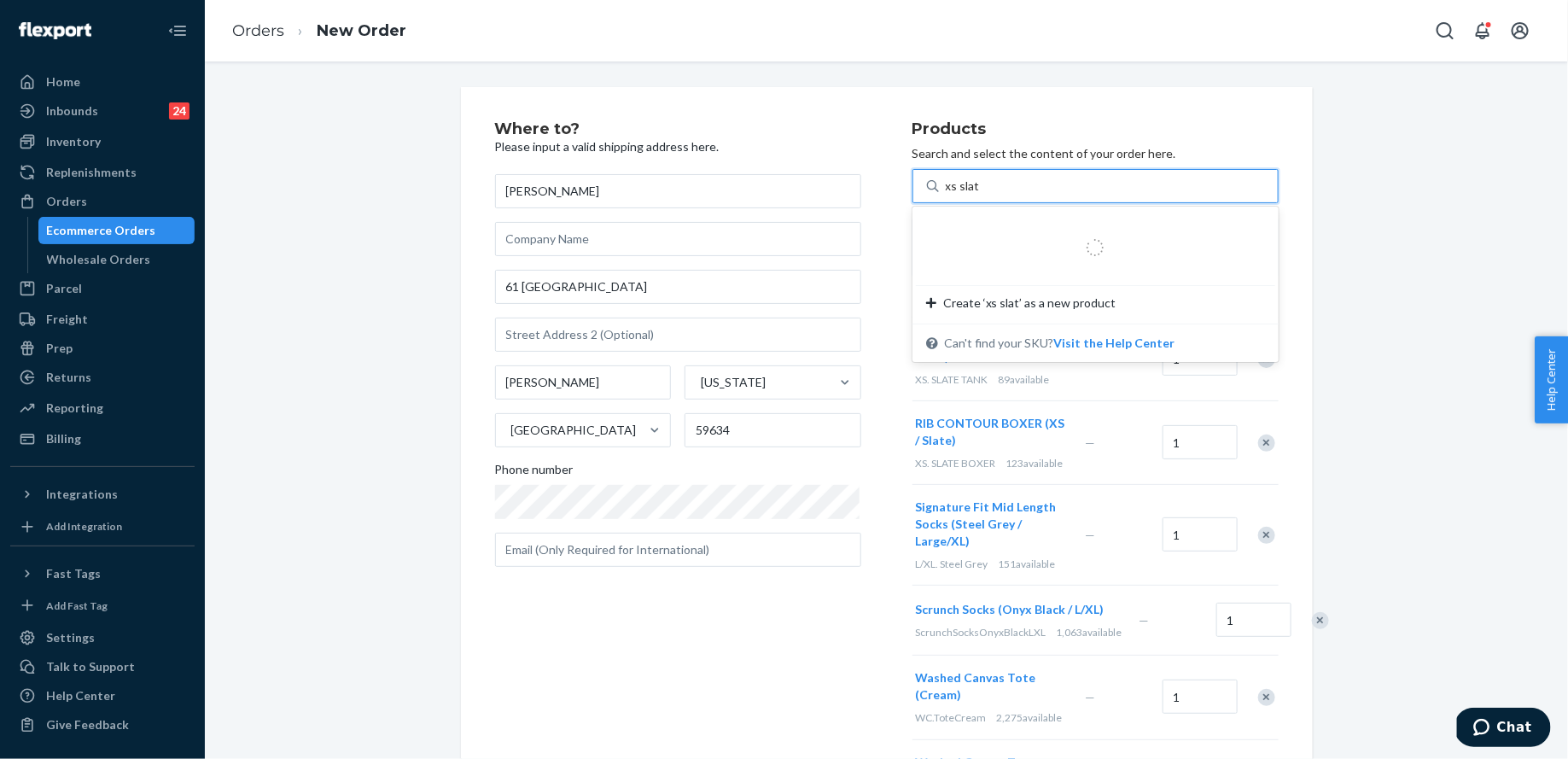
type input "xs slate"
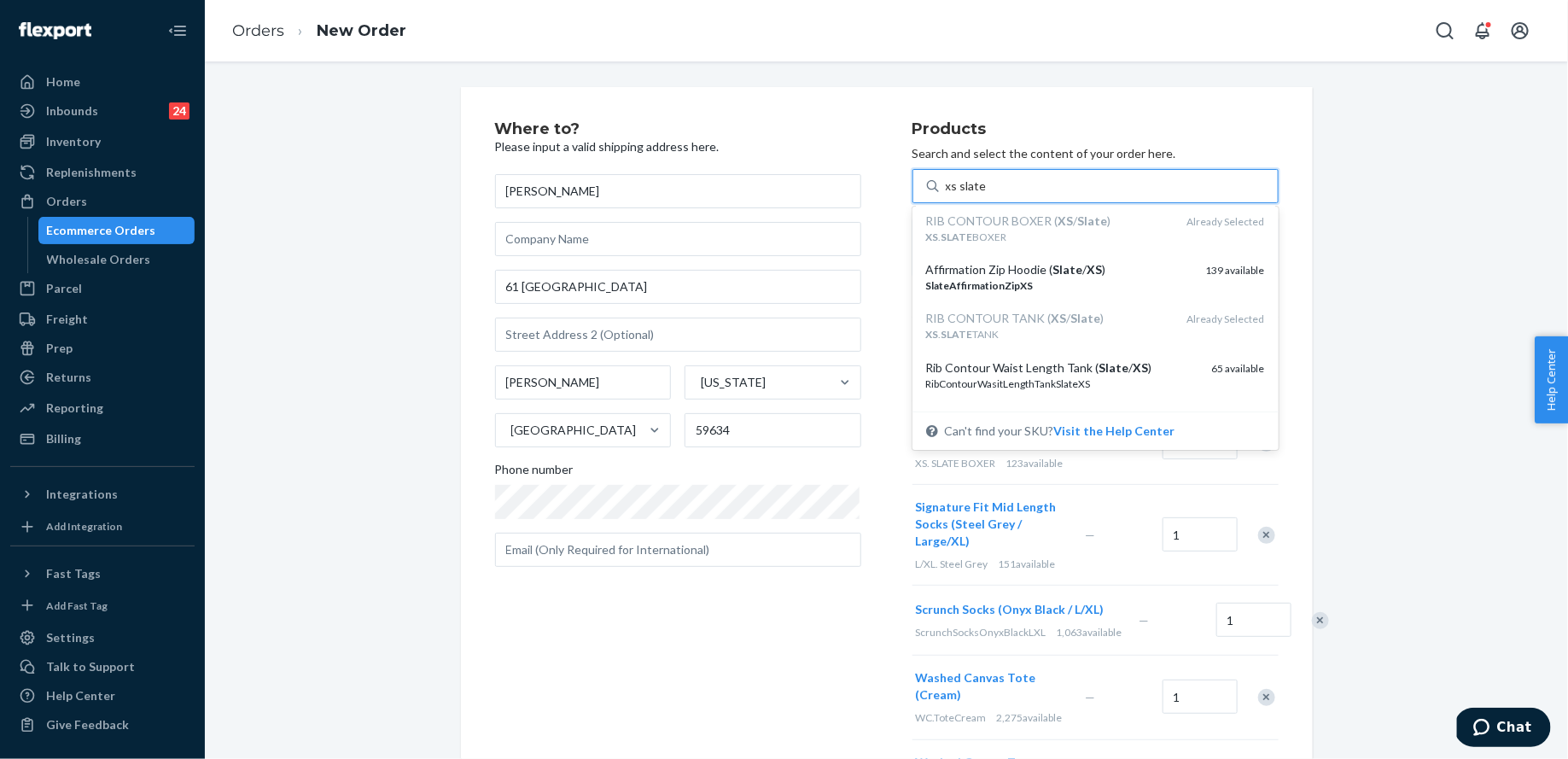
scroll to position [125, 0]
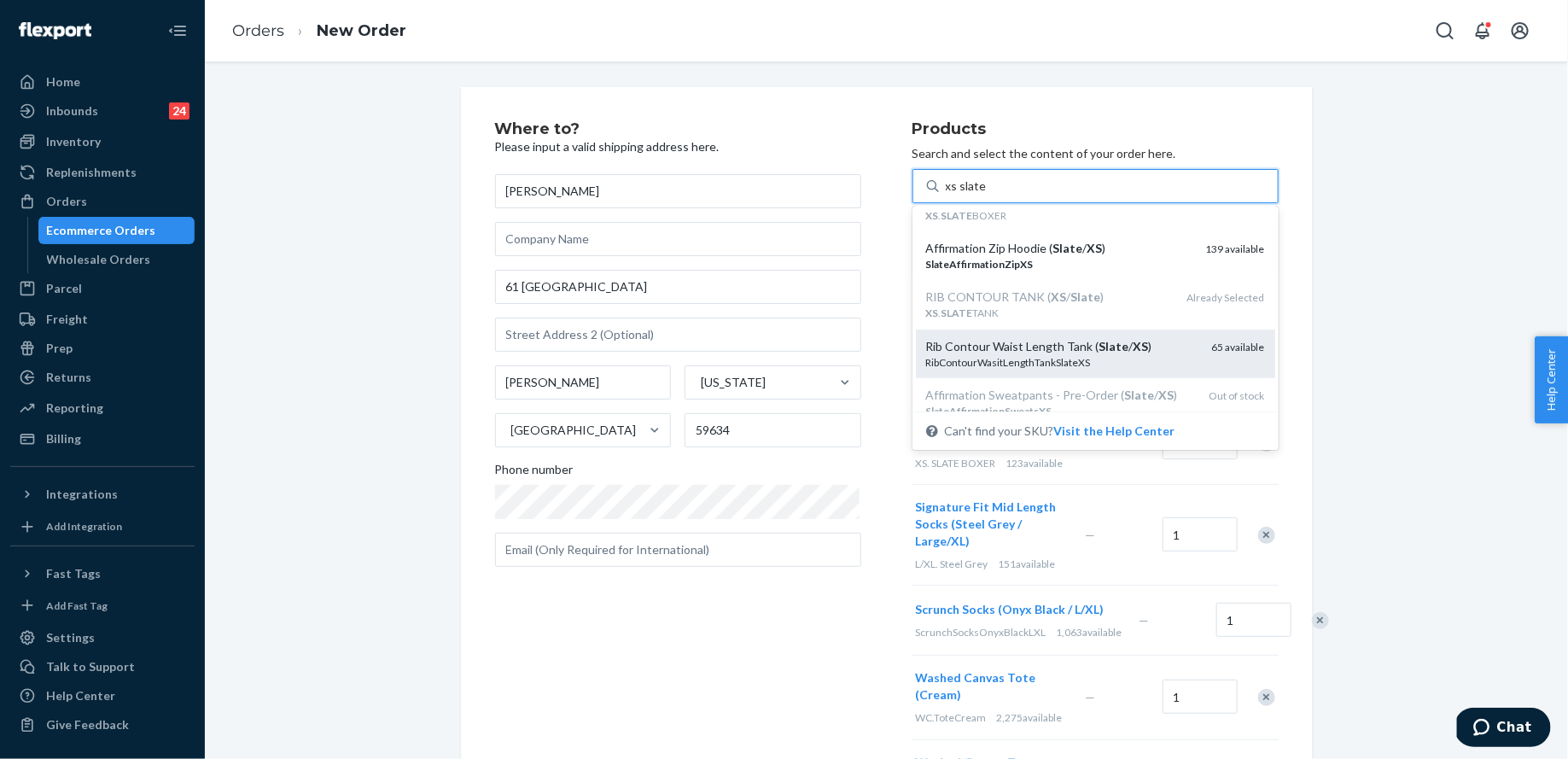
click at [1065, 353] on div "Rib Contour Waist Length Tank ( Slate / XS )" at bounding box center [1063, 346] width 273 height 17
click at [986, 195] on input "xs slate" at bounding box center [965, 186] width 40 height 17
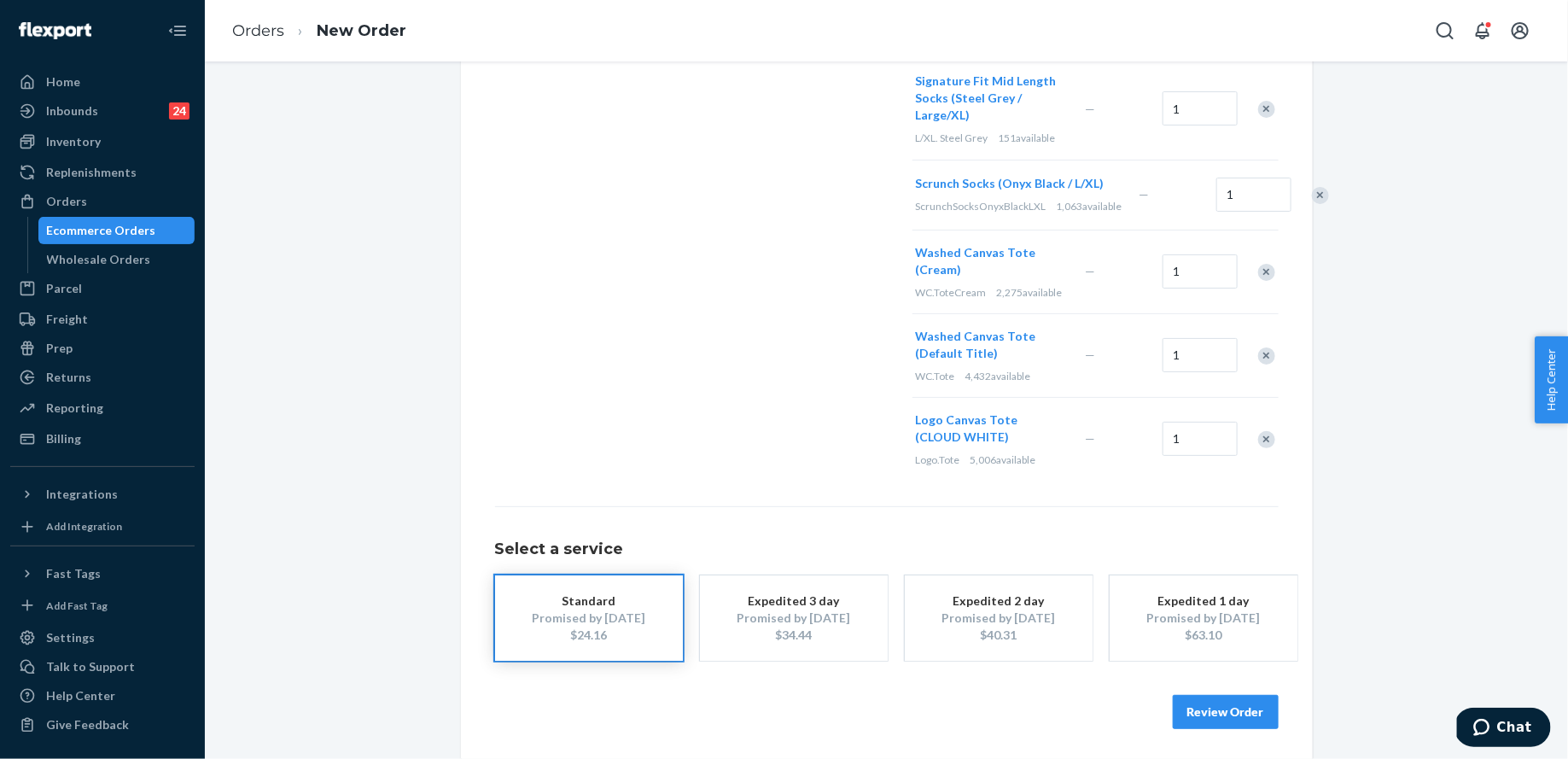
scroll to position [522, 0]
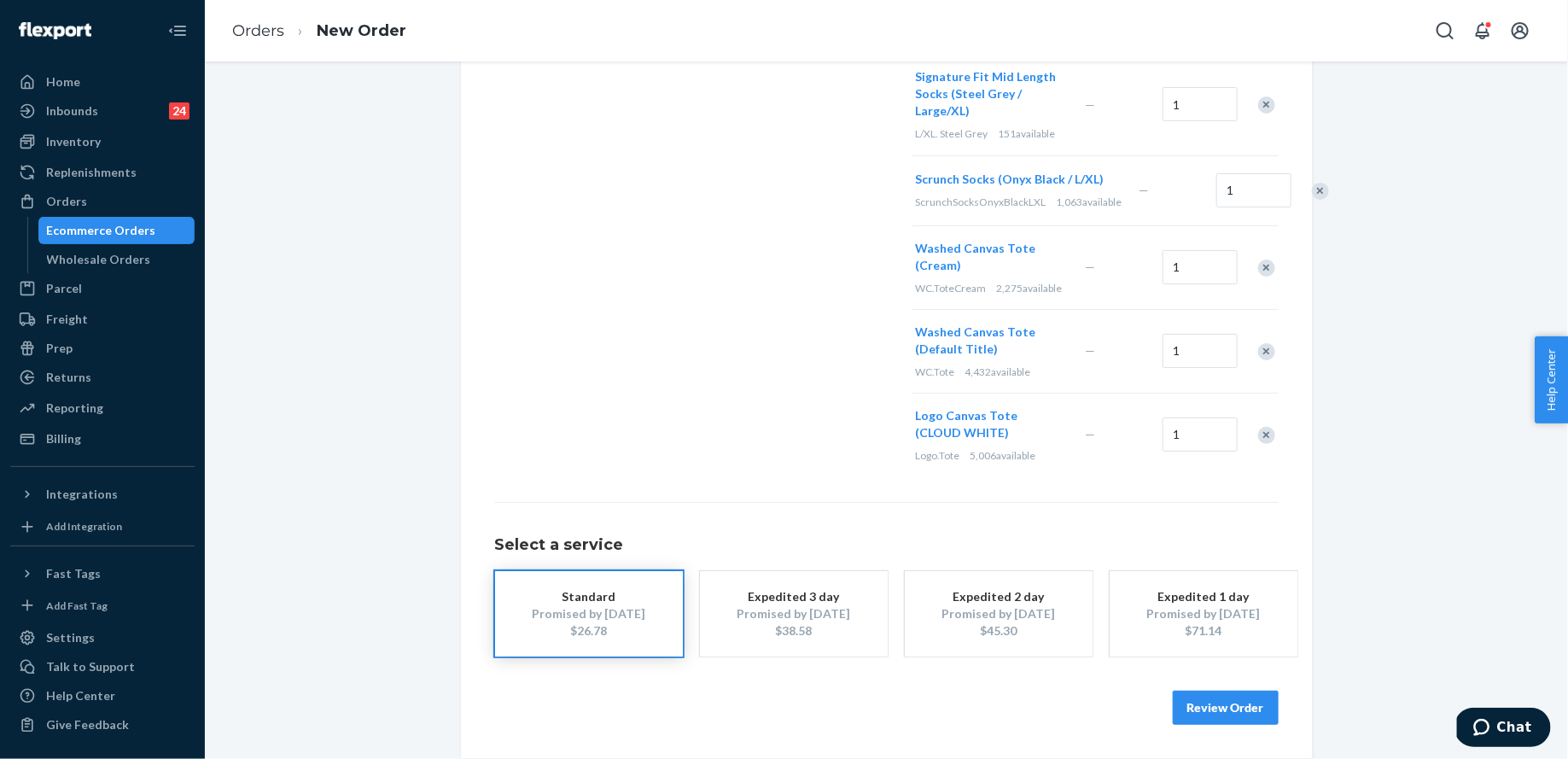
click at [1225, 709] on button "Review Order" at bounding box center [1226, 708] width 106 height 34
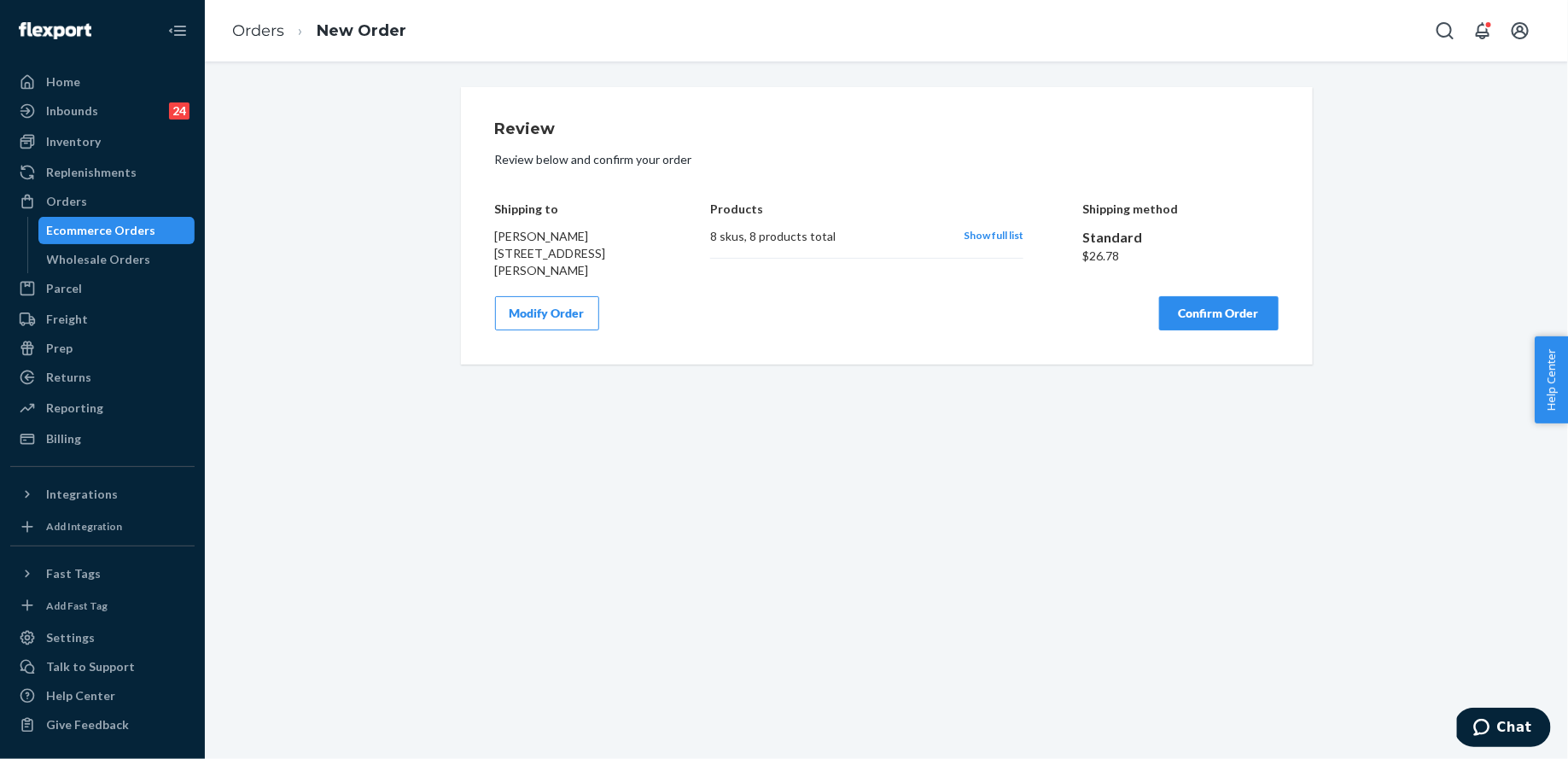
click at [1188, 315] on button "Confirm Order" at bounding box center [1218, 313] width 119 height 34
